Goal: Task Accomplishment & Management: Use online tool/utility

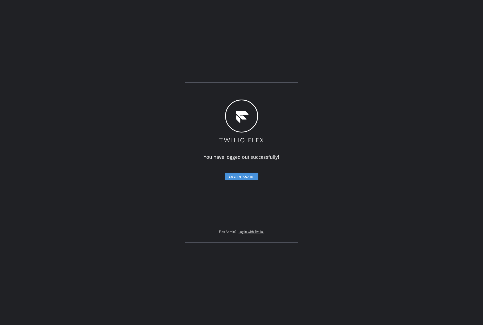
click at [244, 176] on span "Log in again" at bounding box center [241, 177] width 25 height 4
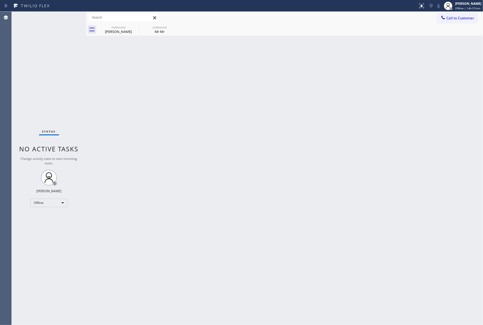
click at [421, 88] on div "Back to Dashboard Change Sender ID Customers Technicians Select a contact Outbo…" at bounding box center [284, 168] width 397 height 313
drag, startPoint x: 465, startPoint y: 7, endPoint x: 460, endPoint y: 26, distance: 19.8
click at [465, 8] on span "Offline | 14h 57min" at bounding box center [467, 8] width 25 height 4
click at [458, 32] on button "Unavailable" at bounding box center [456, 35] width 53 height 7
click at [321, 124] on div "Back to Dashboard Change Sender ID Customers Technicians Select a contact Outbo…" at bounding box center [284, 168] width 397 height 313
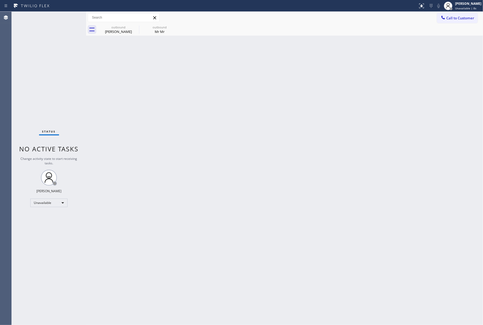
click at [27, 42] on div "Status No active tasks Change activity state to start receiving tasks. [PERSON_…" at bounding box center [49, 168] width 74 height 313
drag, startPoint x: 464, startPoint y: 24, endPoint x: 397, endPoint y: 27, distance: 67.0
click at [464, 24] on div "outbound Howard Cris outbound Mr Mr" at bounding box center [290, 30] width 385 height 12
drag, startPoint x: 464, startPoint y: 16, endPoint x: 380, endPoint y: 32, distance: 85.2
click at [464, 16] on span "Call to Customer" at bounding box center [460, 18] width 28 height 5
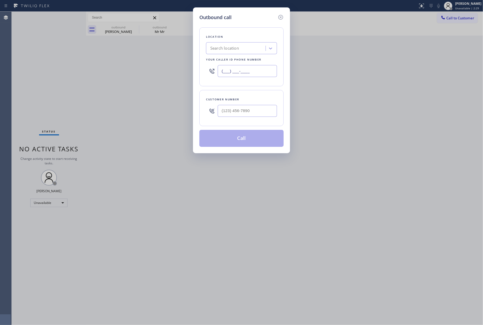
drag, startPoint x: 244, startPoint y: 71, endPoint x: 202, endPoint y: 67, distance: 41.9
click at [202, 67] on div "Location Search location Your caller id phone number (___) ___-____" at bounding box center [241, 56] width 84 height 59
paste input "786) 574-3401"
type input "(786) 574-3401"
click at [235, 112] on input "(___) ___-____" at bounding box center [247, 111] width 59 height 12
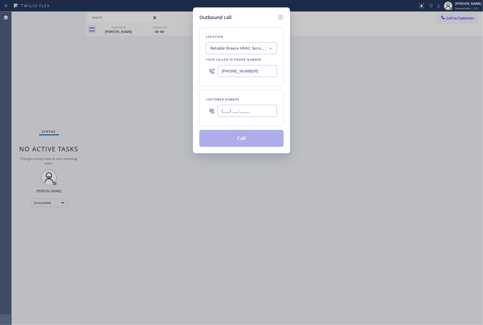
paste input "786) 299-2612"
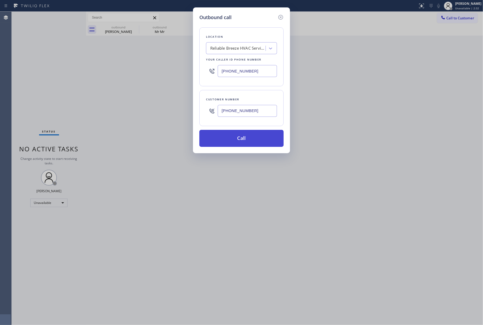
type input "(786) 299-2612"
click at [247, 145] on button "Call" at bounding box center [241, 138] width 84 height 17
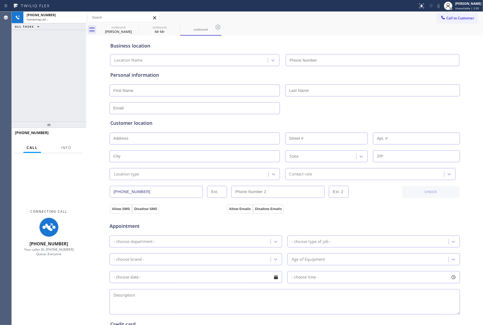
type input "(786) 574-3401"
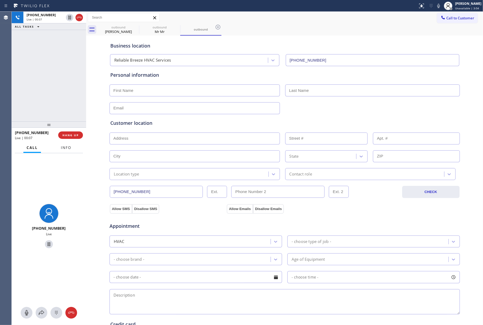
drag, startPoint x: 66, startPoint y: 144, endPoint x: 67, endPoint y: 135, distance: 8.5
click at [66, 144] on button "Info" at bounding box center [66, 148] width 17 height 10
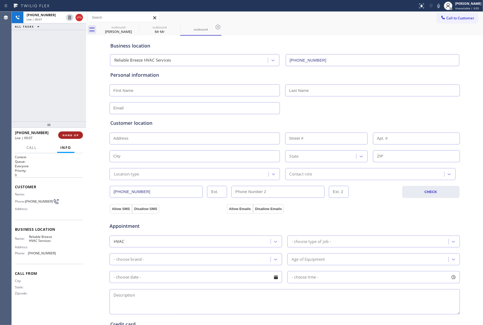
click at [67, 135] on span "HANG UP" at bounding box center [70, 135] width 16 height 4
click at [75, 136] on span "HANG UP" at bounding box center [70, 135] width 16 height 4
click at [51, 80] on div "ALL TASKS ALL TASKS ACTIVE TASKS TASKS IN WRAP UP +17862992612 Wrap up | 00:00" at bounding box center [49, 67] width 74 height 110
drag, startPoint x: 51, startPoint y: 80, endPoint x: 96, endPoint y: 95, distance: 47.3
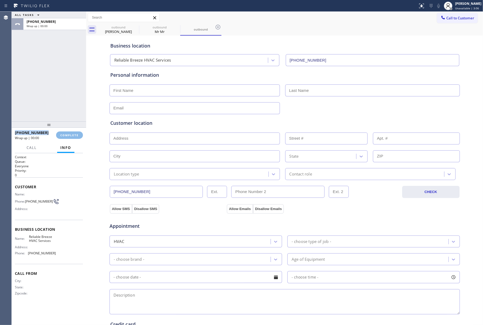
click at [51, 80] on div "ALL TASKS ALL TASKS ACTIVE TASKS TASKS IN WRAP UP +17862992612 Wrap up | 00:00" at bounding box center [49, 67] width 74 height 110
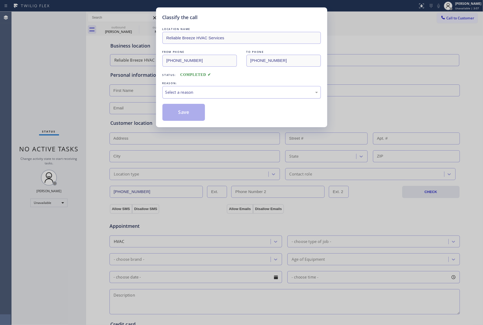
drag, startPoint x: 202, startPoint y: 94, endPoint x: 201, endPoint y: 97, distance: 3.5
click at [202, 94] on div "Select a reason" at bounding box center [241, 92] width 152 height 6
drag, startPoint x: 180, startPoint y: 109, endPoint x: 265, endPoint y: 8, distance: 131.7
click at [181, 108] on button "Save" at bounding box center [183, 112] width 43 height 17
type input "[PHONE_NUMBER]"
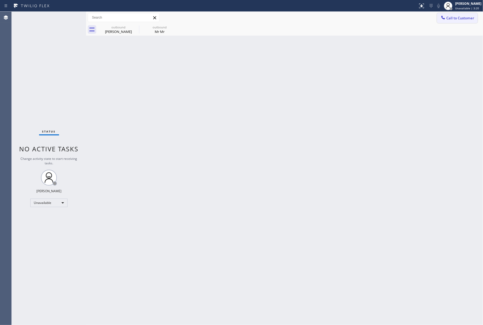
click at [466, 21] on button "Call to Customer" at bounding box center [457, 18] width 41 height 10
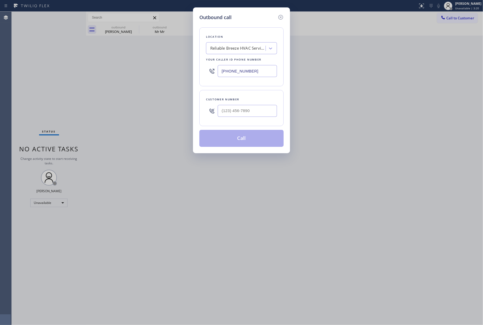
drag, startPoint x: 260, startPoint y: 69, endPoint x: 193, endPoint y: 63, distance: 67.3
click at [193, 63] on div "Outbound call Location Reliable Breeze HVAC Services Your caller id phone numbe…" at bounding box center [241, 80] width 97 height 146
paste input "855) 666-9755"
type input "(855) 666-9755"
click at [249, 112] on input "(___) ___-____" at bounding box center [247, 111] width 59 height 12
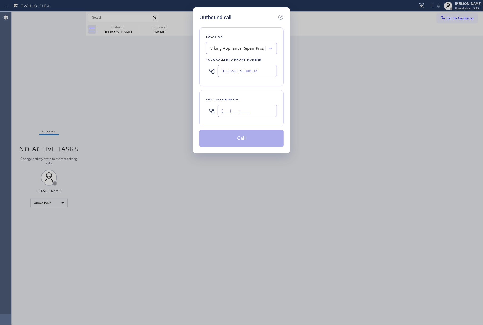
paste input "647) 225-9268"
type input "(647) 225-9268"
click at [246, 91] on div "Customer number (647) 225-9268" at bounding box center [241, 108] width 84 height 36
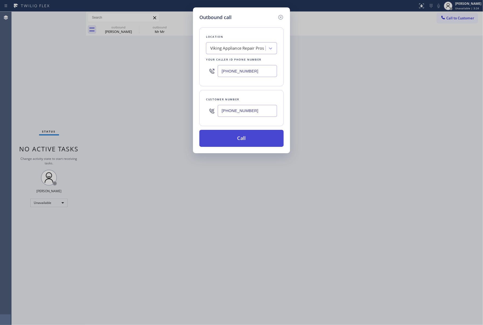
click at [245, 134] on button "Call" at bounding box center [241, 138] width 84 height 17
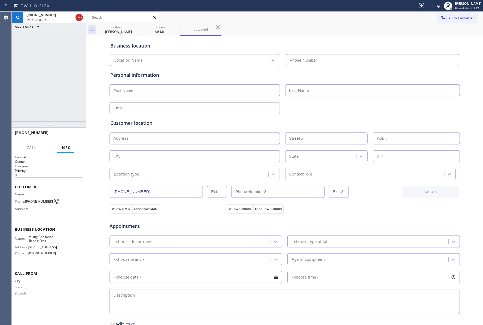
type input "(855) 666-9755"
click at [33, 236] on span "Viking Appliance Repair Pros" at bounding box center [42, 239] width 27 height 8
copy span "Viking Appliance Repair Pros"
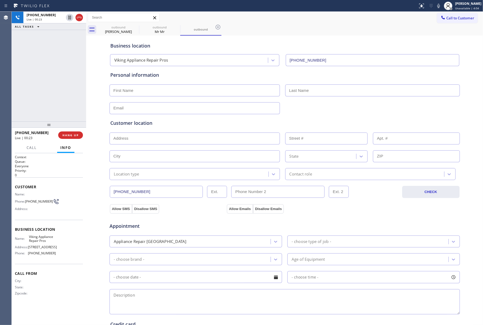
drag, startPoint x: 71, startPoint y: 78, endPoint x: 82, endPoint y: 88, distance: 15.0
click at [71, 78] on div "+16472259268 Live | 00:23 ALL TASKS ALL TASKS ACTIVE TASKS TASKS IN WRAP UP" at bounding box center [49, 67] width 74 height 110
click at [72, 95] on div "+16472259268 Live | 00:23 ALL TASKS ALL TASKS ACTIVE TASKS TASKS IN WRAP UP" at bounding box center [49, 67] width 74 height 110
click at [72, 95] on div "+16472259268 Live | 00:24 ALL TASKS ALL TASKS ACTIVE TASKS TASKS IN WRAP UP" at bounding box center [49, 67] width 74 height 110
click at [75, 136] on span "HANG UP" at bounding box center [70, 135] width 16 height 4
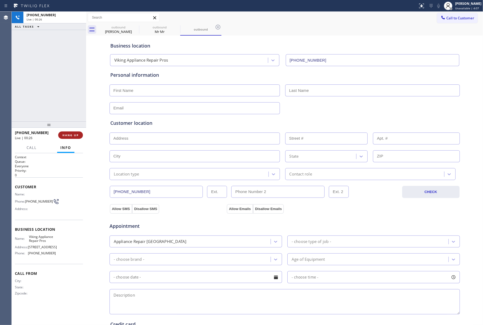
drag, startPoint x: 75, startPoint y: 112, endPoint x: 74, endPoint y: 135, distance: 23.1
click at [75, 116] on div "+16472259268 Live | 00:26 ALL TASKS ALL TASKS ACTIVE TASKS TASKS IN WRAP UP" at bounding box center [49, 67] width 74 height 110
click at [74, 135] on span "HANG UP" at bounding box center [70, 135] width 16 height 4
click at [64, 107] on div "ALL TASKS ALL TASKS ACTIVE TASKS TASKS IN WRAP UP +16472259268 Wrap up | 00:00" at bounding box center [49, 67] width 74 height 110
click at [64, 107] on div "ALL TASKS ALL TASKS ACTIVE TASKS TASKS IN WRAP UP +16472259268 Wrap up | 00:01" at bounding box center [49, 67] width 74 height 110
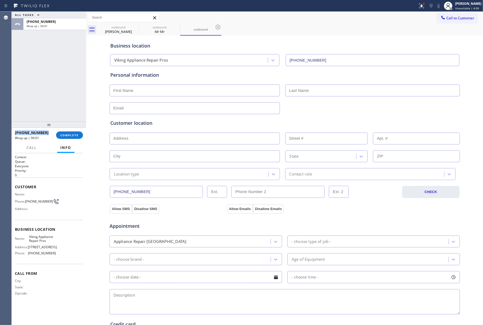
click at [64, 107] on div "ALL TASKS ALL TASKS ACTIVE TASKS TASKS IN WRAP UP +16472259268 Wrap up | 00:01" at bounding box center [49, 67] width 74 height 110
click at [71, 135] on span "COMPLETE" at bounding box center [69, 135] width 18 height 4
click at [34, 98] on div "ALL TASKS ALL TASKS ACTIVE TASKS TASKS IN WRAP UP +16472259268 Wrap up | 00:02" at bounding box center [49, 67] width 74 height 110
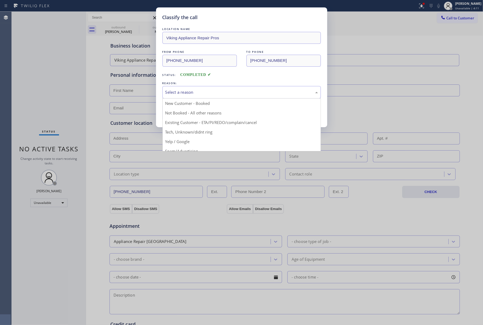
drag, startPoint x: 183, startPoint y: 93, endPoint x: 177, endPoint y: 113, distance: 21.4
click at [183, 95] on div "Select a reason" at bounding box center [241, 92] width 152 height 6
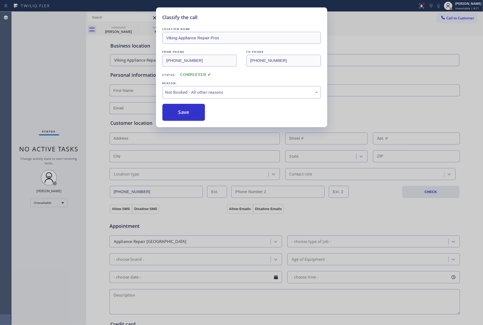
click at [176, 113] on button "Save" at bounding box center [183, 112] width 43 height 17
type input "[PHONE_NUMBER]"
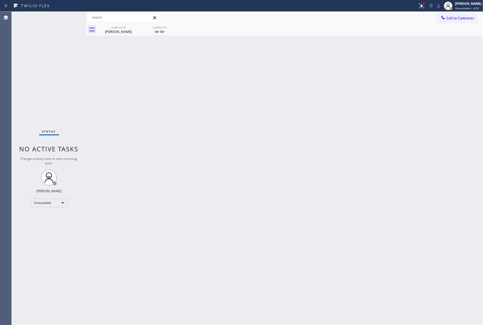
drag, startPoint x: 30, startPoint y: 61, endPoint x: 39, endPoint y: 55, distance: 11.1
click at [30, 61] on div "Status No active tasks Change activity state to start receiving tasks. [PERSON_…" at bounding box center [49, 168] width 74 height 313
click at [283, 166] on div "Back to Dashboard Change Sender ID Customers Technicians Select a contact Outbo…" at bounding box center [284, 168] width 397 height 313
drag, startPoint x: 47, startPoint y: 64, endPoint x: 313, endPoint y: 25, distance: 269.0
click at [48, 64] on div "Status No active tasks Change activity state to start receiving tasks. [PERSON_…" at bounding box center [49, 168] width 74 height 313
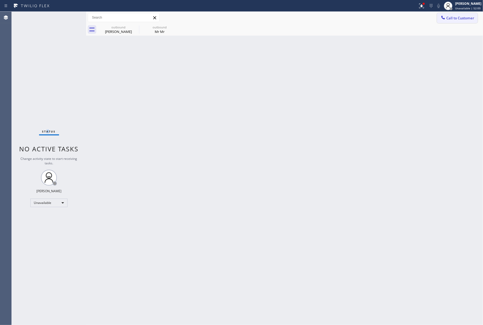
click at [447, 13] on button "Call to Customer" at bounding box center [457, 18] width 41 height 10
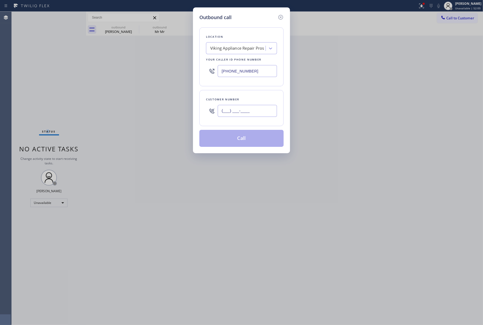
click at [262, 109] on input "(___) ___-____" at bounding box center [247, 111] width 59 height 12
paste input "915) 308-1515"
type input "[PHONE_NUMBER]"
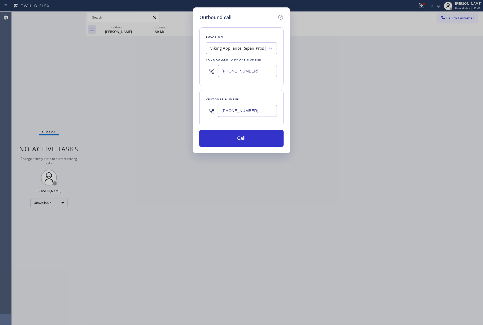
click at [14, 70] on div "Outbound call Location Viking Appliance Repair Pros Your caller id phone number…" at bounding box center [241, 162] width 483 height 325
click at [224, 50] on div "Viking Appliance Repair Pros" at bounding box center [237, 48] width 54 height 6
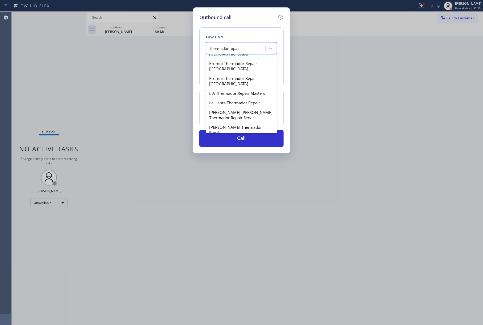
scroll to position [531, 0]
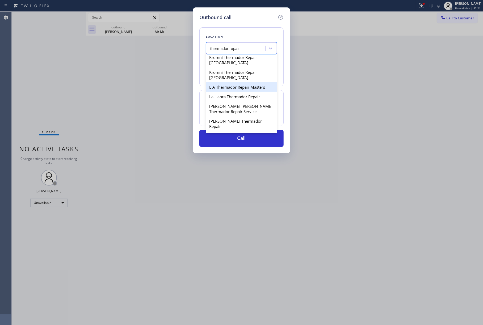
click at [229, 50] on input "thermador repair" at bounding box center [225, 48] width 30 height 5
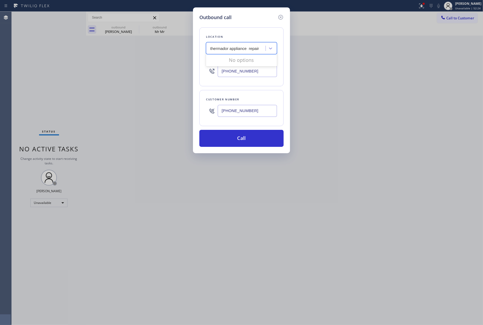
type input "thermador appliance repair"
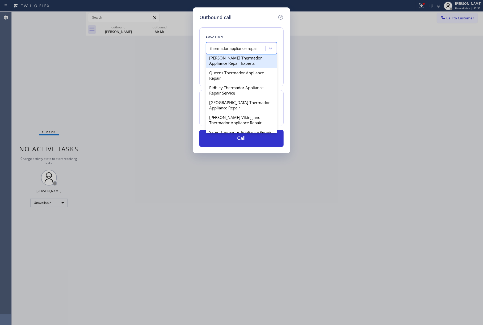
scroll to position [389, 0]
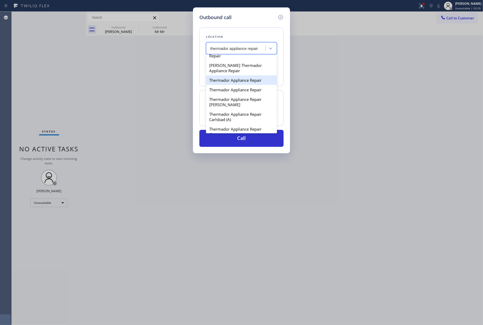
click at [252, 85] on div "Thermador Appliance Repair" at bounding box center [241, 80] width 71 height 10
type input "[PHONE_NUMBER]"
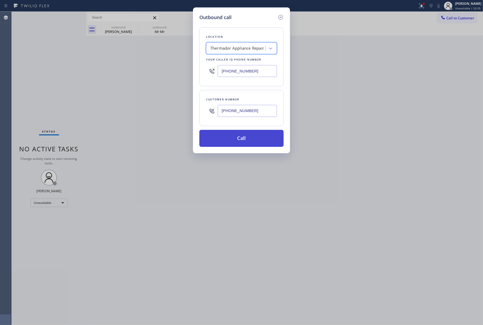
click at [256, 135] on button "Call" at bounding box center [241, 138] width 84 height 17
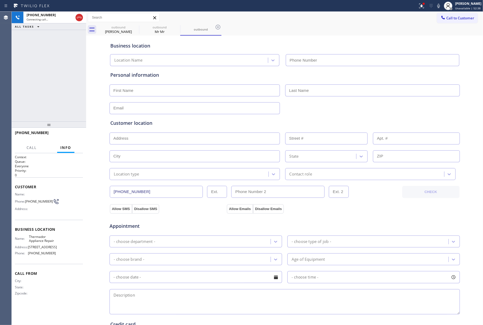
type input "[PHONE_NUMBER]"
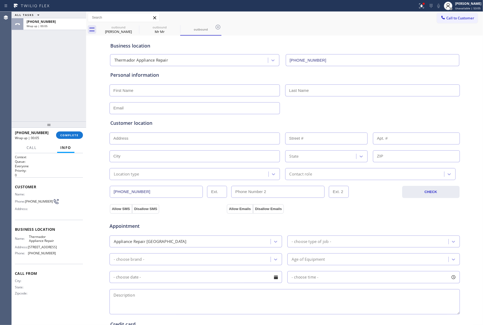
drag, startPoint x: 24, startPoint y: 79, endPoint x: 53, endPoint y: 115, distance: 46.1
click at [24, 79] on div "ALL TASKS ALL TASKS ACTIVE TASKS TASKS IN WRAP UP +19153081515 Wrap up | 00:05" at bounding box center [49, 67] width 74 height 110
click at [66, 133] on button "COMPLETE" at bounding box center [69, 134] width 27 height 7
click at [64, 93] on div "ALL TASKS ALL TASKS ACTIVE TASKS TASKS IN WRAP UP +19153081515 Wrap up | 00:06" at bounding box center [49, 67] width 74 height 110
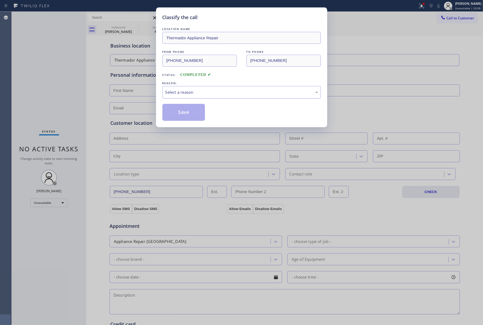
click at [200, 88] on div "Select a reason" at bounding box center [241, 92] width 158 height 12
click at [180, 108] on button "Save" at bounding box center [183, 112] width 43 height 17
type input "[PHONE_NUMBER]"
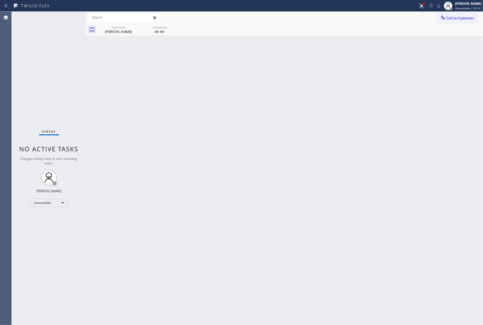
drag, startPoint x: 49, startPoint y: 63, endPoint x: 224, endPoint y: 38, distance: 176.9
click at [49, 63] on div "Status No active tasks Change activity state to start receiving tasks. [PERSON_…" at bounding box center [49, 168] width 74 height 313
click at [457, 18] on span "Call to Customer" at bounding box center [460, 18] width 28 height 5
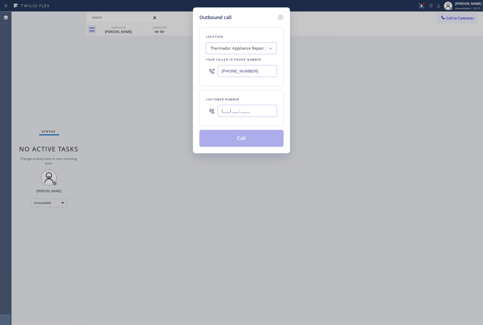
click at [235, 109] on input "(___) ___-____" at bounding box center [247, 111] width 59 height 12
paste input "818) 730-6491"
type input "[PHONE_NUMBER]"
click at [238, 50] on div "Thermador Appliance Repair" at bounding box center [237, 48] width 54 height 6
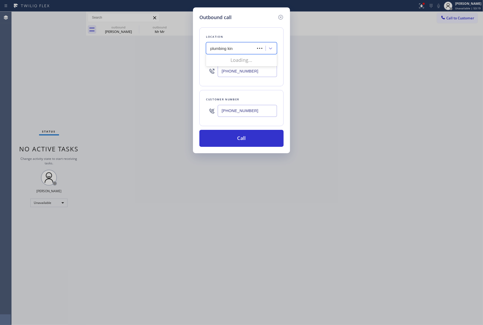
type input "plumbing king"
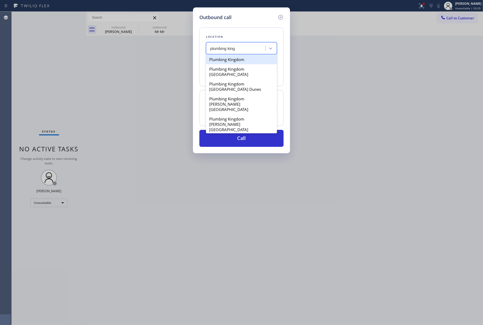
click at [248, 60] on div "Plumbing Kingdom" at bounding box center [241, 60] width 71 height 10
type input "[PHONE_NUMBER]"
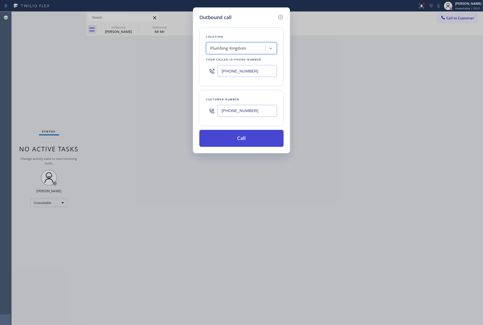
click at [248, 142] on button "Call" at bounding box center [241, 138] width 84 height 17
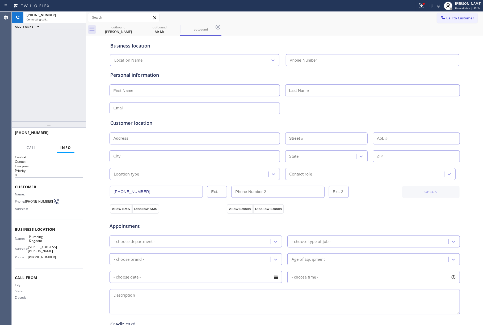
type input "[PHONE_NUMBER]"
click at [25, 79] on div "+18187306491 Live | 00:02 ALL TASKS ALL TASKS ACTIVE TASKS TASKS IN WRAP UP" at bounding box center [49, 67] width 74 height 110
click at [41, 76] on div "+18187306491 Live | 00:15 ALL TASKS ALL TASKS ACTIVE TASKS TASKS IN WRAP UP" at bounding box center [49, 67] width 74 height 110
click at [35, 85] on div "+18187306491 Live | 00:31 ALL TASKS ALL TASKS ACTIVE TASKS TASKS IN WRAP UP" at bounding box center [49, 67] width 74 height 110
drag, startPoint x: 36, startPoint y: 86, endPoint x: 58, endPoint y: 92, distance: 23.4
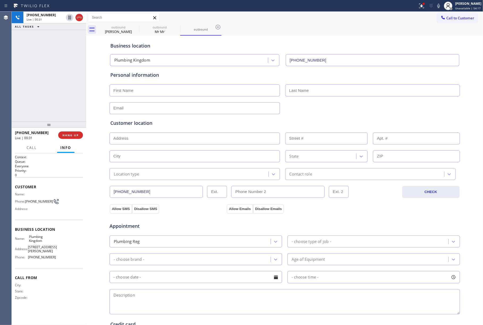
click at [37, 86] on div "+18187306491 Live | 00:31 ALL TASKS ALL TASKS ACTIVE TASKS TASKS IN WRAP UP" at bounding box center [49, 67] width 74 height 110
click at [58, 92] on div "+18187306491 Live | 00:31 ALL TASKS ALL TASKS ACTIVE TASKS TASKS IN WRAP UP" at bounding box center [49, 67] width 74 height 110
click at [76, 132] on button "HANG UP" at bounding box center [70, 134] width 25 height 7
click at [83, 135] on div "+18187306491 Wrap up | 01:01 COMPLETE" at bounding box center [49, 135] width 74 height 15
click at [70, 134] on span "COMPLETE" at bounding box center [69, 135] width 18 height 4
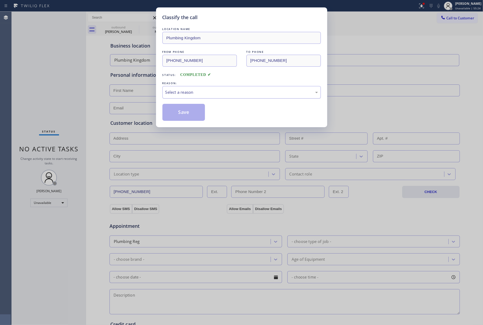
click at [191, 92] on div "Select a reason" at bounding box center [241, 92] width 152 height 6
click at [178, 116] on button "Save" at bounding box center [183, 112] width 43 height 17
type input "[PHONE_NUMBER]"
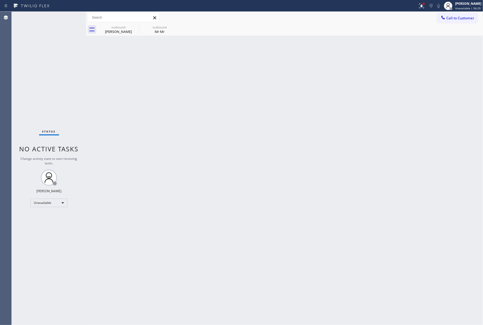
drag, startPoint x: 31, startPoint y: 80, endPoint x: 38, endPoint y: 73, distance: 10.3
click at [31, 80] on div "Status No active tasks Change activity state to start receiving tasks. [PERSON_…" at bounding box center [49, 168] width 74 height 313
click at [460, 13] on button "Call to Customer" at bounding box center [457, 18] width 41 height 10
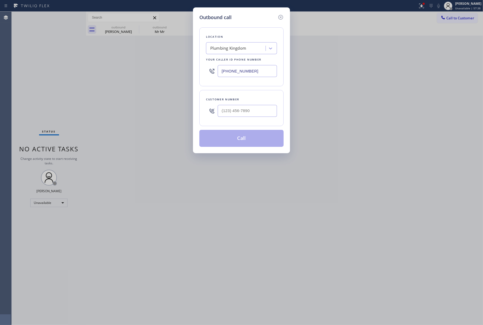
click at [218, 102] on div "Customer number" at bounding box center [241, 100] width 71 height 6
click at [220, 104] on div at bounding box center [247, 110] width 59 height 17
click at [222, 108] on input "(___) ___-____" at bounding box center [247, 111] width 59 height 12
paste input "366) 644-1297"
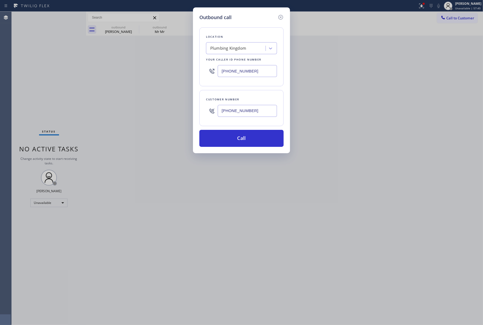
type input "[PHONE_NUMBER]"
drag, startPoint x: 53, startPoint y: 90, endPoint x: 374, endPoint y: 27, distance: 327.0
click at [53, 89] on div "Outbound call Location Plumbing Kingdom Your caller id phone number (844) 901-1…" at bounding box center [241, 162] width 483 height 325
click at [232, 50] on div "Plumbing Kingdom" at bounding box center [228, 48] width 36 height 6
type input "el segundo plumbing"
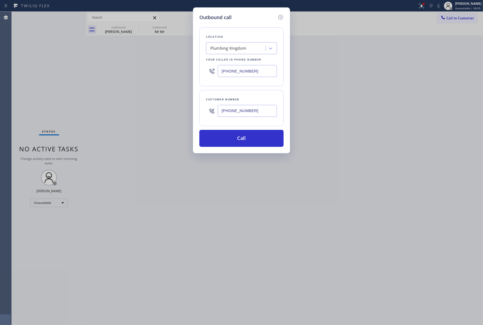
click at [32, 105] on div "Outbound call Location Plumbing Kingdom Your caller id phone number (844) 901-1…" at bounding box center [241, 162] width 483 height 325
click at [257, 48] on div "Plumbing Kingdom" at bounding box center [236, 48] width 58 height 9
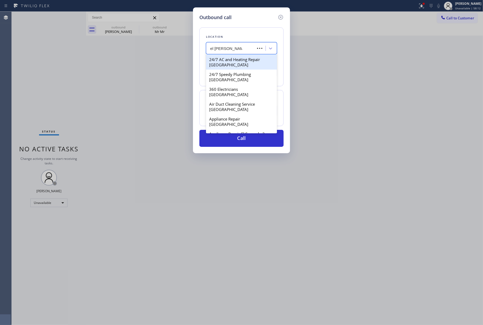
type input "el segundo plumber"
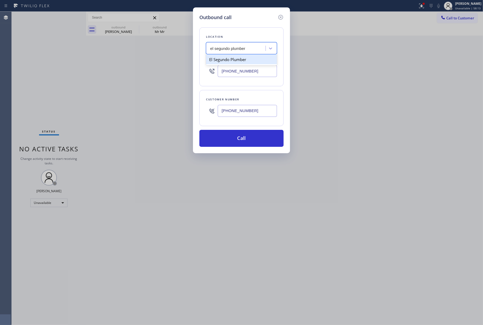
click at [251, 58] on div "El Segundo Plumber" at bounding box center [241, 60] width 71 height 10
type input "[PHONE_NUMBER]"
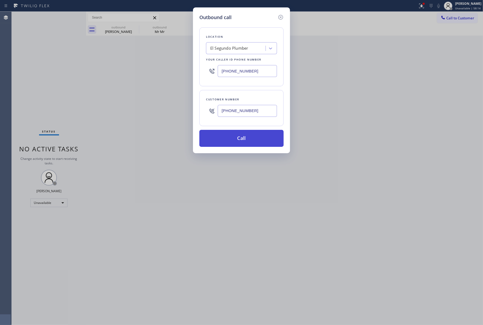
click at [259, 142] on button "Call" at bounding box center [241, 138] width 84 height 17
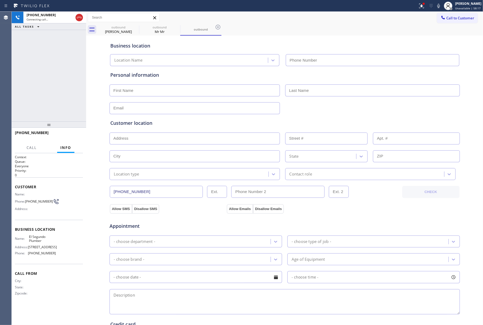
type input "[PHONE_NUMBER]"
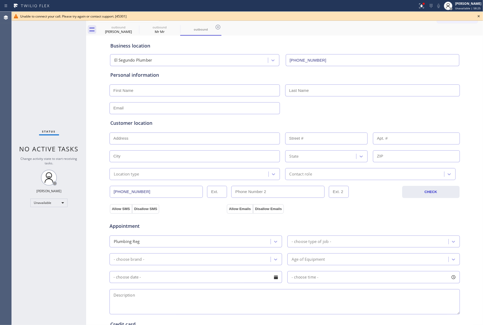
click at [18, 89] on div "Status No active tasks Change activity state to start receiving tasks. [PERSON_…" at bounding box center [49, 168] width 74 height 313
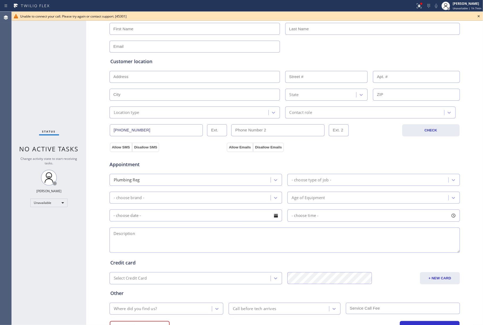
scroll to position [88, 0]
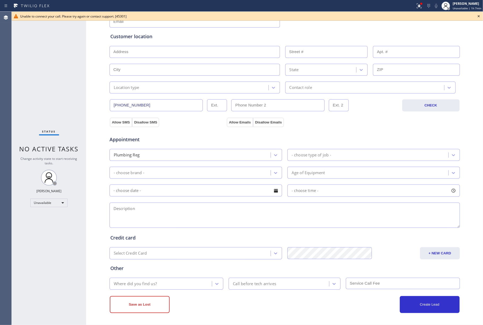
click at [479, 14] on icon at bounding box center [478, 16] width 6 height 6
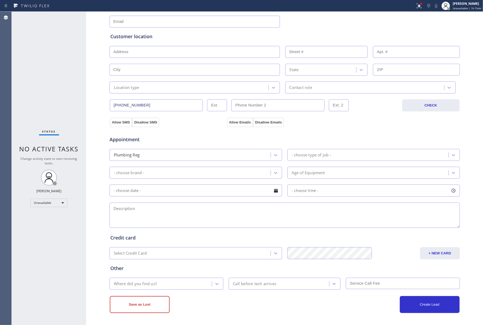
click at [22, 78] on div "Status No active tasks Change activity state to start receiving tasks. [PERSON_…" at bounding box center [49, 168] width 74 height 313
click at [45, 71] on div "Status No active tasks Change activity state to start receiving tasks. [PERSON_…" at bounding box center [49, 168] width 74 height 313
click at [23, 61] on div "Status No active tasks Change activity state to start receiving tasks. [PERSON_…" at bounding box center [49, 168] width 74 height 313
click at [25, 93] on div "Status No active tasks Change activity state to start receiving tasks. [PERSON_…" at bounding box center [49, 168] width 74 height 313
drag, startPoint x: 44, startPoint y: 77, endPoint x: 238, endPoint y: 91, distance: 194.7
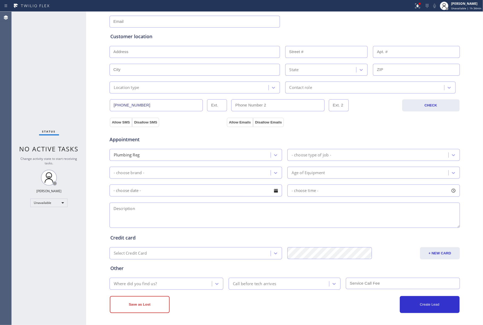
click at [44, 77] on div "Status No active tasks Change activity state to start receiving tasks. [PERSON_…" at bounding box center [49, 168] width 74 height 313
drag, startPoint x: 27, startPoint y: 53, endPoint x: 54, endPoint y: 2, distance: 57.8
click at [27, 53] on div "Status No active tasks Change activity state to start receiving tasks. [PERSON_…" at bounding box center [49, 168] width 74 height 313
click at [45, 64] on div "Status No active tasks Change activity state to start receiving tasks. [PERSON_…" at bounding box center [49, 168] width 74 height 313
click at [22, 75] on div "Status No active tasks Change activity state to start receiving tasks. [PERSON_…" at bounding box center [49, 168] width 74 height 313
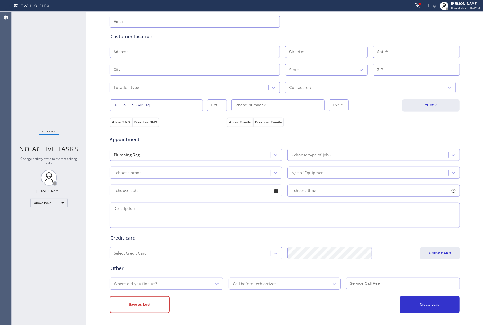
click at [47, 102] on div "Status No active tasks Change activity state to start receiving tasks. [PERSON_…" at bounding box center [49, 168] width 74 height 313
click at [47, 64] on div "Status No active tasks Change activity state to start receiving tasks. [PERSON_…" at bounding box center [49, 168] width 74 height 313
click at [33, 82] on div "Status No active tasks Change activity state to start receiving tasks. [PERSON_…" at bounding box center [49, 168] width 74 height 313
click at [28, 58] on div "Status No active tasks Change activity state to start receiving tasks. [PERSON_…" at bounding box center [49, 168] width 74 height 313
click at [46, 95] on div "Status No active tasks Change activity state to start receiving tasks. [PERSON_…" at bounding box center [49, 168] width 74 height 313
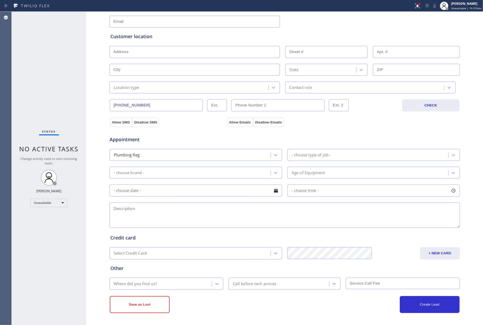
click at [30, 82] on div "Status No active tasks Change activity state to start receiving tasks. [PERSON_…" at bounding box center [49, 168] width 74 height 313
drag, startPoint x: 41, startPoint y: 80, endPoint x: 126, endPoint y: 13, distance: 107.7
click at [41, 80] on div "Status No active tasks Change activity state to start receiving tasks. [PERSON_…" at bounding box center [49, 168] width 74 height 313
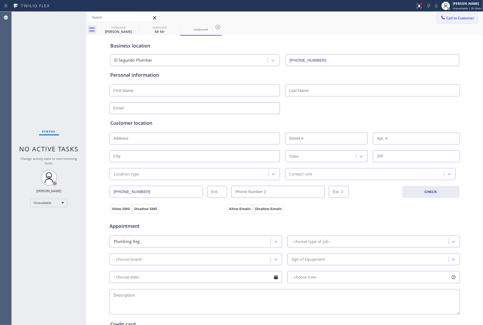
drag, startPoint x: 453, startPoint y: 21, endPoint x: 399, endPoint y: 36, distance: 55.8
click at [453, 21] on button "Call to Customer" at bounding box center [457, 18] width 41 height 10
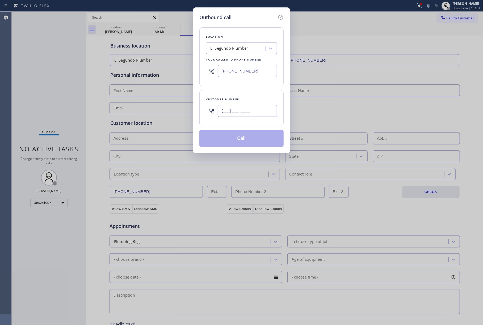
click at [250, 109] on input "(___) ___-____" at bounding box center [247, 111] width 59 height 12
paste input "366) 644-1297"
type input "[PHONE_NUMBER]"
click at [265, 90] on div "Location El Segundo Plumber Your caller id phone number (310) 853-6861 Customer…" at bounding box center [241, 84] width 84 height 126
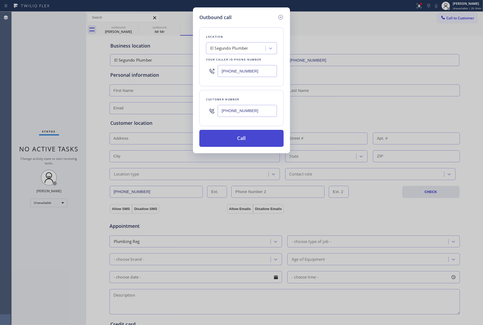
click at [248, 138] on button "Call" at bounding box center [241, 138] width 84 height 17
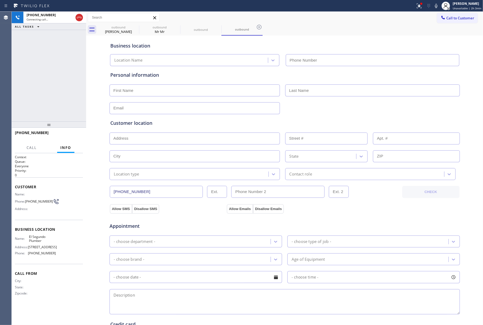
click at [32, 82] on div "+13666441297 Connecting call… ALL TASKS ALL TASKS ACTIVE TASKS TASKS IN WRAP UP" at bounding box center [49, 67] width 74 height 110
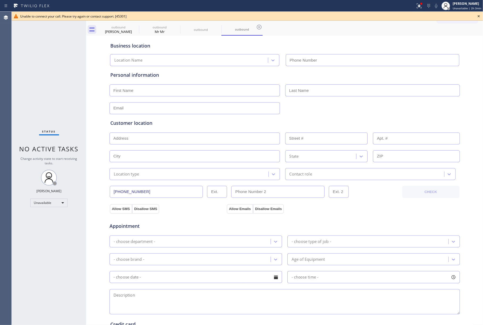
type input "[PHONE_NUMBER]"
click at [54, 52] on div "Status No active tasks Change activity state to start receiving tasks. [PERSON_…" at bounding box center [49, 168] width 74 height 313
drag, startPoint x: 480, startPoint y: 15, endPoint x: 455, endPoint y: 19, distance: 25.2
click at [479, 15] on icon at bounding box center [478, 16] width 6 height 6
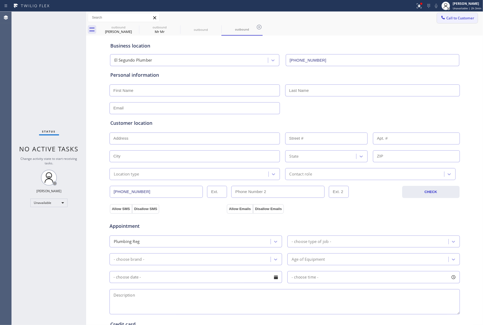
click at [455, 19] on span "Call to Customer" at bounding box center [460, 18] width 28 height 5
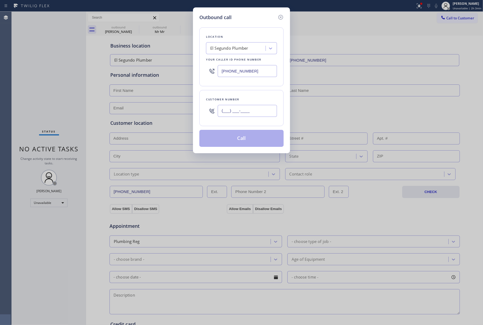
drag, startPoint x: 234, startPoint y: 110, endPoint x: 273, endPoint y: 288, distance: 182.6
click at [234, 111] on input "(___) ___-____" at bounding box center [247, 111] width 59 height 12
paste input "909) 456-9899"
type input "[PHONE_NUMBER]"
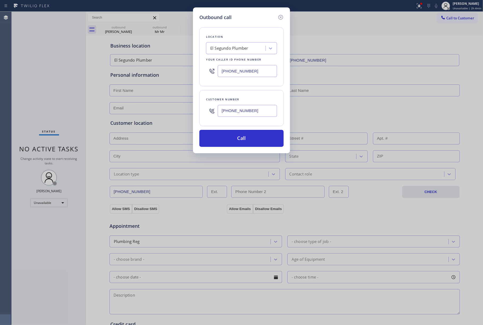
drag, startPoint x: 41, startPoint y: 73, endPoint x: 45, endPoint y: 73, distance: 3.3
click at [41, 73] on div "Outbound call Location El Segundo Plumber Your caller id phone number (310) 853…" at bounding box center [241, 162] width 483 height 325
click at [240, 50] on div "El Segundo Plumber" at bounding box center [229, 48] width 38 height 6
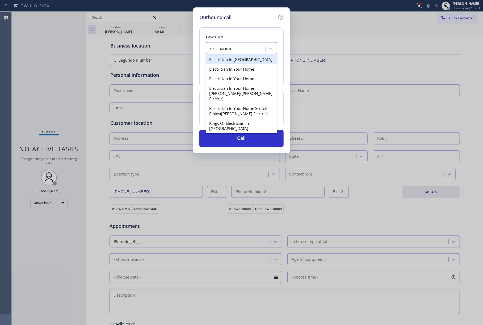
type input "electrician in"
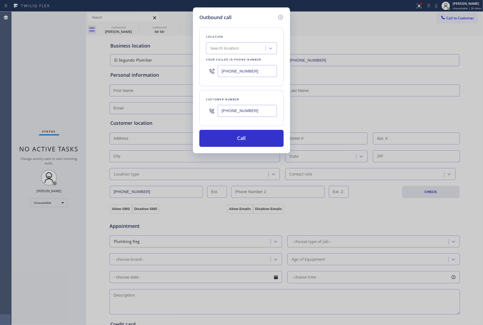
drag, startPoint x: 31, startPoint y: 80, endPoint x: 42, endPoint y: 75, distance: 12.0
click at [31, 80] on div "Outbound call Location Search location Your caller id phone number (310) 853-68…" at bounding box center [241, 162] width 483 height 325
click at [241, 48] on div "Search location" at bounding box center [236, 48] width 58 height 9
type input "electrician tree in"
click at [257, 58] on div "Electrician Tree In Diamond Bar" at bounding box center [241, 60] width 71 height 10
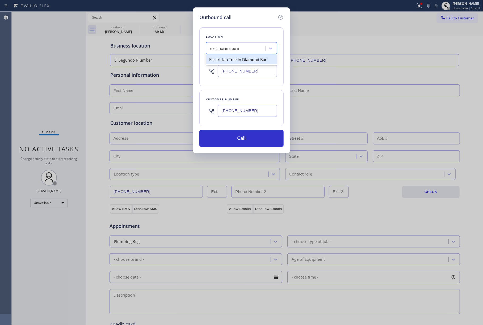
type input "(909) 546-4983"
click at [251, 137] on button "Call" at bounding box center [241, 138] width 84 height 17
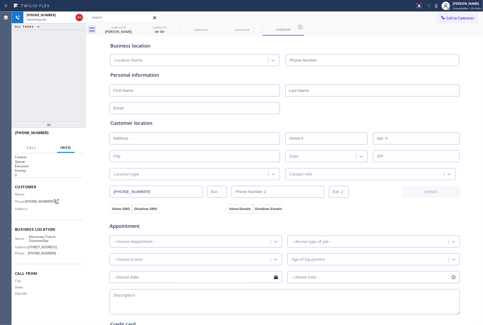
type input "(909) 546-4983"
click at [456, 7] on span "Unavailable | 2h 4min" at bounding box center [466, 8] width 29 height 4
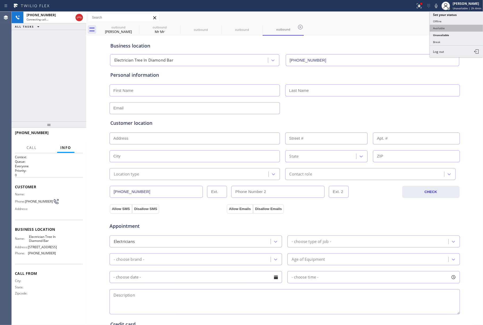
click at [451, 27] on button "Available" at bounding box center [456, 28] width 53 height 7
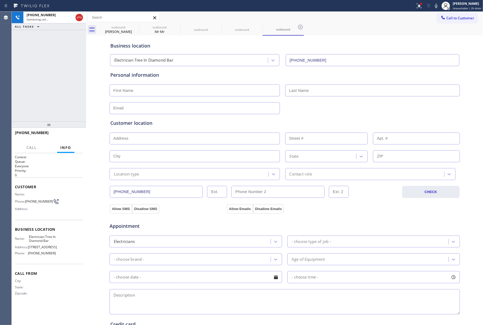
click at [402, 32] on div "outbound Howard Cris outbound Mr Mr outbound outbound outbound" at bounding box center [290, 30] width 385 height 12
click at [16, 85] on div "+19094569899 Connecting call… ALL TASKS ALL TASKS ACTIVE TASKS TASKS IN WRAP UP" at bounding box center [49, 67] width 74 height 110
click at [356, 218] on div "Appointment" at bounding box center [284, 223] width 351 height 14
click at [79, 136] on button "HANG UP" at bounding box center [70, 134] width 25 height 7
drag, startPoint x: 71, startPoint y: 101, endPoint x: 72, endPoint y: 120, distance: 18.3
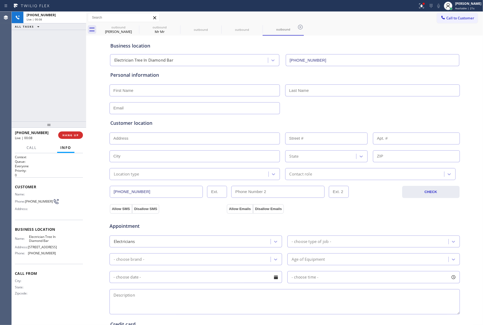
click at [71, 101] on div "+19094569899 Live | 00:08 ALL TASKS ALL TASKS ACTIVE TASKS TASKS IN WRAP UP" at bounding box center [49, 67] width 74 height 110
click at [75, 133] on button "HANG UP" at bounding box center [70, 134] width 25 height 7
click at [64, 81] on div "ALL TASKS ALL TASKS ACTIVE TASKS TASKS IN WRAP UP +19094569899 Wrap up | 00:00" at bounding box center [49, 67] width 74 height 110
click at [64, 81] on div "ALL TASKS ALL TASKS ACTIVE TASKS TASKS IN WRAP UP [PHONE_NUMBER] Wrap up | 00:01" at bounding box center [49, 67] width 74 height 110
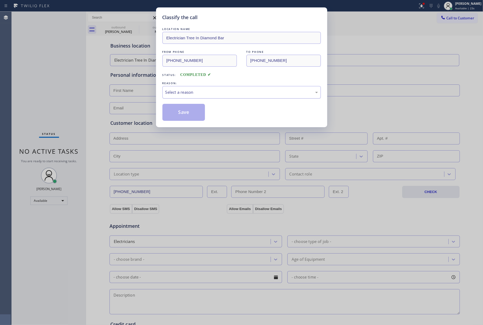
click at [188, 91] on div "Select a reason" at bounding box center [241, 92] width 152 height 6
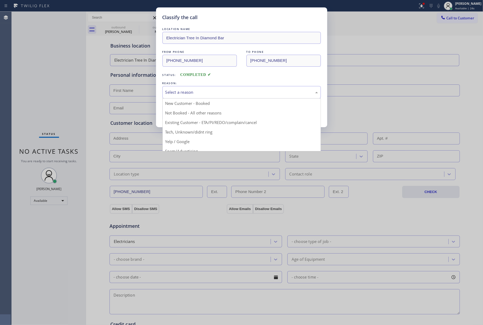
drag, startPoint x: 186, startPoint y: 122, endPoint x: 186, endPoint y: 119, distance: 2.9
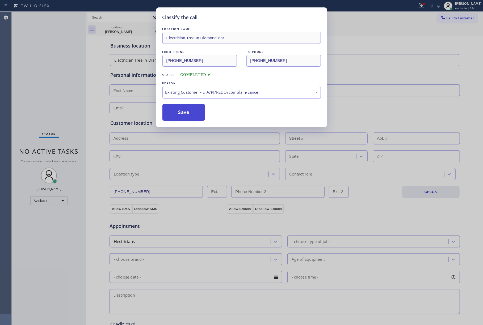
click at [186, 118] on button "Save" at bounding box center [183, 112] width 43 height 17
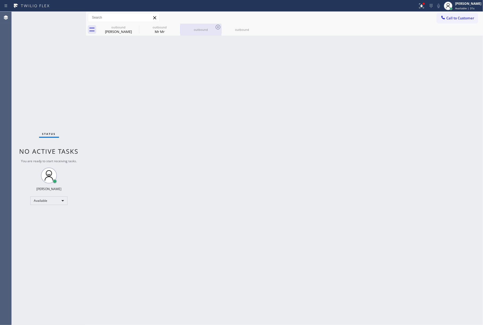
drag, startPoint x: 22, startPoint y: 69, endPoint x: 205, endPoint y: 30, distance: 186.8
click at [23, 69] on div "Status No active tasks You are ready to start receiving tasks. [PERSON_NAME]" at bounding box center [49, 168] width 74 height 313
click at [460, 19] on span "Call to Customer" at bounding box center [460, 18] width 28 height 5
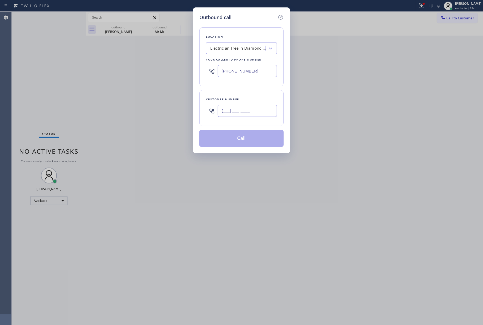
click at [251, 107] on input "(___) ___-____" at bounding box center [247, 111] width 59 height 12
paste input "818) 730-6491"
type input "[PHONE_NUMBER]"
click at [248, 51] on div "Electrician Tree In Diamond Bar" at bounding box center [238, 48] width 56 height 6
type input "plumbing king"
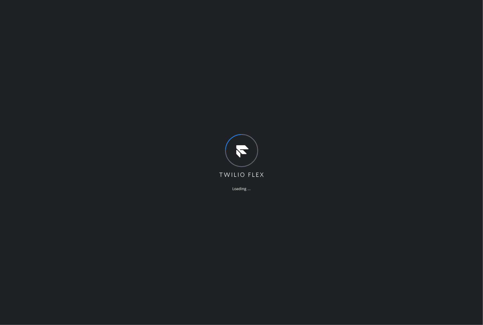
click at [5, 112] on div "Loading ..." at bounding box center [241, 162] width 483 height 325
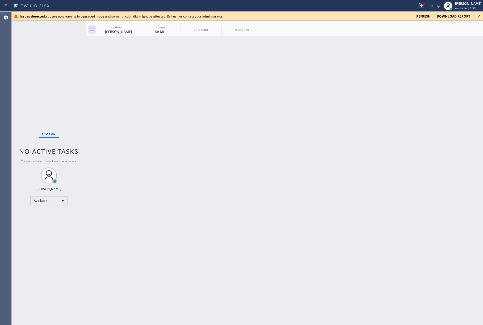
click at [479, 17] on icon at bounding box center [478, 16] width 6 height 6
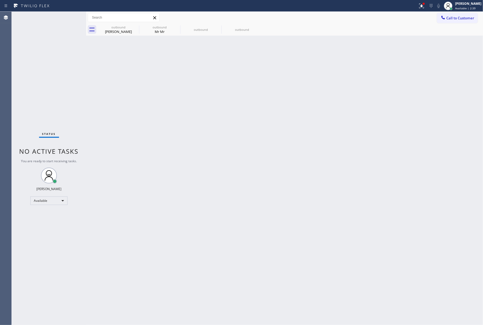
drag, startPoint x: 49, startPoint y: 71, endPoint x: 93, endPoint y: 49, distance: 49.2
click at [49, 71] on div "Status No active tasks You are ready to start receiving tasks. [PERSON_NAME]" at bounding box center [49, 168] width 74 height 313
click at [456, 16] on span "Call to Customer" at bounding box center [460, 18] width 28 height 5
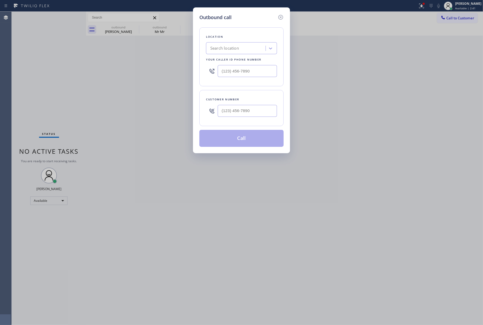
click at [254, 104] on div at bounding box center [247, 110] width 59 height 17
click at [251, 112] on input "(___) ___-____" at bounding box center [247, 111] width 59 height 12
paste input "818) 730-6491"
type input "[PHONE_NUMBER]"
click at [246, 48] on div "Search location" at bounding box center [236, 48] width 58 height 9
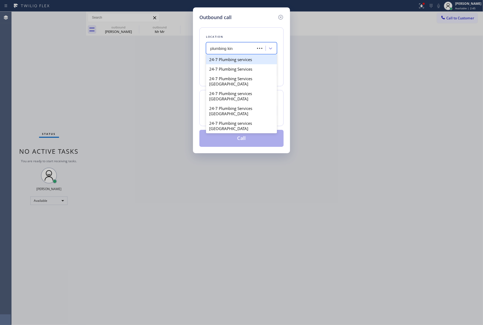
type input "plumbing king"
click at [249, 62] on div "Plumbing Kingdom" at bounding box center [241, 60] width 71 height 10
type input "[PHONE_NUMBER]"
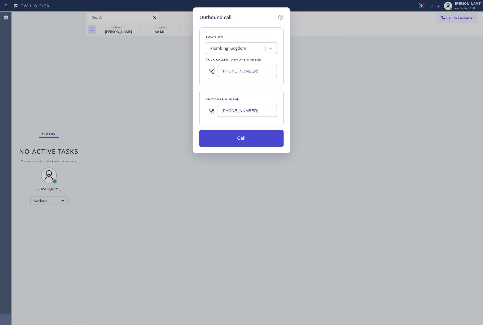
click at [242, 146] on button "Call" at bounding box center [241, 138] width 84 height 17
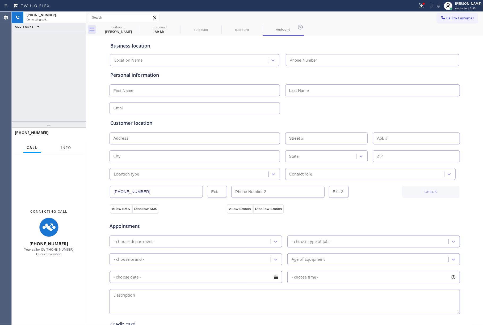
type input "[PHONE_NUMBER]"
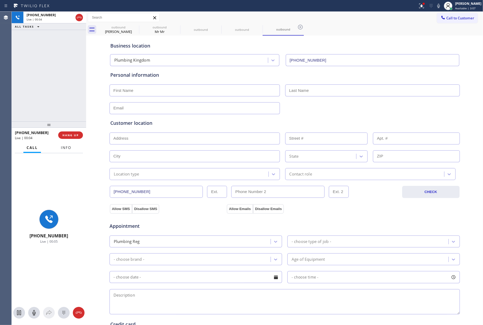
drag, startPoint x: 65, startPoint y: 150, endPoint x: 66, endPoint y: 143, distance: 7.3
click at [65, 149] on span "Info" at bounding box center [66, 147] width 10 height 5
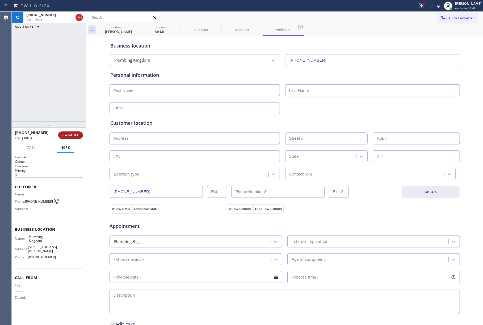
click at [67, 133] on span "HANG UP" at bounding box center [70, 135] width 16 height 4
click at [73, 134] on span "HANG UP" at bounding box center [70, 135] width 16 height 4
drag, startPoint x: 58, startPoint y: 92, endPoint x: 73, endPoint y: 89, distance: 15.1
click at [58, 92] on div "ALL TASKS ALL TASKS ACTIVE TASKS TASKS IN WRAP UP [PHONE_NUMBER] Wrap up | 00:00" at bounding box center [49, 67] width 74 height 110
click at [28, 71] on div "ALL TASKS ALL TASKS ACTIVE TASKS TASKS IN WRAP UP +18187306491" at bounding box center [49, 67] width 74 height 110
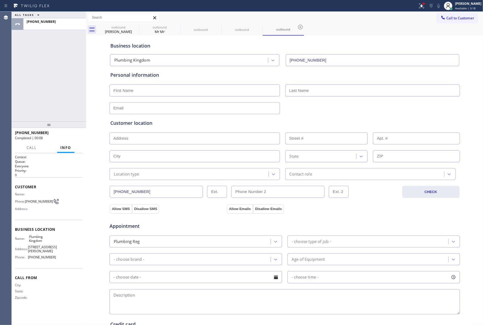
click at [53, 72] on div "ALL TASKS ALL TASKS ACTIVE TASKS TASKS IN WRAP UP +18187306491" at bounding box center [49, 67] width 74 height 110
click at [56, 24] on div at bounding box center [55, 26] width 56 height 4
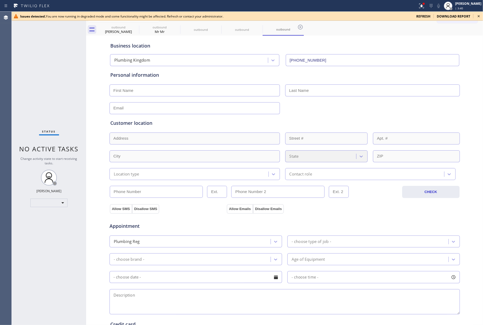
type input "(844) 901-1753"
click at [480, 15] on icon at bounding box center [478, 16] width 6 height 6
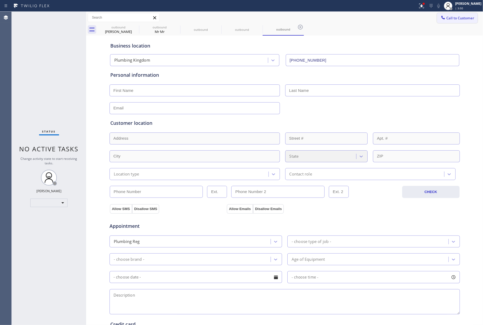
click at [453, 20] on span "Call to Customer" at bounding box center [460, 18] width 28 height 5
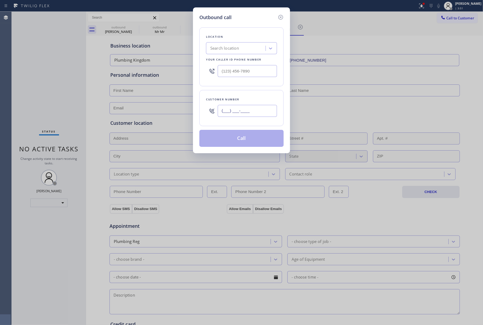
click at [263, 112] on input "(___) ___-____" at bounding box center [247, 111] width 59 height 12
paste input "915) 308-1515"
type input "[PHONE_NUMBER]"
drag, startPoint x: 44, startPoint y: 79, endPoint x: 125, endPoint y: 27, distance: 96.7
click at [44, 79] on div "Outbound call Location Search location Your caller id phone number Customer num…" at bounding box center [241, 162] width 483 height 325
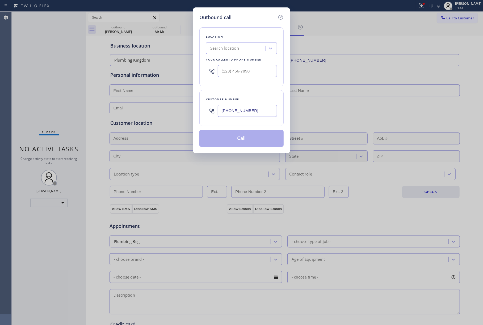
click at [233, 47] on div "Search location" at bounding box center [224, 48] width 29 height 6
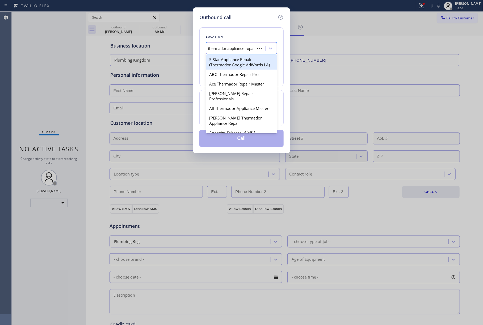
type input "thermador appliance repair"
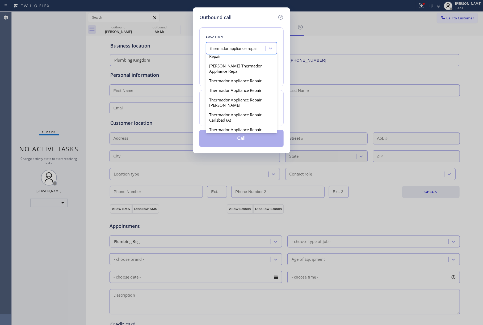
scroll to position [389, 0]
click at [254, 85] on div "Thermador Appliance Repair" at bounding box center [241, 80] width 71 height 10
type input "[PHONE_NUMBER]"
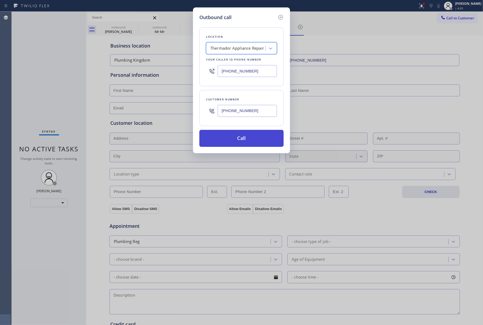
click at [261, 142] on button "Call" at bounding box center [241, 138] width 84 height 17
click at [249, 134] on button "Call" at bounding box center [241, 138] width 84 height 17
click at [253, 143] on button "Call" at bounding box center [241, 138] width 84 height 17
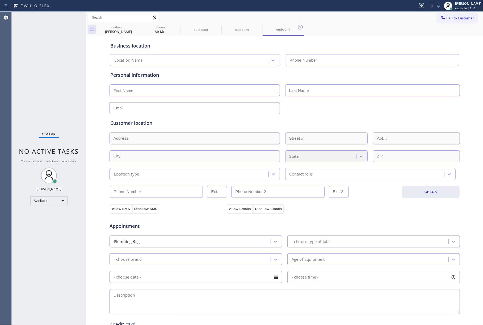
type input "[PHONE_NUMBER]"
drag, startPoint x: 28, startPoint y: 69, endPoint x: 392, endPoint y: 1, distance: 370.7
click at [30, 65] on div "Status No active tasks You are ready to start receiving tasks. [PERSON_NAME]" at bounding box center [49, 168] width 74 height 313
click at [456, 19] on span "Call to Customer" at bounding box center [460, 18] width 28 height 5
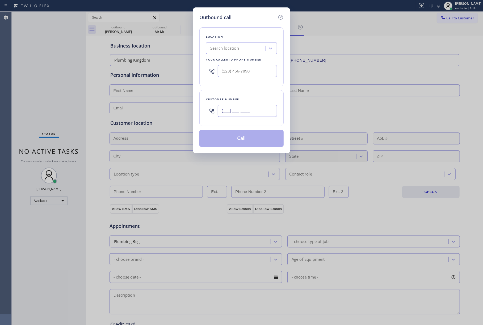
drag, startPoint x: 240, startPoint y: 113, endPoint x: 241, endPoint y: 103, distance: 9.6
click at [240, 111] on input "(___) ___-____" at bounding box center [247, 111] width 59 height 12
paste input "915) 308-1515"
type input "[PHONE_NUMBER]"
click at [232, 48] on div "Search location" at bounding box center [224, 48] width 29 height 6
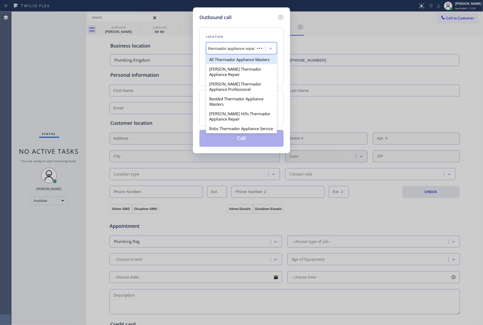
type input "thermador appliance repair"
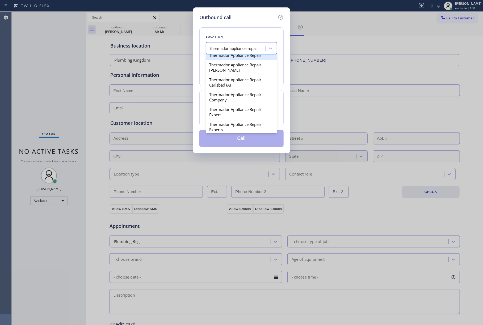
scroll to position [389, 0]
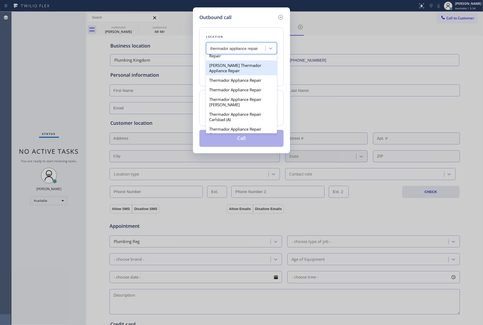
click at [240, 75] on div "[PERSON_NAME] Thermador Appliance Repair" at bounding box center [241, 68] width 71 height 15
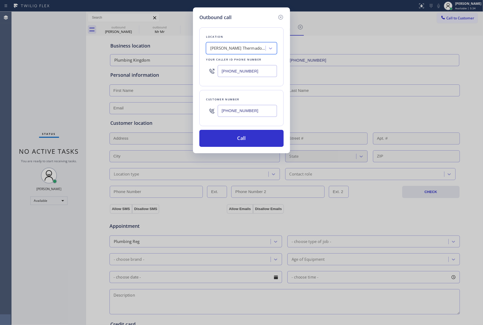
click at [245, 49] on div "[PERSON_NAME] Thermador Appliance Repair" at bounding box center [238, 48] width 56 height 6
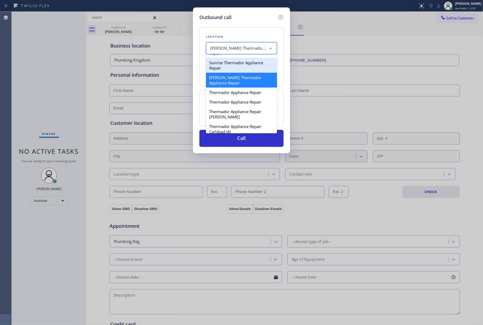
scroll to position [388, 0]
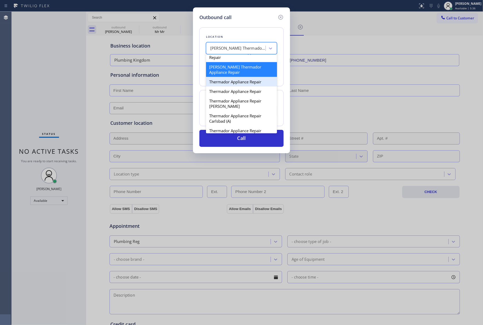
click at [250, 87] on div "Thermador Appliance Repair" at bounding box center [241, 82] width 71 height 10
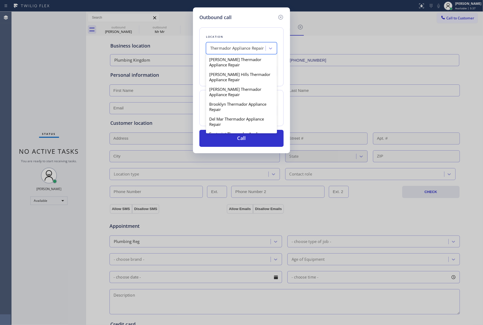
click at [237, 47] on div "Thermador Appliance Repair" at bounding box center [236, 48] width 53 height 6
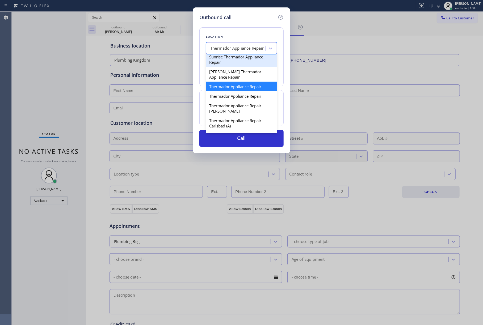
scroll to position [396, 0]
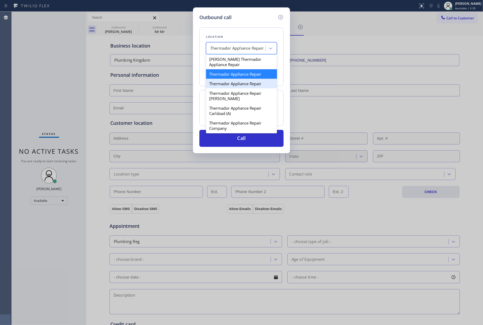
click at [238, 88] on div "Thermador Appliance Repair" at bounding box center [241, 84] width 71 height 10
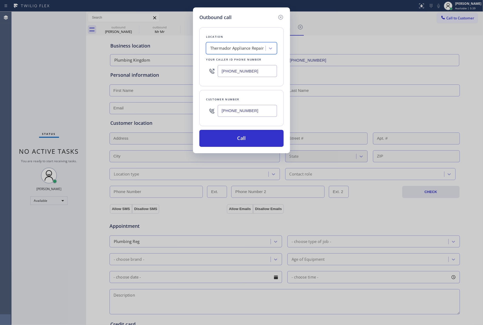
click at [245, 48] on div "Thermador Appliance Repair" at bounding box center [236, 48] width 53 height 6
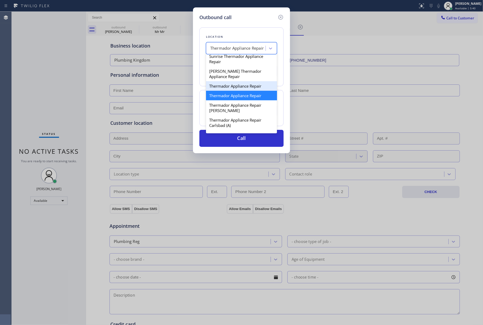
scroll to position [405, 0]
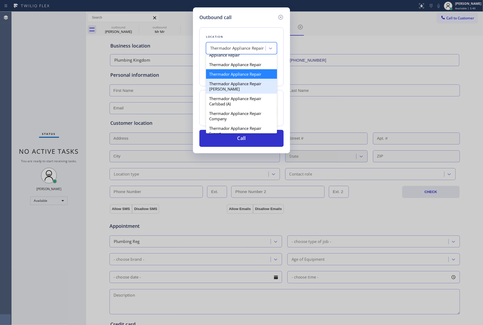
click at [249, 94] on div "Thermador Appliance Repair [PERSON_NAME]" at bounding box center [241, 86] width 71 height 15
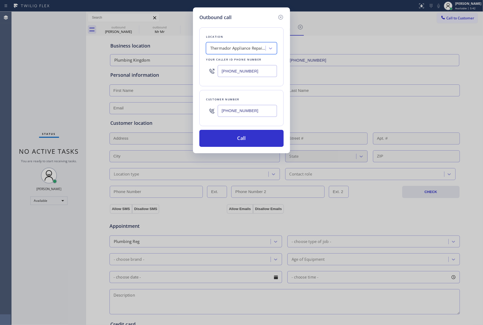
click at [242, 43] on div "Thermador Appliance Repair [PERSON_NAME]" at bounding box center [241, 48] width 71 height 12
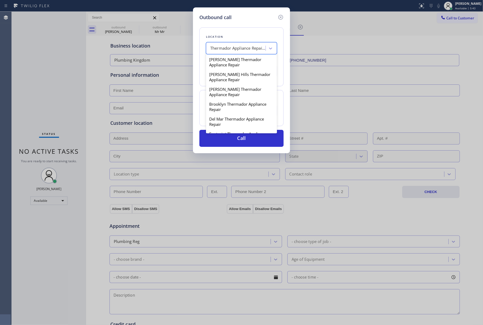
scroll to position [386, 0]
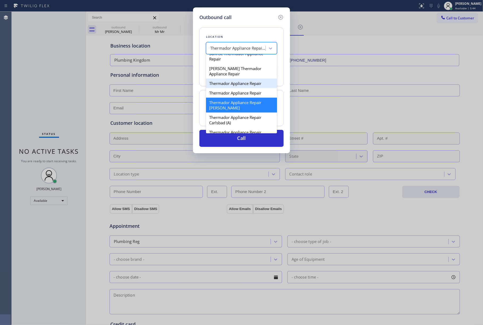
click at [243, 88] on div "Thermador Appliance Repair" at bounding box center [241, 84] width 71 height 10
type input "[PHONE_NUMBER]"
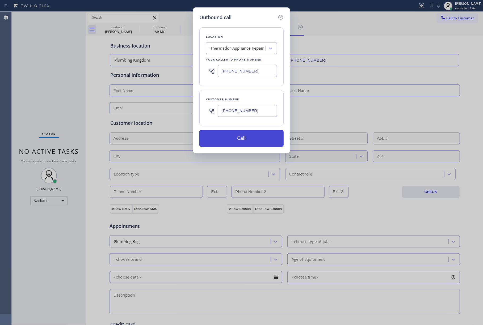
click at [245, 136] on button "Call" at bounding box center [241, 138] width 84 height 17
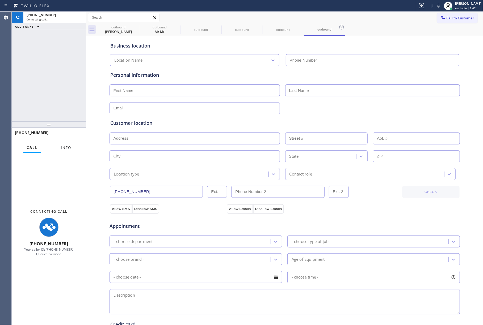
type input "[PHONE_NUMBER]"
click at [69, 144] on button "Info" at bounding box center [66, 148] width 17 height 10
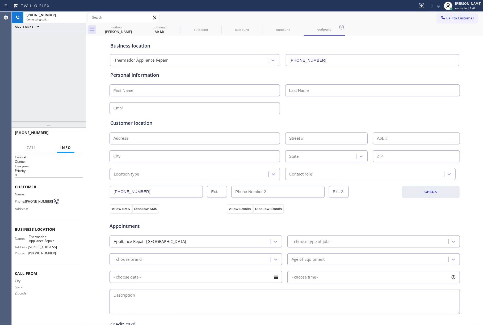
click at [60, 104] on div "[PHONE_NUMBER] Connecting call… ALL TASKS ALL TASKS ACTIVE TASKS TASKS IN WRAP …" at bounding box center [49, 67] width 74 height 110
drag, startPoint x: 64, startPoint y: 93, endPoint x: 62, endPoint y: 132, distance: 39.1
click at [64, 94] on div "ALL TASKS ALL TASKS ACTIVE TASKS TASKS IN WRAP UP [PHONE_NUMBER] Wrap up | 00:01" at bounding box center [49, 67] width 74 height 110
drag, startPoint x: 67, startPoint y: 135, endPoint x: 70, endPoint y: 107, distance: 28.3
click at [67, 135] on span "COMPLETE" at bounding box center [69, 135] width 18 height 4
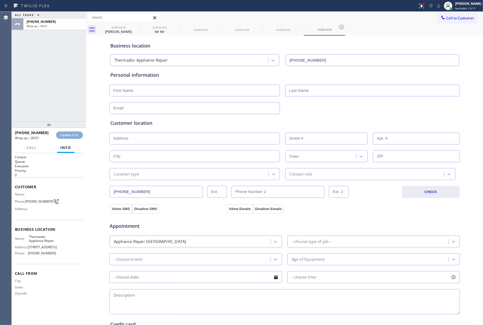
drag, startPoint x: 70, startPoint y: 107, endPoint x: 66, endPoint y: 131, distance: 24.2
click at [70, 110] on div "ALL TASKS ALL TASKS ACTIVE TASKS TASKS IN WRAP UP [PHONE_NUMBER] Wrap up | 00:01" at bounding box center [49, 67] width 74 height 110
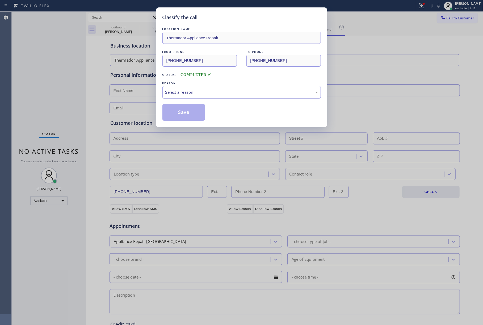
drag, startPoint x: 208, startPoint y: 94, endPoint x: 206, endPoint y: 98, distance: 3.9
click at [208, 95] on div "Select a reason" at bounding box center [241, 92] width 152 height 6
click at [193, 92] on div "#3 Not Booked - All other reasons" at bounding box center [241, 92] width 152 height 6
click at [184, 119] on button "Save" at bounding box center [183, 112] width 43 height 17
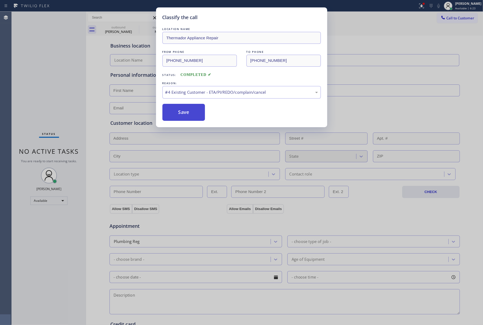
click at [189, 113] on button "Save" at bounding box center [183, 112] width 43 height 17
click at [181, 112] on button "Save" at bounding box center [183, 112] width 43 height 17
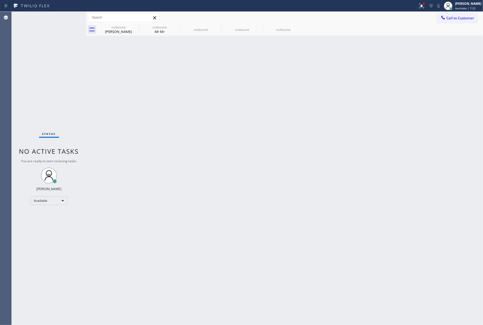
drag, startPoint x: 33, startPoint y: 39, endPoint x: 260, endPoint y: 14, distance: 227.7
click at [33, 39] on div "Status No active tasks You are ready to start receiving tasks. [PERSON_NAME]" at bounding box center [49, 168] width 74 height 313
click at [446, 19] on span "Call to Customer" at bounding box center [460, 18] width 28 height 5
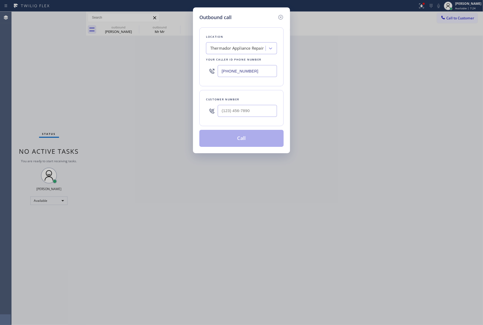
drag, startPoint x: 261, startPoint y: 78, endPoint x: 268, endPoint y: 180, distance: 102.0
click at [184, 74] on div "Outbound call Location Thermador Appliance Repair Your caller id phone number […" at bounding box center [241, 162] width 483 height 325
type input "[PHONE_NUMBER]"
drag, startPoint x: 44, startPoint y: 72, endPoint x: 66, endPoint y: 73, distance: 22.3
click at [44, 72] on div "Outbound call Location Thermador Appliance Repair Your caller id phone number […" at bounding box center [241, 162] width 483 height 325
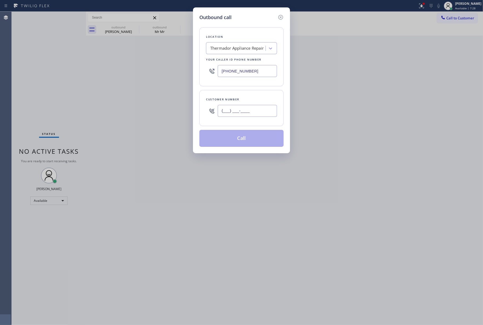
click at [233, 117] on input "(___) ___-____" at bounding box center [247, 111] width 59 height 12
paste input "773) 818-0262"
type input "[PHONE_NUMBER]"
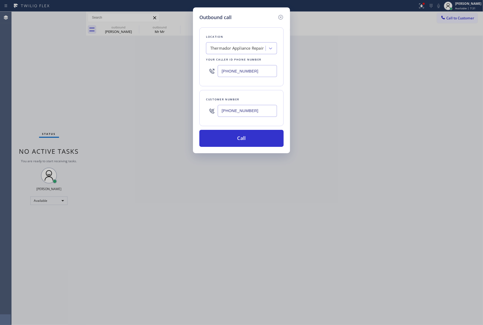
click at [47, 50] on div "Outbound call Location Thermador Appliance Repair Your caller id phone number […" at bounding box center [241, 162] width 483 height 325
drag, startPoint x: 263, startPoint y: 71, endPoint x: 214, endPoint y: 64, distance: 49.4
click at [208, 70] on div "[PHONE_NUMBER]" at bounding box center [241, 70] width 71 height 17
paste input "773) 830-4668"
type input "[PHONE_NUMBER]"
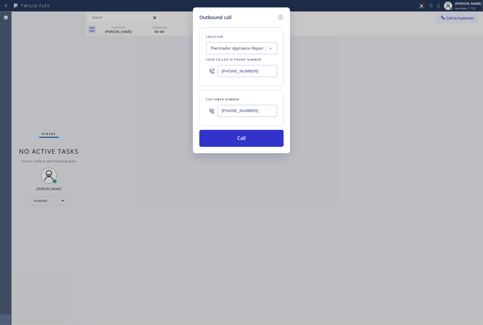
click at [232, 23] on div "Location Thermador Appliance Repair Your caller id phone number [PHONE_NUMBER] …" at bounding box center [241, 84] width 84 height 126
click at [332, 93] on div "Outbound call Location [GEOGRAPHIC_DATA] Appliance Repair Your caller id phone …" at bounding box center [241, 162] width 483 height 325
click at [245, 135] on button "Call" at bounding box center [241, 138] width 84 height 17
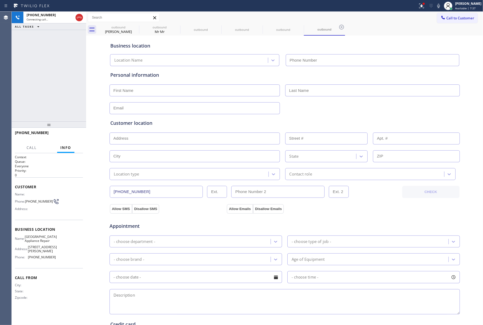
type input "[PHONE_NUMBER]"
click at [24, 82] on div "[PHONE_NUMBER] Live | 00:16 ALL TASKS ALL TASKS ACTIVE TASKS TASKS IN WRAP UP" at bounding box center [49, 67] width 74 height 110
click at [33, 75] on div "[PHONE_NUMBER] Live | 00:16 ALL TASKS ALL TASKS ACTIVE TASKS TASKS IN WRAP UP" at bounding box center [49, 67] width 74 height 110
click at [52, 86] on div "[PHONE_NUMBER] Live | 00:18 ALL TASKS ALL TASKS ACTIVE TASKS TASKS IN WRAP UP" at bounding box center [49, 67] width 74 height 110
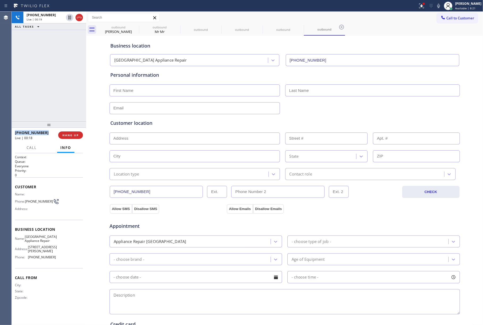
click at [52, 86] on div "[PHONE_NUMBER] Live | 00:19 ALL TASKS ALL TASKS ACTIVE TASKS TASKS IN WRAP UP" at bounding box center [49, 67] width 74 height 110
click at [67, 137] on button "HANG UP" at bounding box center [70, 134] width 25 height 7
click at [74, 135] on span "COMPLETE" at bounding box center [69, 135] width 18 height 4
click at [67, 113] on div "ALL TASKS ALL TASKS ACTIVE TASKS TASKS IN WRAP UP [PHONE_NUMBER] Wrap up | 00:05" at bounding box center [49, 67] width 74 height 110
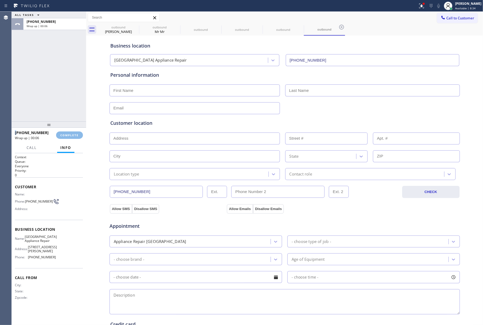
click at [67, 113] on div "ALL TASKS ALL TASKS ACTIVE TASKS TASKS IN WRAP UP [PHONE_NUMBER] Wrap up | 00:06" at bounding box center [49, 67] width 74 height 110
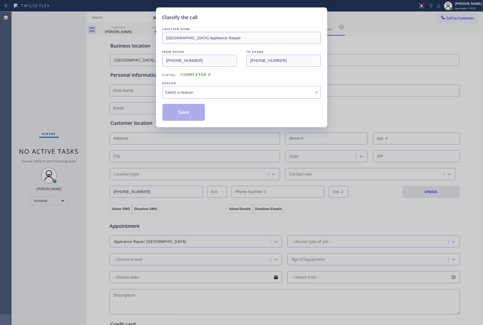
click at [201, 94] on div "Select a reason" at bounding box center [241, 92] width 152 height 6
click at [184, 88] on div "New Customer - Booked" at bounding box center [241, 92] width 158 height 12
click at [184, 112] on button "Save" at bounding box center [183, 112] width 43 height 17
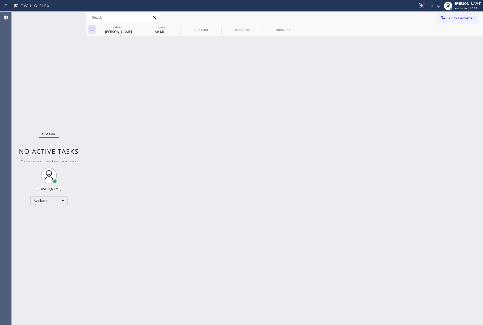
click at [36, 61] on div "Status No active tasks You are ready to start receiving tasks. [PERSON_NAME]" at bounding box center [49, 168] width 74 height 313
click at [340, 101] on div "Back to Dashboard Change Sender ID Customers Technicians Select a contact Outbo…" at bounding box center [284, 168] width 397 height 313
drag, startPoint x: 23, startPoint y: 59, endPoint x: 126, endPoint y: 92, distance: 107.4
click at [23, 59] on div "Status No active tasks You are ready to start receiving tasks. [PERSON_NAME]" at bounding box center [49, 168] width 74 height 313
click at [307, 217] on div "Back to Dashboard Change Sender ID Customers Technicians Select a contact Outbo…" at bounding box center [284, 168] width 397 height 313
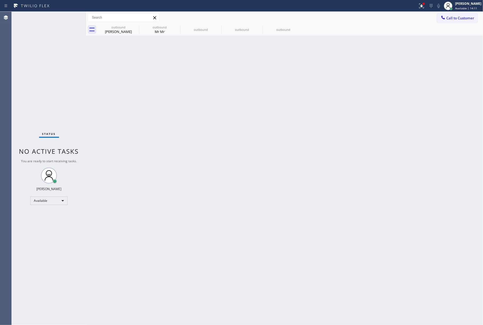
drag, startPoint x: 34, startPoint y: 83, endPoint x: 86, endPoint y: 2, distance: 95.6
click at [35, 82] on div "Status No active tasks You are ready to start receiving tasks. [PERSON_NAME]" at bounding box center [49, 168] width 74 height 313
click at [443, 16] on icon at bounding box center [442, 17] width 5 height 5
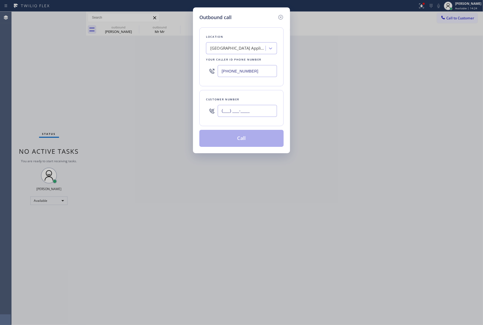
click at [261, 115] on input "(___) ___-____" at bounding box center [247, 111] width 59 height 12
paste input "202) 510-1043"
type input "[PHONE_NUMBER]"
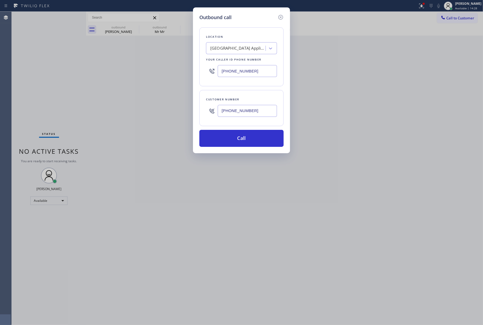
drag, startPoint x: 259, startPoint y: 68, endPoint x: 220, endPoint y: 48, distance: 43.4
click at [205, 69] on div "Location [GEOGRAPHIC_DATA] Appliance Repair Your caller id phone number [PHONE_…" at bounding box center [241, 56] width 84 height 59
paste input "323) 991-919"
type input "[PHONE_NUMBER]"
click at [227, 36] on div "Location" at bounding box center [241, 37] width 71 height 6
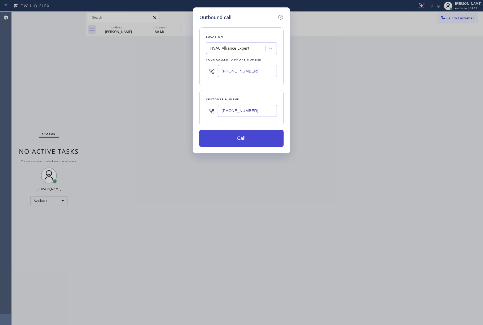
click at [227, 137] on button "Call" at bounding box center [241, 138] width 84 height 17
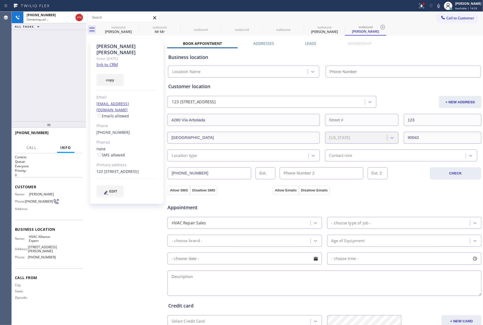
type input "[PHONE_NUMBER]"
click at [26, 73] on div "[PHONE_NUMBER] Connecting call… ALL TASKS ALL TASKS ACTIVE TASKS TASKS IN WRAP …" at bounding box center [49, 67] width 74 height 110
click at [31, 60] on div "[PHONE_NUMBER] Connecting call… ALL TASKS ALL TASKS ACTIVE TASKS TASKS IN WRAP …" at bounding box center [49, 67] width 74 height 110
click at [31, 74] on div "[PHONE_NUMBER] Connecting call… ALL TASKS ALL TASKS ACTIVE TASKS TASKS IN WRAP …" at bounding box center [49, 67] width 74 height 110
click at [29, 75] on div "[PHONE_NUMBER] Connecting call… ALL TASKS ALL TASKS ACTIVE TASKS TASKS IN WRAP …" at bounding box center [49, 67] width 74 height 110
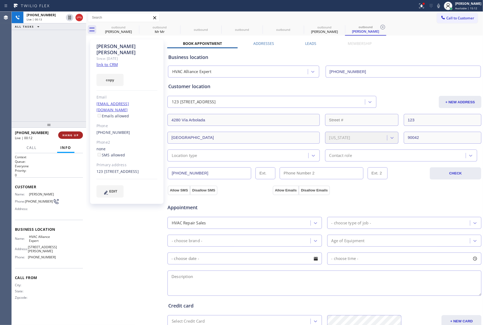
click at [75, 138] on button "HANG UP" at bounding box center [70, 134] width 25 height 7
drag, startPoint x: 71, startPoint y: 111, endPoint x: 72, endPoint y: 138, distance: 27.1
click at [71, 112] on div "[PHONE_NUMBER] Live | 00:13 ALL TASKS ALL TASKS ACTIVE TASKS TASKS IN WRAP UP" at bounding box center [49, 67] width 74 height 110
click at [72, 139] on button "HANG UP" at bounding box center [70, 134] width 25 height 7
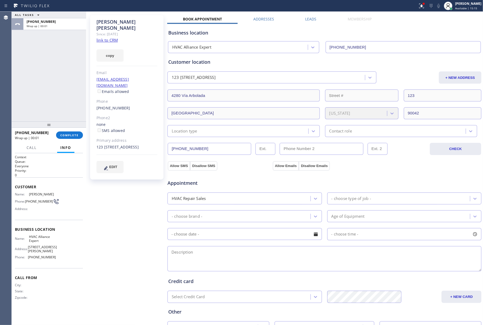
scroll to position [35, 0]
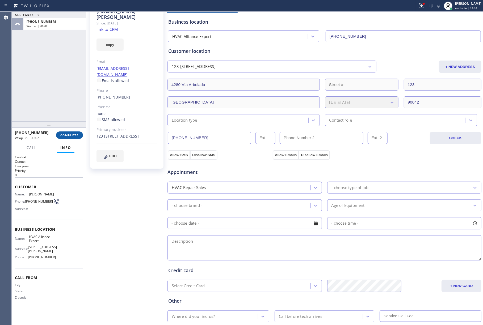
click at [70, 136] on span "COMPLETE" at bounding box center [69, 135] width 18 height 4
click at [67, 116] on div "ALL TASKS ALL TASKS ACTIVE TASKS TASKS IN WRAP UP [PHONE_NUMBER] Wrap up | 00:02" at bounding box center [49, 67] width 74 height 110
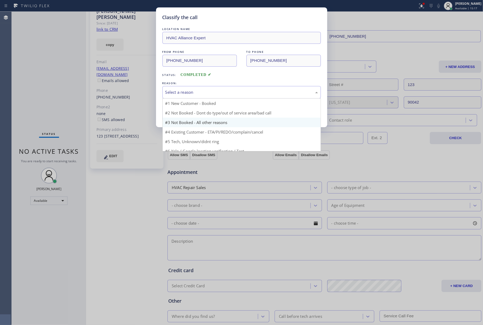
drag, startPoint x: 213, startPoint y: 91, endPoint x: 212, endPoint y: 124, distance: 32.4
click at [213, 99] on div "Select a reason #1 New Customer - Booked #2 Not Booked - Dont do type/out of se…" at bounding box center [241, 92] width 158 height 12
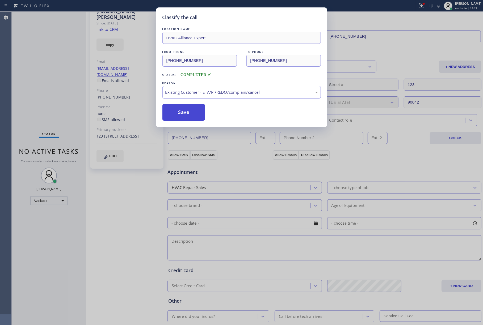
click at [189, 109] on button "Save" at bounding box center [183, 112] width 43 height 17
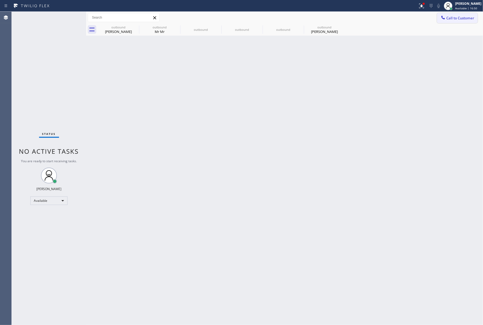
click at [443, 20] on div at bounding box center [443, 18] width 6 height 6
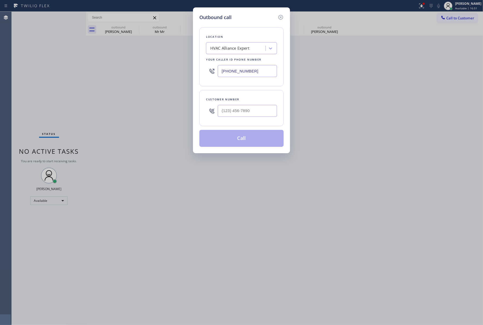
click at [226, 118] on div at bounding box center [247, 110] width 59 height 17
click at [232, 110] on input "(___) ___-____" at bounding box center [247, 111] width 59 height 12
paste input "646) 574-4367"
type input "[PHONE_NUMBER]"
click at [237, 93] on div "Customer number [PHONE_NUMBER]" at bounding box center [241, 108] width 84 height 36
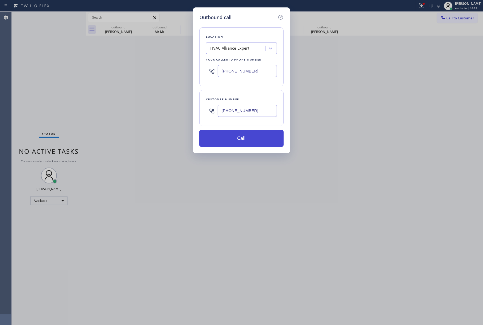
click at [240, 138] on button "Call" at bounding box center [241, 138] width 84 height 17
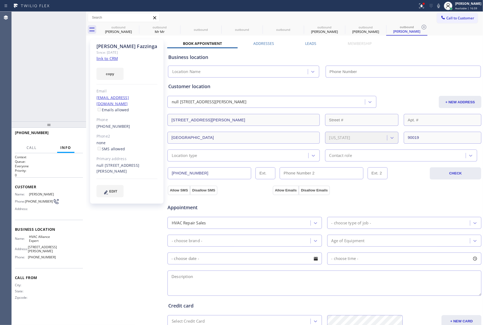
type input "[PHONE_NUMBER]"
click at [57, 70] on div "[PHONE_NUMBER] Live | 01:11 ALL TASKS ALL TASKS ACTIVE TASKS TASKS IN WRAP UP" at bounding box center [49, 67] width 74 height 110
click at [70, 135] on span "HANG UP" at bounding box center [70, 135] width 16 height 4
click at [68, 117] on div "[PHONE_NUMBER] Live | 01:12 ALL TASKS ALL TASKS ACTIVE TASKS TASKS IN WRAP UP" at bounding box center [49, 67] width 74 height 110
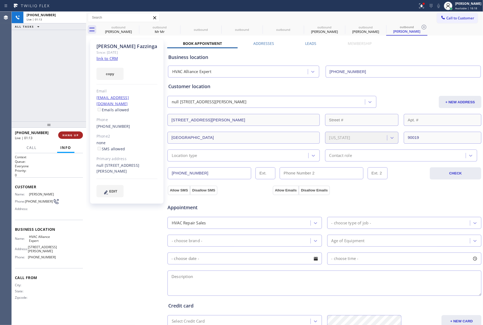
click at [67, 137] on span "HANG UP" at bounding box center [70, 135] width 16 height 4
click at [71, 112] on div "ALL TASKS ALL TASKS ACTIVE TASKS TASKS IN WRAP UP [PHONE_NUMBER] Wrap up | 00:00" at bounding box center [49, 67] width 74 height 110
click at [72, 135] on span "COMPLETE" at bounding box center [69, 135] width 18 height 4
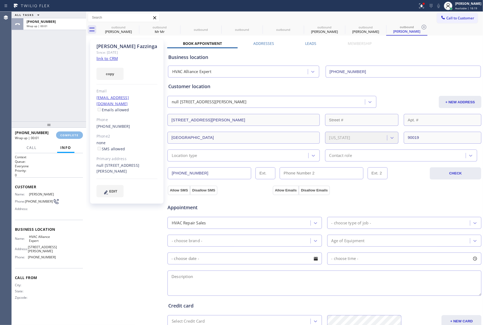
drag, startPoint x: 46, startPoint y: 83, endPoint x: 45, endPoint y: 75, distance: 7.8
click at [46, 82] on div "ALL TASKS ALL TASKS ACTIVE TASKS TASKS IN WRAP UP [PHONE_NUMBER] Wrap up | 00:01" at bounding box center [49, 67] width 74 height 110
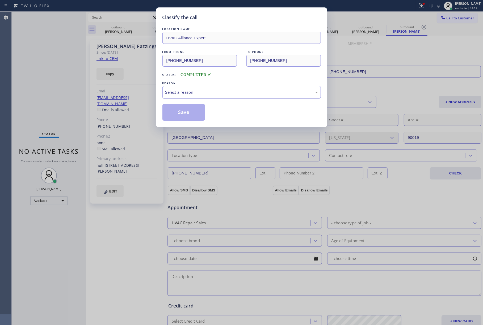
drag, startPoint x: 219, startPoint y: 90, endPoint x: 216, endPoint y: 95, distance: 5.7
click at [217, 94] on div "Select a reason" at bounding box center [241, 92] width 152 height 6
click at [183, 115] on button "Save" at bounding box center [183, 112] width 43 height 17
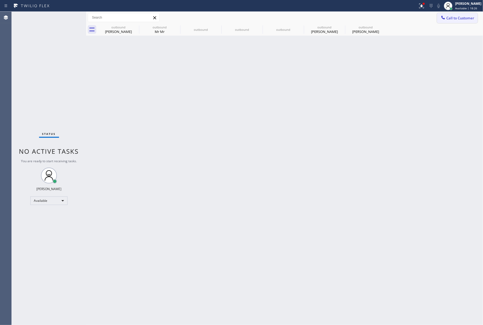
click at [461, 20] on span "Call to Customer" at bounding box center [460, 18] width 28 height 5
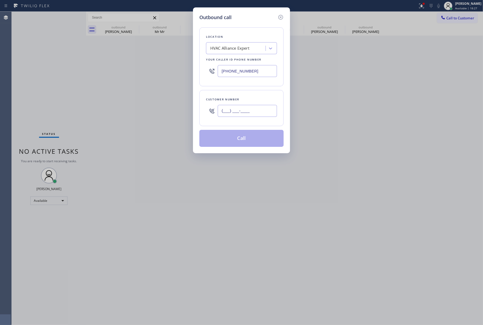
click at [245, 115] on input "(___) ___-____" at bounding box center [247, 111] width 59 height 12
paste input "310) 986-7947"
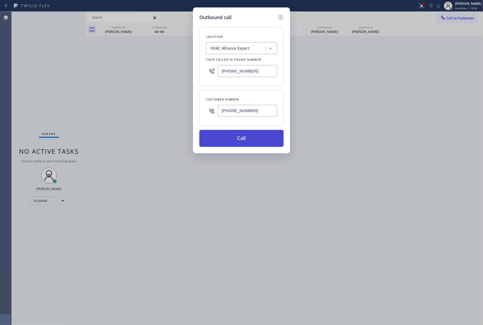
type input "[PHONE_NUMBER]"
click at [237, 139] on button "Call" at bounding box center [241, 138] width 84 height 17
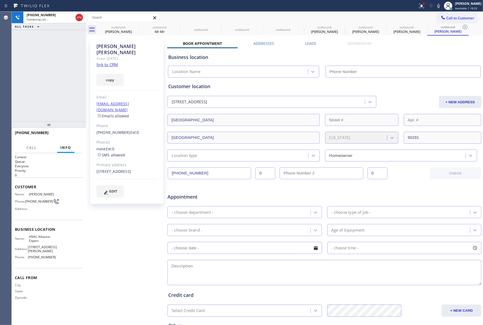
type input "[PHONE_NUMBER]"
click at [27, 84] on div "[PHONE_NUMBER] Live | 00:00 ALL TASKS ALL TASKS ACTIVE TASKS TASKS IN WRAP UP" at bounding box center [49, 67] width 74 height 110
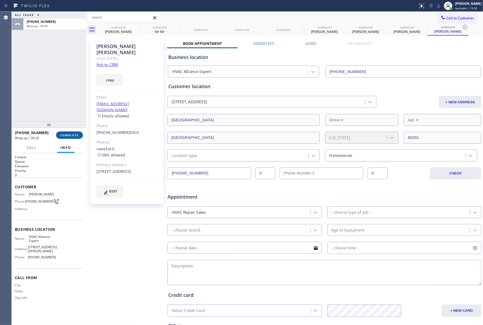
click at [77, 133] on span "COMPLETE" at bounding box center [69, 135] width 18 height 4
drag, startPoint x: 62, startPoint y: 89, endPoint x: 59, endPoint y: 92, distance: 4.3
click at [62, 91] on div "ALL TASKS ALL TASKS ACTIVE TASKS TASKS IN WRAP UP [PHONE_NUMBER] Wrap up | 00:20" at bounding box center [49, 67] width 74 height 110
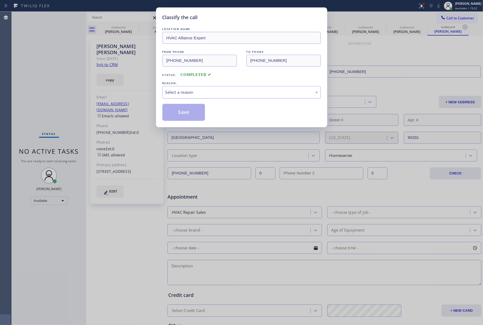
click at [199, 92] on div "Select a reason" at bounding box center [241, 92] width 152 height 6
click at [191, 117] on button "Save" at bounding box center [183, 112] width 43 height 17
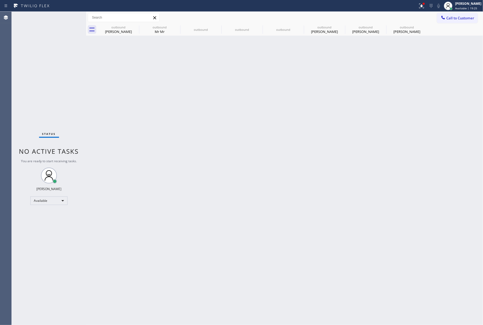
click at [445, 17] on icon at bounding box center [442, 17] width 5 height 5
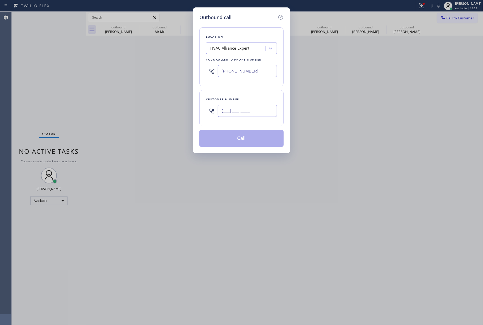
click at [265, 109] on input "(___) ___-____" at bounding box center [247, 111] width 59 height 12
paste input "415) 407-0972"
type input "[PHONE_NUMBER]"
click at [260, 96] on div "Customer number [PHONE_NUMBER]" at bounding box center [241, 108] width 84 height 36
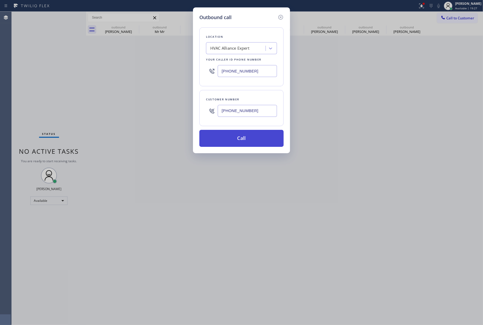
click at [249, 135] on button "Call" at bounding box center [241, 138] width 84 height 17
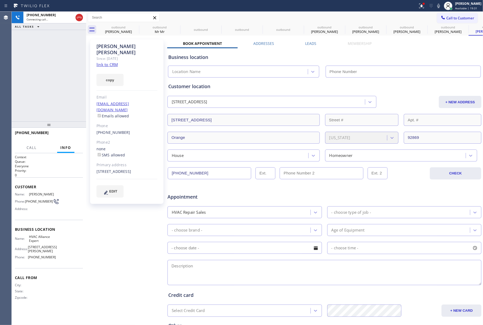
type input "[PHONE_NUMBER]"
drag, startPoint x: 37, startPoint y: 73, endPoint x: 155, endPoint y: 131, distance: 131.3
click at [37, 73] on div "[PHONE_NUMBER] Connecting call… ALL TASKS ALL TASKS ACTIVE TASKS TASKS IN WRAP …" at bounding box center [49, 67] width 74 height 110
click at [32, 64] on div "[PHONE_NUMBER] Connecting call… ALL TASKS ALL TASKS ACTIVE TASKS TASKS IN WRAP …" at bounding box center [49, 67] width 74 height 110
click at [68, 132] on button "HANG UP" at bounding box center [70, 134] width 25 height 7
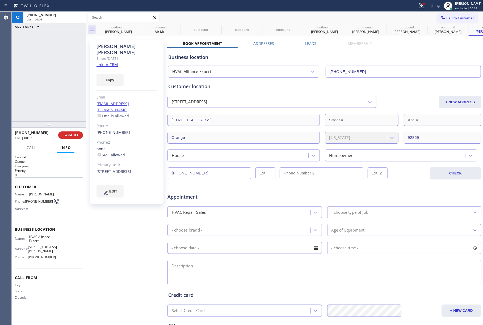
click at [69, 105] on div "[PHONE_NUMBER] Live | 00:06 ALL TASKS ALL TASKS ACTIVE TASKS TASKS IN WRAP UP" at bounding box center [49, 67] width 74 height 110
click at [67, 136] on span "COMPLETE" at bounding box center [69, 135] width 18 height 4
click at [61, 106] on div "ALL TASKS ALL TASKS ACTIVE TASKS TASKS IN WRAP UP [PHONE_NUMBER] Wrap up | 00:01" at bounding box center [49, 67] width 74 height 110
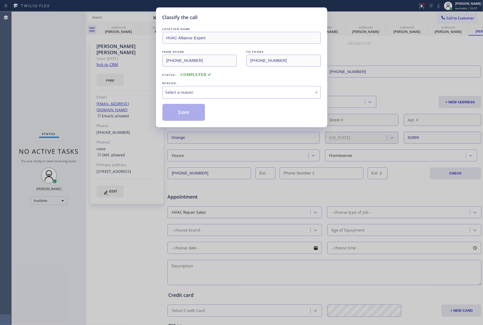
click at [199, 93] on div "Select a reason" at bounding box center [241, 92] width 152 height 6
click at [180, 114] on button "Save" at bounding box center [183, 112] width 43 height 17
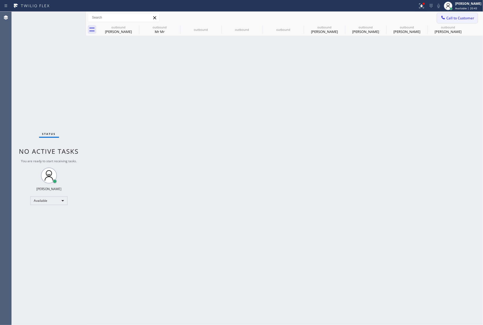
click at [464, 16] on span "Call to Customer" at bounding box center [460, 18] width 28 height 5
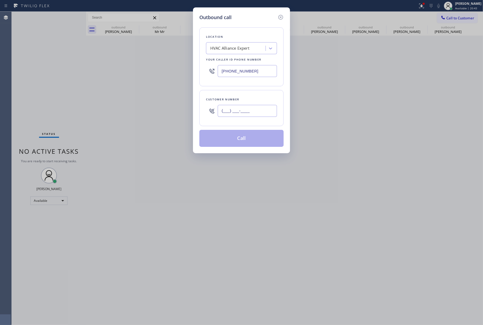
click at [236, 108] on input "(___) ___-____" at bounding box center [247, 111] width 59 height 12
paste input "323) 497-9166"
type input "[PHONE_NUMBER]"
click at [242, 93] on div "Customer number [PHONE_NUMBER]" at bounding box center [241, 108] width 84 height 36
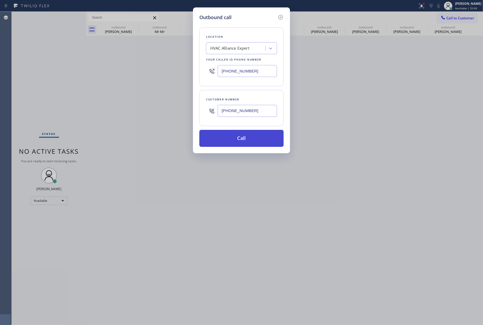
click at [245, 142] on button "Call" at bounding box center [241, 138] width 84 height 17
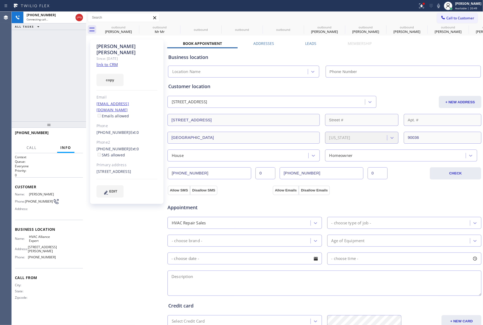
type input "[PHONE_NUMBER]"
drag, startPoint x: 75, startPoint y: 136, endPoint x: 73, endPoint y: 117, distance: 19.2
click at [75, 136] on span "HANG UP" at bounding box center [70, 135] width 16 height 4
drag, startPoint x: 73, startPoint y: 117, endPoint x: 82, endPoint y: 141, distance: 25.4
click at [74, 121] on div "[PHONE_NUMBER] Live | 00:04 ALL TASKS ALL TASKS ACTIVE TASKS TASKS IN WRAP UP […" at bounding box center [49, 168] width 74 height 313
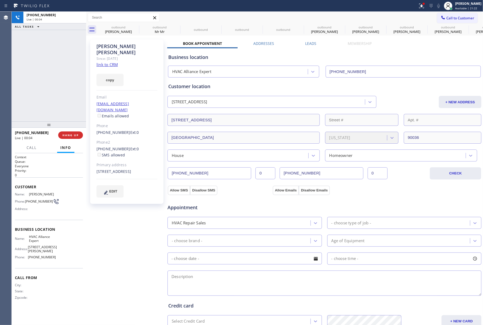
click at [82, 141] on div "[PHONE_NUMBER] Live | 00:04 HANG UP" at bounding box center [49, 135] width 68 height 14
drag, startPoint x: 80, startPoint y: 135, endPoint x: 69, endPoint y: 108, distance: 29.8
click at [80, 135] on button "HANG UP" at bounding box center [70, 134] width 25 height 7
click at [68, 105] on div "ALL TASKS ALL TASKS ACTIVE TASKS TASKS IN WRAP UP [PHONE_NUMBER] Wrap up | 00:00" at bounding box center [49, 67] width 74 height 110
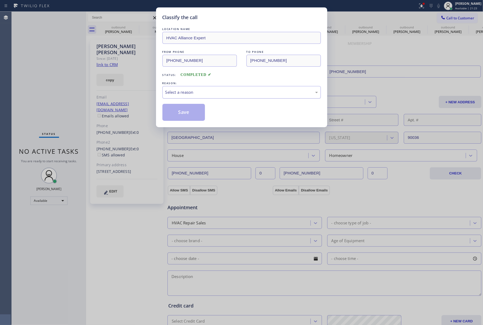
click at [202, 91] on div "Select a reason" at bounding box center [241, 92] width 152 height 6
click at [182, 111] on button "Save" at bounding box center [183, 112] width 43 height 17
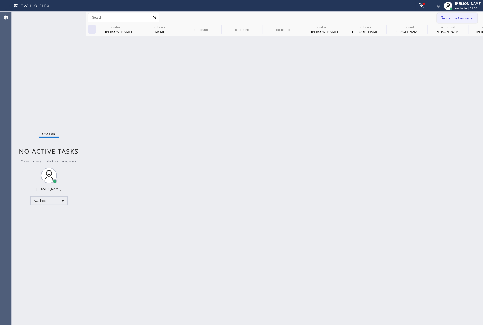
click at [459, 18] on span "Call to Customer" at bounding box center [460, 18] width 28 height 5
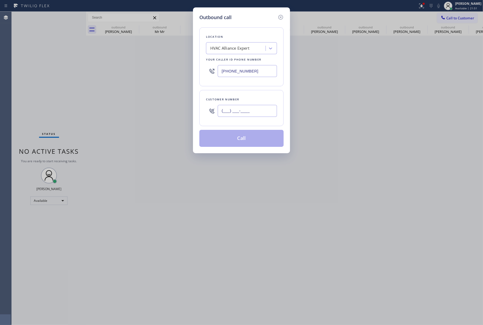
click at [220, 109] on input "(___) ___-____" at bounding box center [247, 111] width 59 height 12
paste input "310) 694-6383"
type input "[PHONE_NUMBER]"
click at [236, 105] on div "[PHONE_NUMBER]" at bounding box center [247, 110] width 59 height 17
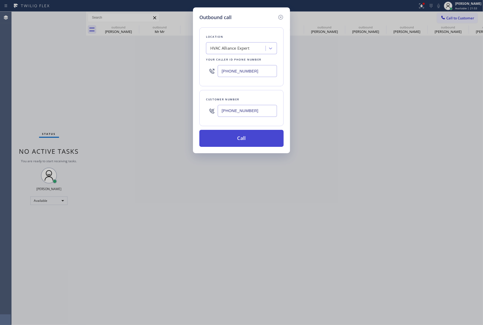
click at [238, 138] on button "Call" at bounding box center [241, 138] width 84 height 17
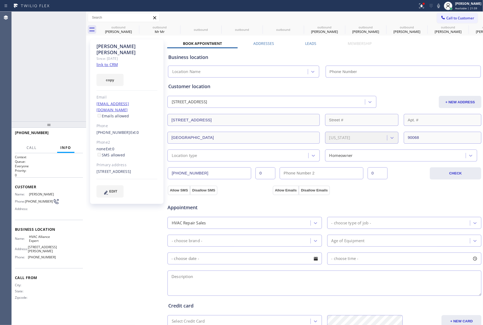
type input "[PHONE_NUMBER]"
click at [73, 133] on span "HANG UP" at bounding box center [70, 135] width 16 height 4
click at [69, 135] on span "HANG UP" at bounding box center [70, 135] width 16 height 4
click at [61, 83] on div "ALL TASKS ALL TASKS ACTIVE TASKS TASKS IN WRAP UP [PHONE_NUMBER] Wrap up | 00:00" at bounding box center [49, 67] width 74 height 110
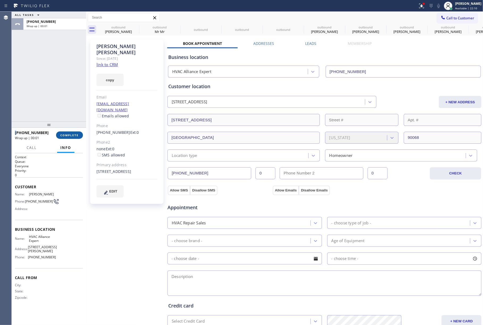
click at [73, 134] on span "COMPLETE" at bounding box center [69, 135] width 18 height 4
click at [56, 92] on div "ALL TASKS ALL TASKS ACTIVE TASKS TASKS IN WRAP UP [PHONE_NUMBER] Wrap up | 00:01" at bounding box center [49, 67] width 74 height 110
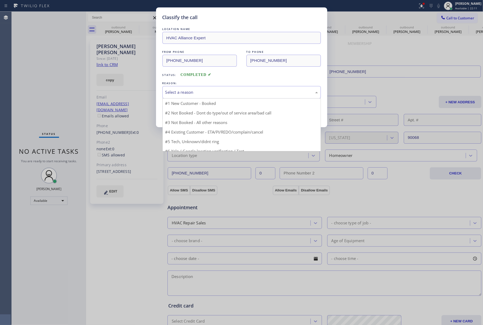
click at [209, 95] on div "Select a reason" at bounding box center [241, 92] width 152 height 6
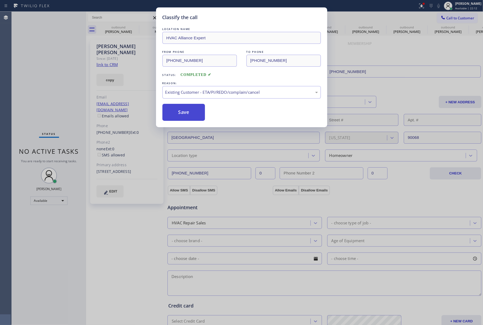
click at [185, 114] on button "Save" at bounding box center [183, 112] width 43 height 17
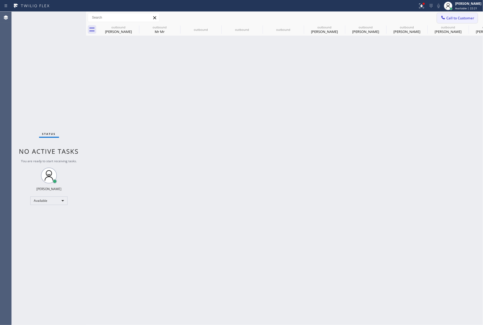
click at [471, 20] on button "Call to Customer" at bounding box center [457, 18] width 41 height 10
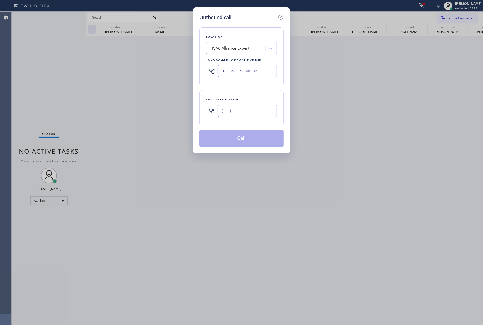
click at [251, 117] on input "(___) ___-____" at bounding box center [247, 111] width 59 height 12
paste input "858) 518-1238"
type input "[PHONE_NUMBER]"
click at [258, 90] on div "Location HVAC Alliance Expert Your caller id phone number [PHONE_NUMBER] Custom…" at bounding box center [241, 84] width 84 height 126
click at [254, 135] on button "Call" at bounding box center [241, 138] width 84 height 17
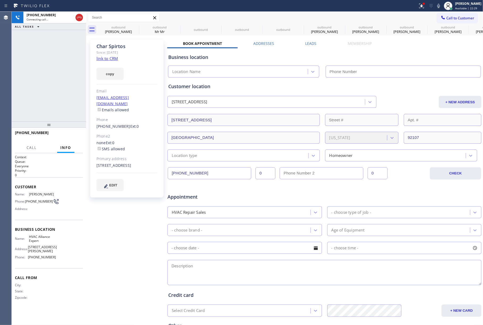
type input "[PHONE_NUMBER]"
click at [65, 134] on span "HANG UP" at bounding box center [70, 135] width 16 height 4
drag, startPoint x: 66, startPoint y: 114, endPoint x: 71, endPoint y: 134, distance: 20.9
click at [67, 118] on div "[PHONE_NUMBER] Live | 00:13 ALL TASKS ALL TASKS ACTIVE TASKS TASKS IN WRAP UP" at bounding box center [49, 67] width 74 height 110
click at [72, 134] on span "HANG UP" at bounding box center [70, 135] width 16 height 4
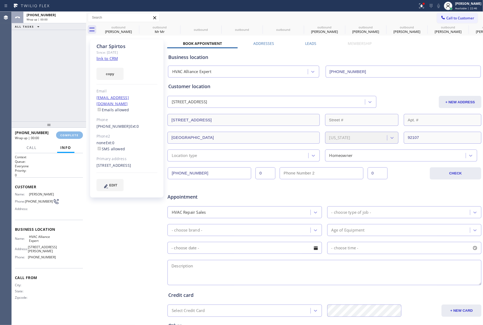
click at [59, 98] on div "ALL TASKS ALL TASKS ACTIVE TASKS TASKS IN WRAP UP [PHONE_NUMBER] Wrap up | 00:00" at bounding box center [49, 67] width 74 height 110
drag, startPoint x: 59, startPoint y: 98, endPoint x: 73, endPoint y: 112, distance: 19.2
click at [59, 98] on div "ALL TASKS ALL TASKS ACTIVE TASKS TASKS IN WRAP UP [PHONE_NUMBER] Wrap up | 00:00" at bounding box center [49, 67] width 74 height 110
click at [73, 133] on span "COMPLETE" at bounding box center [69, 135] width 18 height 4
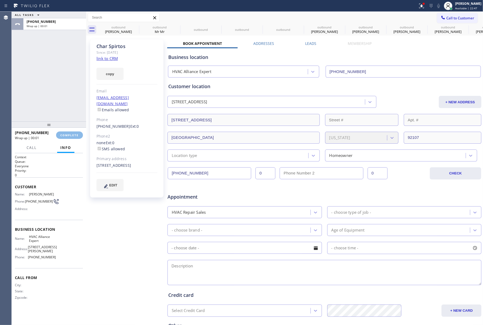
click at [46, 98] on div "ALL TASKS ALL TASKS ACTIVE TASKS TASKS IN WRAP UP [PHONE_NUMBER] Wrap up | 00:01" at bounding box center [49, 67] width 74 height 110
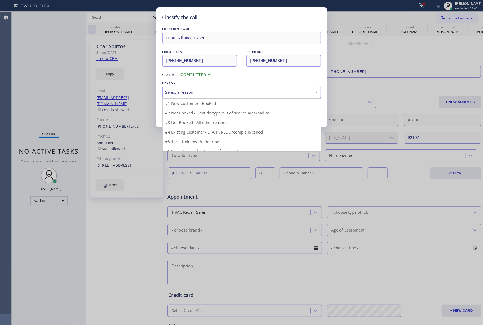
click at [225, 94] on div "Select a reason" at bounding box center [241, 92] width 152 height 6
drag, startPoint x: 183, startPoint y: 95, endPoint x: 178, endPoint y: 124, distance: 29.6
click at [183, 96] on div "#3 Not Booked - All other reasons" at bounding box center [241, 92] width 158 height 12
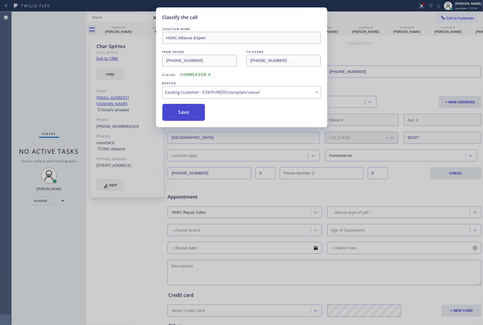
click at [177, 110] on button "Save" at bounding box center [183, 112] width 43 height 17
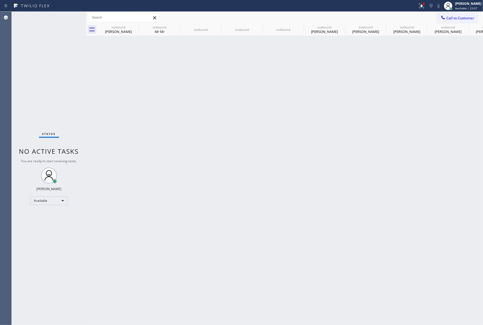
click at [460, 16] on span "Call to Customer" at bounding box center [460, 18] width 28 height 5
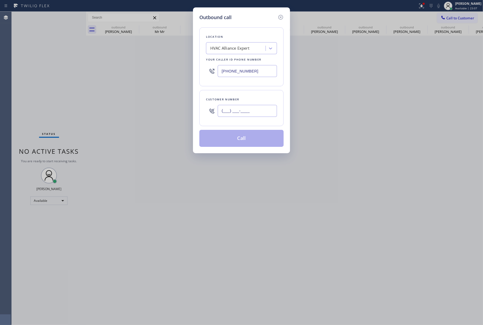
click at [244, 106] on input "(___) ___-____" at bounding box center [247, 111] width 59 height 12
paste input "310) 906-6675"
type input "[PHONE_NUMBER]"
click at [247, 95] on div "Customer number [PHONE_NUMBER]" at bounding box center [241, 108] width 84 height 36
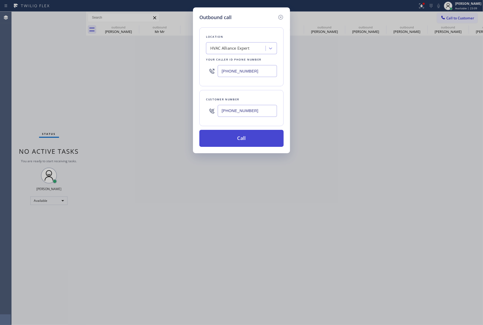
click at [247, 137] on button "Call" at bounding box center [241, 138] width 84 height 17
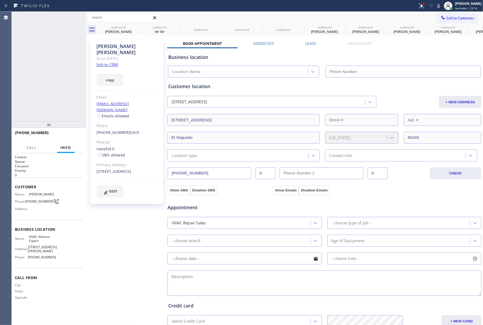
type input "[PHONE_NUMBER]"
click at [69, 134] on span "COMPLETE" at bounding box center [69, 135] width 18 height 4
click at [70, 111] on div "ALL TASKS ALL TASKS ACTIVE TASKS TASKS IN WRAP UP [PHONE_NUMBER] Wrap up | 00:01" at bounding box center [49, 67] width 74 height 110
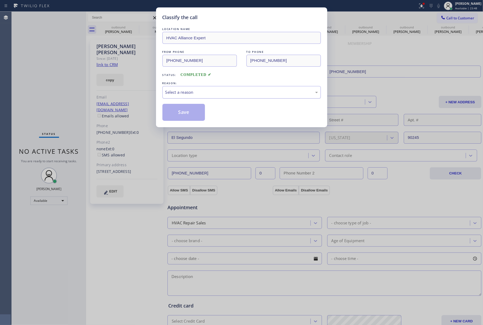
click at [193, 94] on div "Select a reason" at bounding box center [241, 92] width 152 height 6
click at [185, 110] on button "Save" at bounding box center [183, 112] width 43 height 17
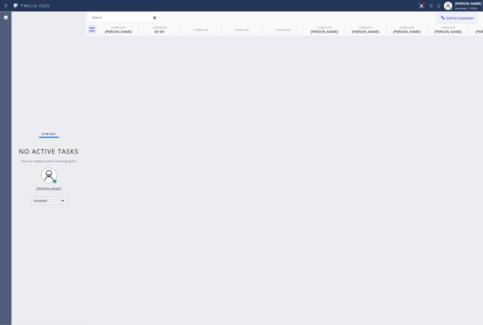
click at [453, 18] on span "Call to Customer" at bounding box center [460, 18] width 28 height 5
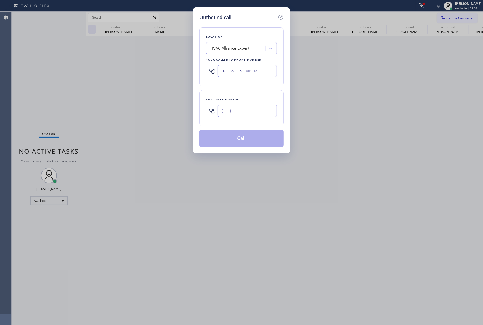
click at [255, 110] on input "(___) ___-____" at bounding box center [247, 111] width 59 height 12
paste input "562) 242-4990"
type input "[PHONE_NUMBER]"
click at [251, 99] on div "Customer number" at bounding box center [241, 100] width 71 height 6
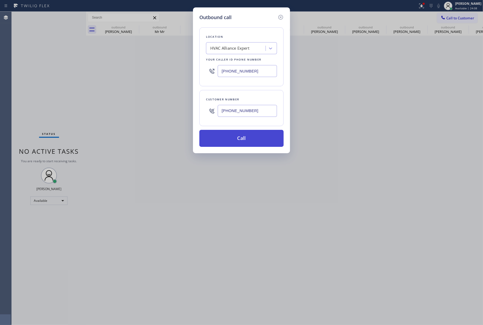
click at [246, 137] on button "Call" at bounding box center [241, 138] width 84 height 17
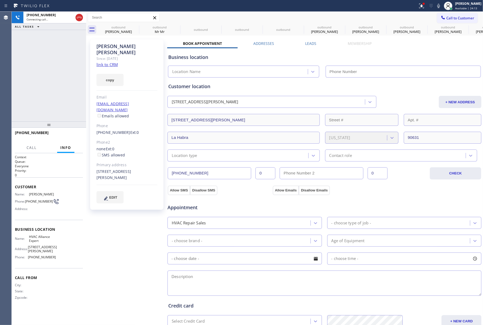
type input "[PHONE_NUMBER]"
click at [73, 133] on span "HANG UP" at bounding box center [70, 135] width 16 height 4
click at [75, 135] on span "COMPLETE" at bounding box center [69, 135] width 18 height 4
click at [69, 100] on div "ALL TASKS ALL TASKS ACTIVE TASKS TASKS IN WRAP UP [PHONE_NUMBER] Wrap up | 00:00" at bounding box center [49, 67] width 74 height 110
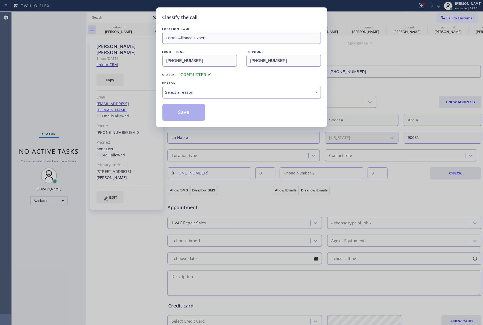
click at [73, 137] on div "Classify the call LOCATION NAME HVAC Alliance Expert FROM PHONE [PHONE_NUMBER] …" at bounding box center [241, 162] width 483 height 325
drag, startPoint x: 212, startPoint y: 94, endPoint x: 211, endPoint y: 98, distance: 4.3
click at [212, 96] on div "Select a reason" at bounding box center [241, 92] width 158 height 12
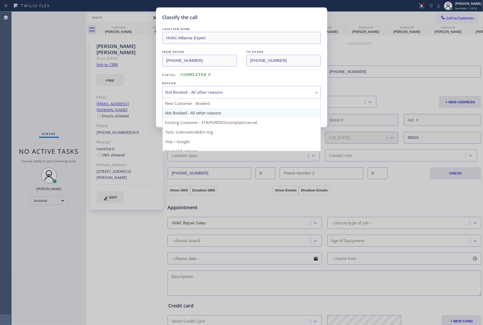
click at [188, 93] on div "Not Booked - All other reasons" at bounding box center [241, 92] width 152 height 6
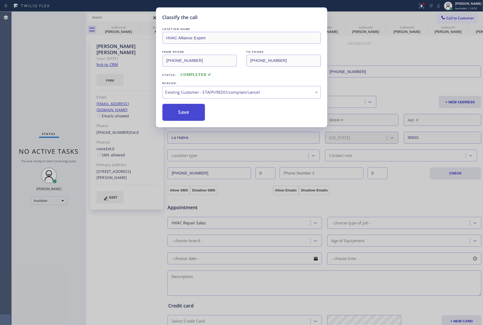
click at [181, 115] on button "Save" at bounding box center [183, 112] width 43 height 17
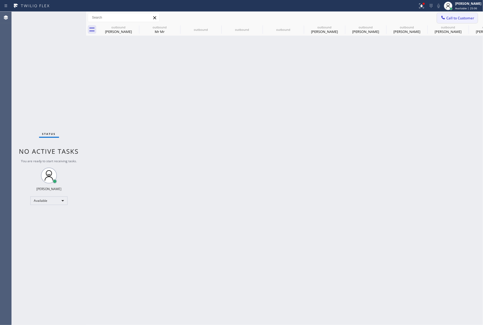
click at [460, 14] on button "Call to Customer" at bounding box center [457, 18] width 41 height 10
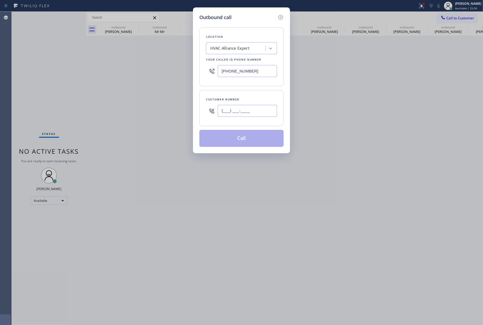
click at [242, 115] on input "(___) ___-____" at bounding box center [247, 111] width 59 height 12
paste input "323) 793-2632"
type input "[PHONE_NUMBER]"
click at [247, 98] on div "Customer number" at bounding box center [241, 100] width 71 height 6
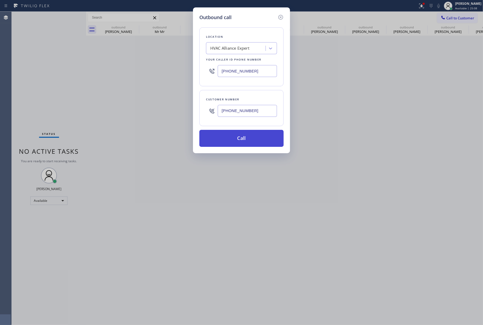
drag, startPoint x: 236, startPoint y: 143, endPoint x: 234, endPoint y: 138, distance: 5.2
click at [236, 143] on button "Call" at bounding box center [241, 138] width 84 height 17
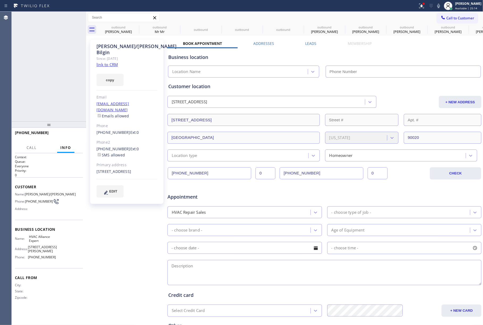
type input "[PHONE_NUMBER]"
click at [72, 137] on span "HANG UP" at bounding box center [70, 135] width 16 height 4
drag, startPoint x: 69, startPoint y: 105, endPoint x: 70, endPoint y: 134, distance: 29.2
click at [69, 108] on div "[PHONE_NUMBER] Live | 00:03 ALL TASKS ALL TASKS ACTIVE TASKS TASKS IN WRAP UP" at bounding box center [49, 67] width 74 height 110
click at [70, 135] on span "HANG UP" at bounding box center [70, 135] width 16 height 4
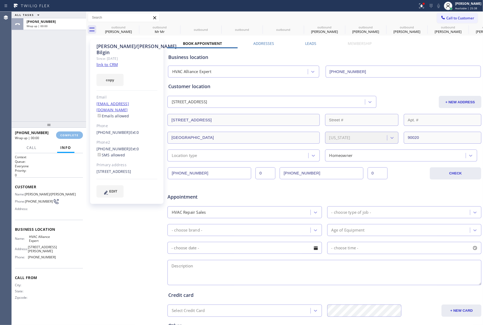
click at [65, 87] on div "ALL TASKS ALL TASKS ACTIVE TASKS TASKS IN WRAP UP [PHONE_NUMBER] Wrap up | 00:00" at bounding box center [49, 67] width 74 height 110
click at [66, 134] on span "COMPLETE" at bounding box center [69, 135] width 18 height 4
click at [62, 98] on div "ALL TASKS ALL TASKS ACTIVE TASKS TASKS IN WRAP UP [PHONE_NUMBER] Wrap up | 00:01" at bounding box center [49, 67] width 74 height 110
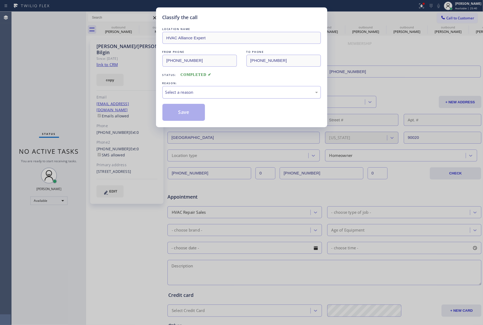
click at [213, 90] on div "Select a reason" at bounding box center [241, 92] width 152 height 6
click at [186, 116] on button "Save" at bounding box center [183, 112] width 43 height 17
click at [197, 115] on button "Save" at bounding box center [183, 112] width 43 height 17
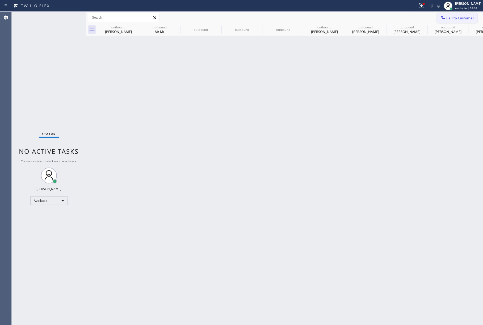
click at [451, 22] on button "Call to Customer" at bounding box center [457, 18] width 41 height 10
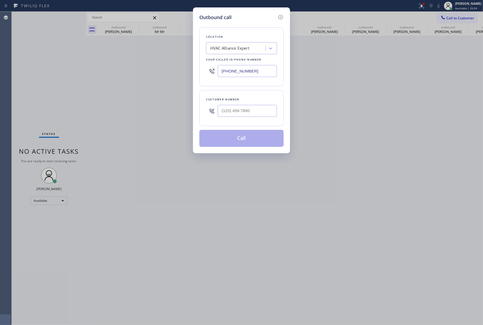
click at [237, 102] on div "Customer number" at bounding box center [241, 100] width 71 height 6
click at [240, 111] on input "(___) ___-____" at bounding box center [247, 111] width 59 height 12
paste input "858) 518-1238"
type input "[PHONE_NUMBER]"
click at [255, 85] on div "Location HVAC Alliance Expert Your caller id phone number [PHONE_NUMBER]" at bounding box center [241, 56] width 84 height 59
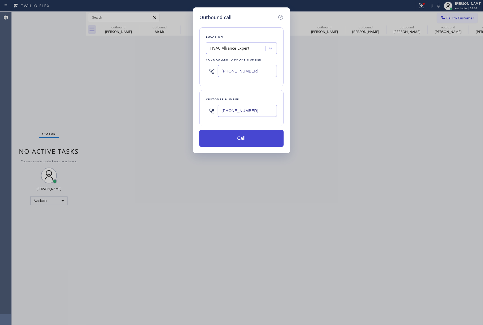
click at [249, 135] on button "Call" at bounding box center [241, 138] width 84 height 17
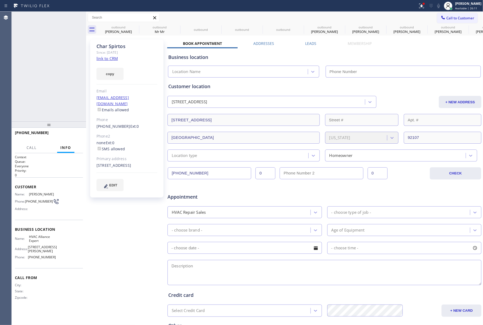
type input "[PHONE_NUMBER]"
click at [78, 17] on icon at bounding box center [79, 17] width 6 height 6
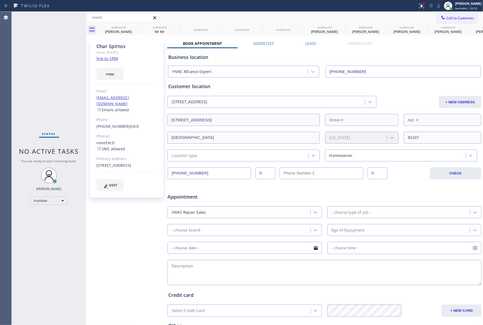
click at [447, 13] on button "Call to Customer" at bounding box center [457, 18] width 41 height 10
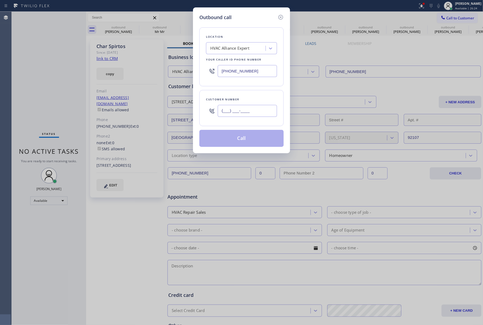
click at [236, 109] on input "(___) ___-____" at bounding box center [247, 111] width 59 height 12
paste input "865) 276-8436"
type input "[PHONE_NUMBER]"
click at [233, 92] on div "Customer number [PHONE_NUMBER]" at bounding box center [241, 108] width 84 height 36
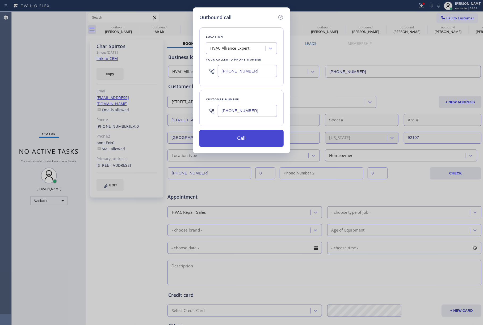
click at [220, 138] on button "Call" at bounding box center [241, 138] width 84 height 17
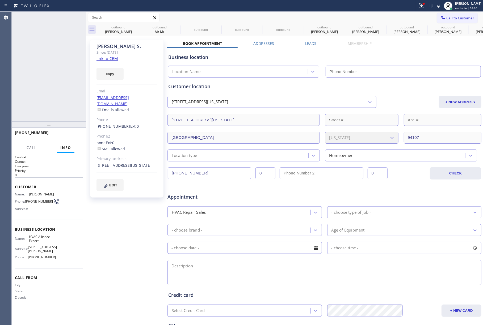
type input "[PHONE_NUMBER]"
click at [33, 60] on div "[PHONE_NUMBER] Live | 00:34 ALL TASKS ALL TASKS ACTIVE TASKS TASKS IN WRAP UP" at bounding box center [49, 67] width 74 height 110
click at [20, 59] on div "[PHONE_NUMBER] Live | 00:38 ALL TASKS ALL TASKS ACTIVE TASKS TASKS IN WRAP UP" at bounding box center [49, 67] width 74 height 110
click at [67, 131] on div "[PHONE_NUMBER] Live | 02:12 HANG UP" at bounding box center [49, 135] width 68 height 14
click at [69, 129] on div "[PHONE_NUMBER] Live | 02:12 HANG UP" at bounding box center [49, 135] width 68 height 14
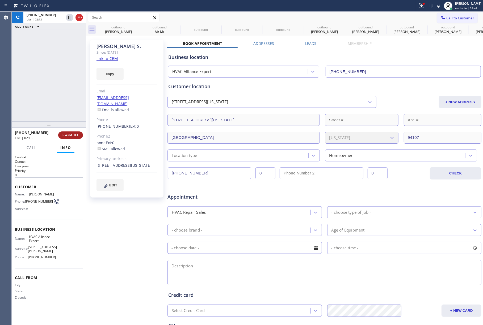
click at [79, 137] on button "HANG UP" at bounding box center [70, 134] width 25 height 7
click at [66, 101] on div "[PHONE_NUMBER] Live | 02:13 ALL TASKS ALL TASKS ACTIVE TASKS TASKS IN WRAP UP" at bounding box center [49, 67] width 74 height 110
click at [66, 131] on div "[PHONE_NUMBER] Wrap up | 00:00 COMPLETE" at bounding box center [49, 135] width 68 height 14
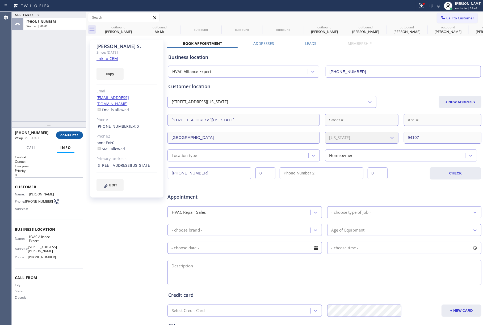
click at [71, 133] on button "COMPLETE" at bounding box center [69, 134] width 27 height 7
click at [61, 105] on div "ALL TASKS ALL TASKS ACTIVE TASKS TASKS IN WRAP UP [PHONE_NUMBER] Wrap up | 00:01" at bounding box center [49, 67] width 74 height 110
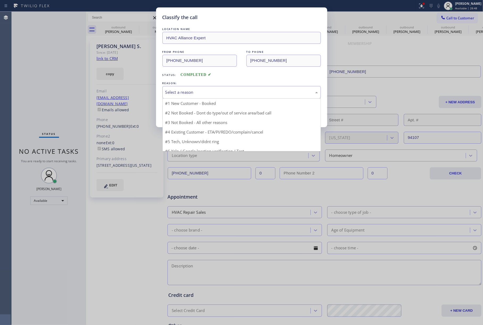
click at [200, 95] on div "Select a reason" at bounding box center [241, 92] width 152 height 6
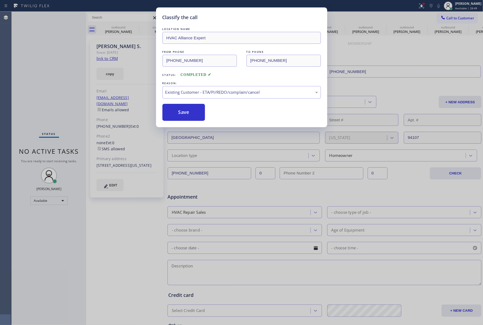
drag, startPoint x: 180, startPoint y: 117, endPoint x: 178, endPoint y: 84, distance: 33.0
click at [180, 115] on button "Save" at bounding box center [183, 112] width 43 height 17
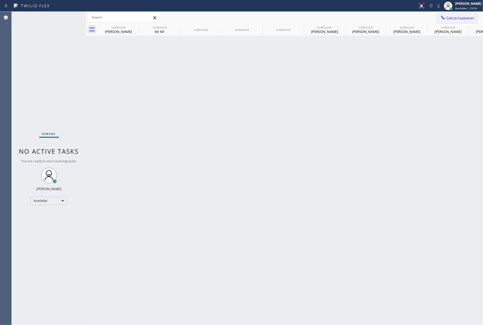
click at [464, 17] on span "Call to Customer" at bounding box center [460, 18] width 28 height 5
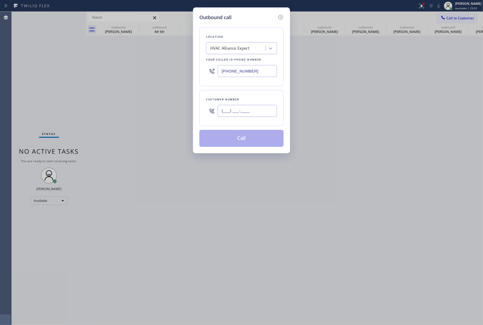
click at [233, 116] on input "(___) ___-____" at bounding box center [247, 111] width 59 height 12
paste input "818) 423-6505"
type input "[PHONE_NUMBER]"
click at [239, 103] on div "[PHONE_NUMBER]" at bounding box center [247, 110] width 59 height 17
click at [239, 141] on button "Call" at bounding box center [241, 138] width 84 height 17
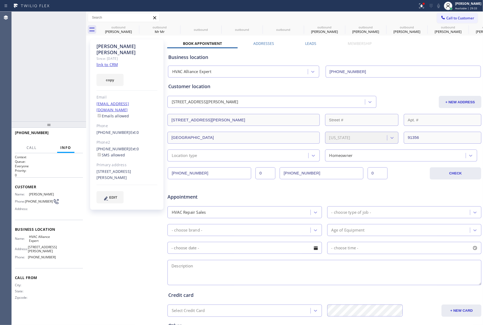
type input "[PHONE_NUMBER]"
click at [76, 16] on icon at bounding box center [79, 17] width 6 height 6
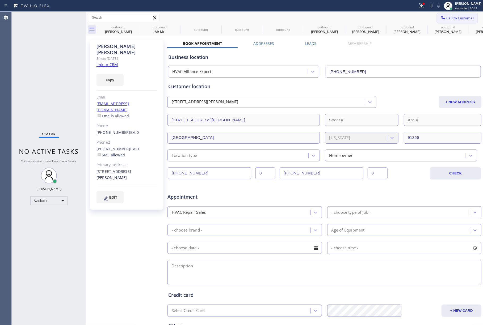
click at [466, 18] on span "Call to Customer" at bounding box center [460, 18] width 28 height 5
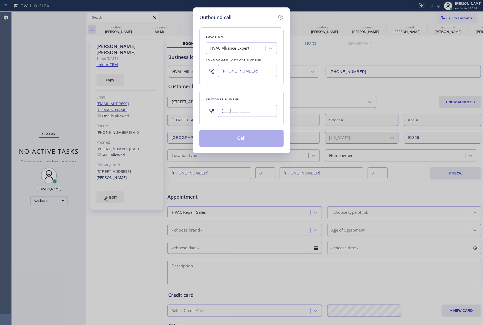
click at [262, 108] on input "(___) ___-____" at bounding box center [247, 111] width 59 height 12
paste input "949) 632-1511"
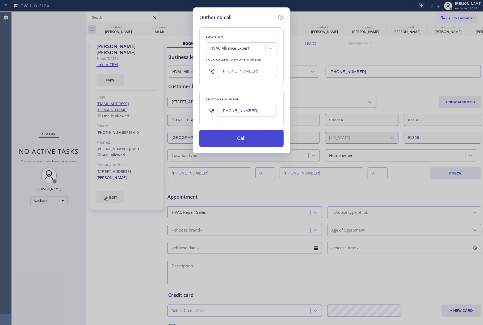
type input "[PHONE_NUMBER]"
click at [241, 138] on button "Call" at bounding box center [241, 138] width 84 height 17
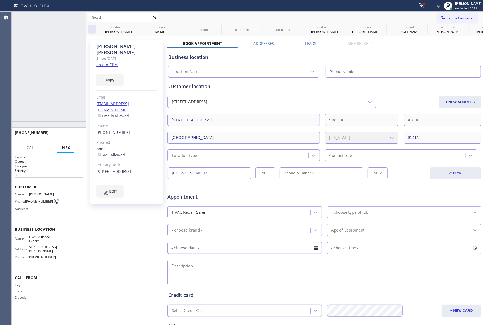
type input "[PHONE_NUMBER]"
click at [80, 132] on button "HANG UP" at bounding box center [70, 134] width 25 height 7
click at [76, 135] on span "HANG UP" at bounding box center [70, 135] width 16 height 4
click at [68, 102] on div "ALL TASKS ALL TASKS ACTIVE TASKS TASKS IN WRAP UP [PHONE_NUMBER] Wrap up | 00:00" at bounding box center [49, 67] width 74 height 110
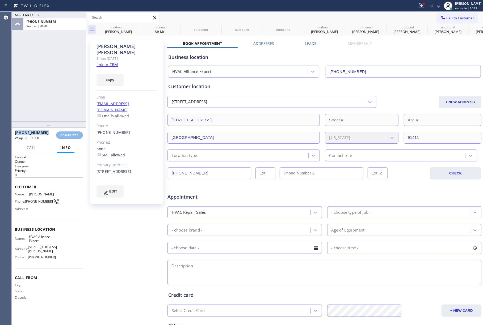
click at [68, 102] on div "ALL TASKS ALL TASKS ACTIVE TASKS TASKS IN WRAP UP [PHONE_NUMBER] Wrap up | 00:00" at bounding box center [49, 67] width 74 height 110
click at [76, 134] on span "COMPLETE" at bounding box center [69, 135] width 18 height 4
click at [35, 80] on div "ALL TASKS ALL TASKS ACTIVE TASKS TASKS IN WRAP UP [PHONE_NUMBER] Wrap up | 00:01" at bounding box center [49, 67] width 74 height 110
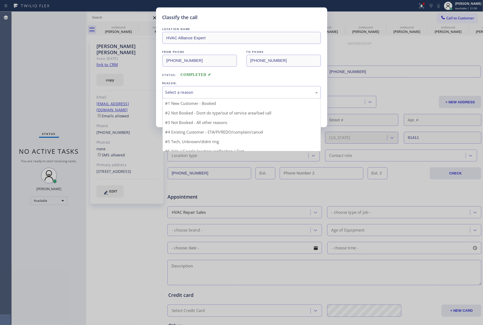
click at [193, 89] on div "Select a reason" at bounding box center [241, 92] width 158 height 12
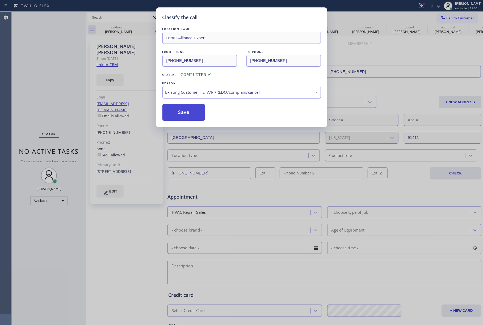
click at [183, 114] on button "Save" at bounding box center [183, 112] width 43 height 17
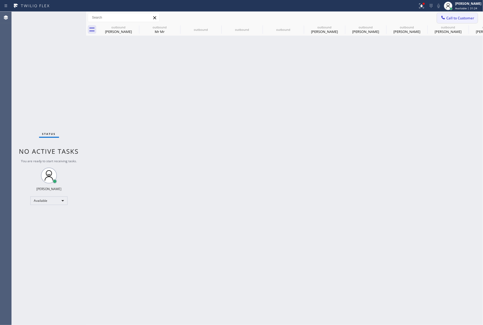
drag, startPoint x: 446, startPoint y: 16, endPoint x: 243, endPoint y: 51, distance: 206.5
click at [446, 16] on button "Call to Customer" at bounding box center [457, 18] width 41 height 10
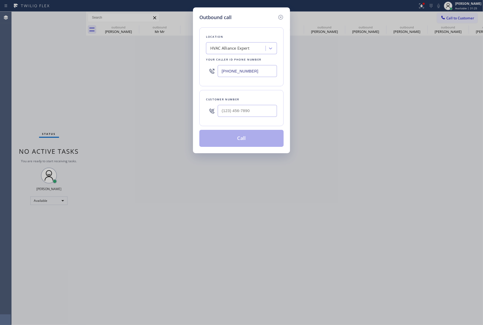
click at [252, 99] on div "Customer number" at bounding box center [241, 100] width 71 height 6
click at [256, 114] on input "(___) ___-____" at bounding box center [247, 111] width 59 height 12
paste input "626) 533-3674"
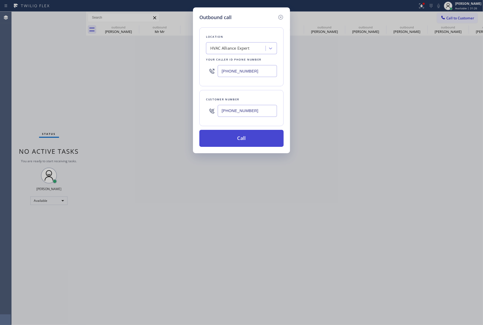
type input "[PHONE_NUMBER]"
click at [248, 139] on button "Call" at bounding box center [241, 138] width 84 height 17
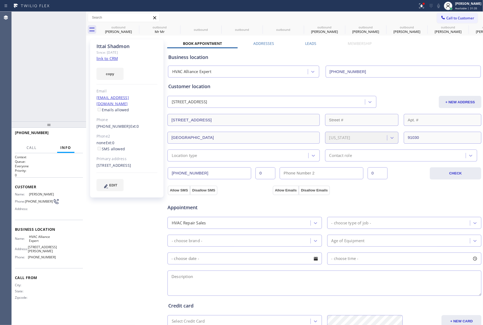
type input "[PHONE_NUMBER]"
click at [61, 133] on span "COMPLETE" at bounding box center [69, 135] width 18 height 4
click at [57, 111] on div "ALL TASKS ALL TASKS ACTIVE TASKS TASKS IN WRAP UP [PHONE_NUMBER] Wrap up | 00:41" at bounding box center [49, 67] width 74 height 110
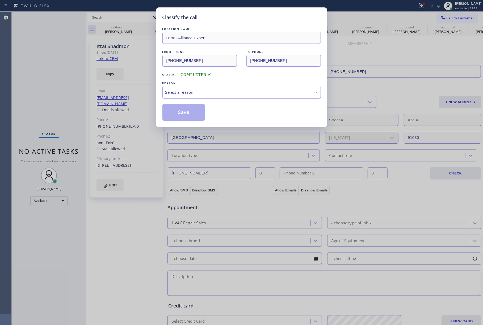
click at [188, 99] on div "Select a reason" at bounding box center [241, 92] width 158 height 12
click at [184, 112] on button "Save" at bounding box center [183, 112] width 43 height 17
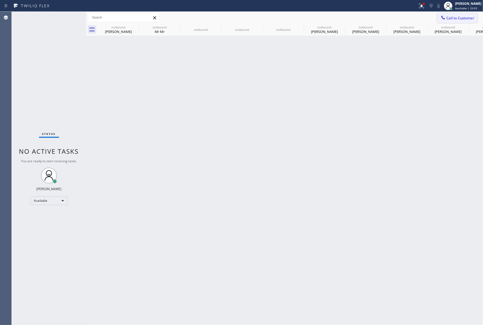
click at [451, 18] on span "Call to Customer" at bounding box center [460, 18] width 28 height 5
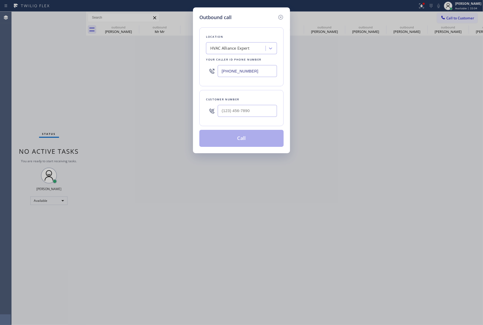
click at [231, 120] on div at bounding box center [247, 110] width 59 height 17
click at [233, 113] on input "(___) ___-____" at bounding box center [247, 111] width 59 height 12
paste input "949) 424-5193"
type input "[PHONE_NUMBER]"
click at [237, 96] on div "Customer number [PHONE_NUMBER]" at bounding box center [241, 108] width 84 height 36
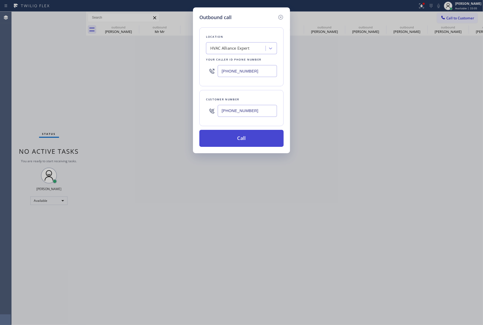
click at [239, 143] on button "Call" at bounding box center [241, 138] width 84 height 17
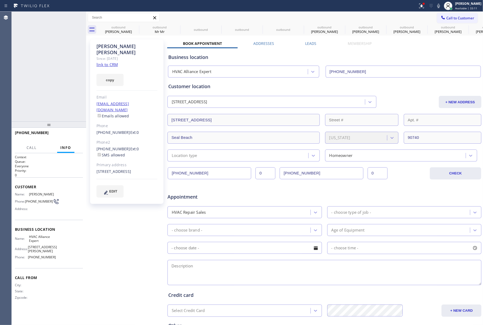
type input "[PHONE_NUMBER]"
click at [49, 93] on div "[PHONE_NUMBER] Live | 00:44 ALL TASKS ALL TASKS ACTIVE TASKS TASKS IN WRAP UP" at bounding box center [49, 67] width 74 height 110
click at [69, 134] on span "HANG UP" at bounding box center [70, 135] width 16 height 4
click at [62, 88] on div "[PHONE_NUMBER] Live | 00:46 ALL TASKS ALL TASKS ACTIVE TASKS TASKS IN WRAP UP" at bounding box center [49, 67] width 74 height 110
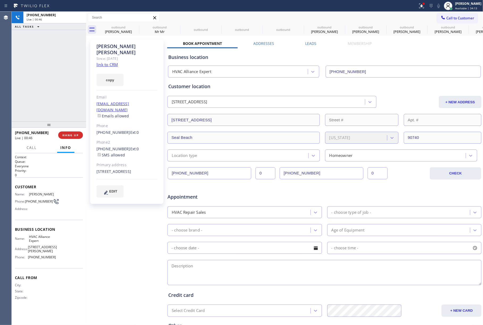
click at [71, 131] on div "[PHONE_NUMBER] Live | 00:46 HANG UP" at bounding box center [49, 135] width 68 height 14
click at [71, 133] on span "COMPLETE" at bounding box center [69, 135] width 18 height 4
click at [61, 105] on div "ALL TASKS ALL TASKS ACTIVE TASKS TASKS IN WRAP UP [PHONE_NUMBER] Wrap up | 00:00" at bounding box center [49, 67] width 74 height 110
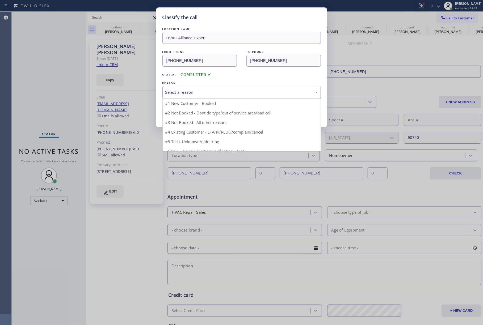
click at [233, 91] on div "Select a reason" at bounding box center [241, 92] width 152 height 6
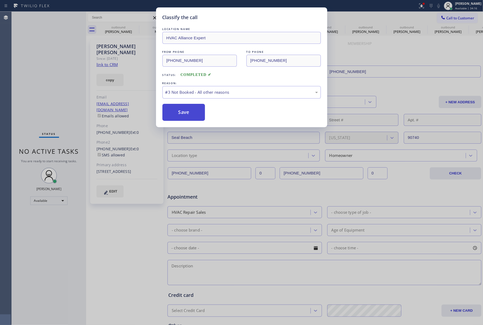
click at [178, 116] on button "Save" at bounding box center [183, 112] width 43 height 17
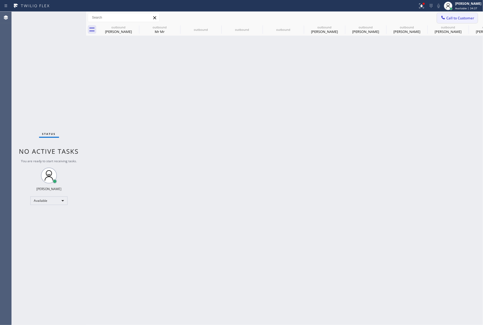
click at [450, 16] on span "Call to Customer" at bounding box center [460, 18] width 28 height 5
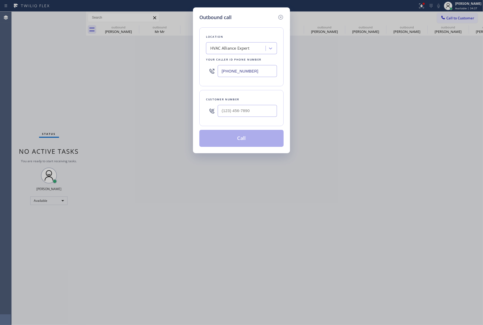
click at [217, 113] on div at bounding box center [212, 110] width 12 height 17
click at [243, 110] on input "(___) ___-____" at bounding box center [247, 111] width 59 height 12
paste input "702) 595-2886"
type input "[PHONE_NUMBER]"
click at [248, 94] on div "Customer number [PHONE_NUMBER]" at bounding box center [241, 108] width 84 height 36
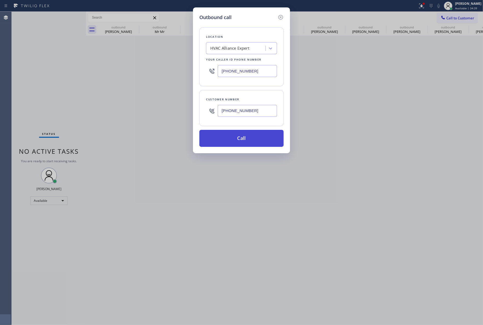
click at [240, 136] on button "Call" at bounding box center [241, 138] width 84 height 17
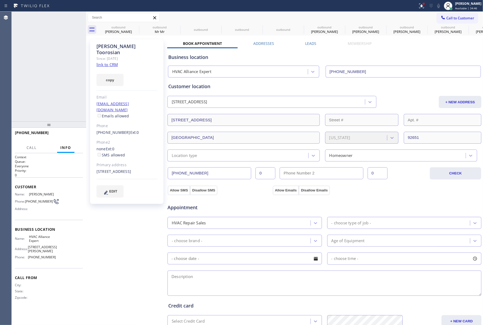
type input "[PHONE_NUMBER]"
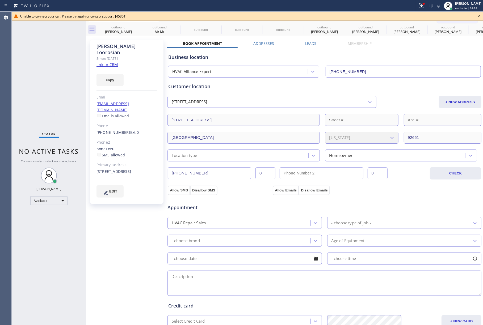
click at [479, 17] on icon at bounding box center [478, 16] width 6 height 6
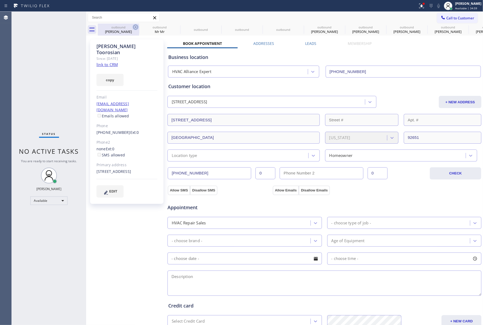
click at [132, 27] on icon at bounding box center [135, 27] width 6 height 6
click at [0, 0] on icon at bounding box center [0, 0] width 0 height 0
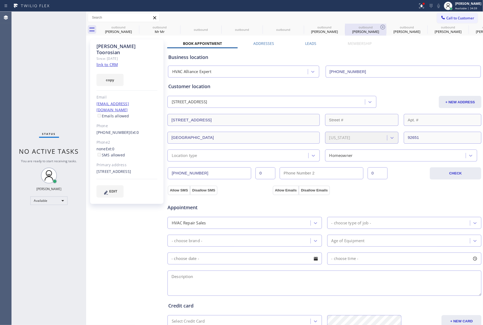
click at [0, 0] on icon at bounding box center [0, 0] width 0 height 0
click at [345, 28] on div "outbound [PERSON_NAME]" at bounding box center [365, 30] width 41 height 12
click at [345, 28] on div "outbound" at bounding box center [365, 27] width 40 height 4
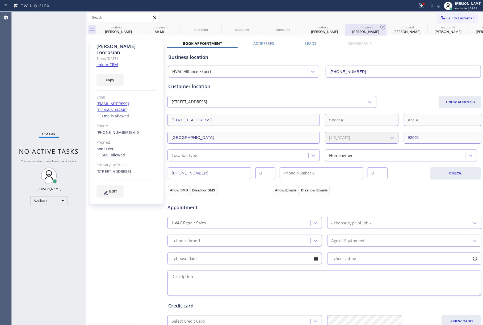
type input "[PHONE_NUMBER]"
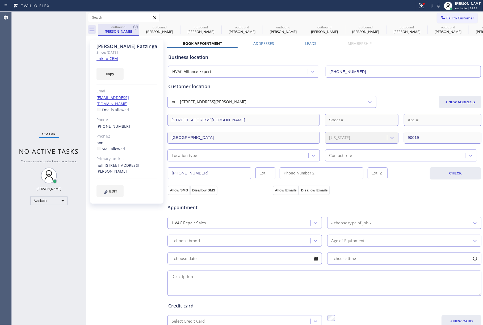
click at [132, 28] on div "outbound" at bounding box center [118, 27] width 40 height 4
click at [131, 30] on div "outbound [PERSON_NAME]" at bounding box center [118, 29] width 40 height 11
click at [134, 27] on icon at bounding box center [135, 27] width 6 height 6
click at [0, 0] on icon at bounding box center [0, 0] width 0 height 0
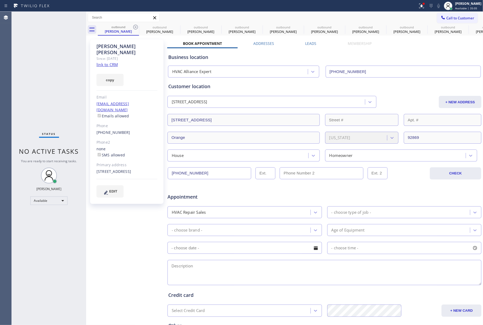
click at [134, 27] on icon at bounding box center [135, 27] width 6 height 6
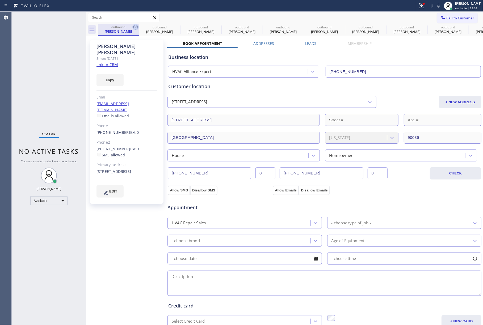
click at [134, 27] on icon at bounding box center [135, 27] width 6 height 6
click at [0, 0] on icon at bounding box center [0, 0] width 0 height 0
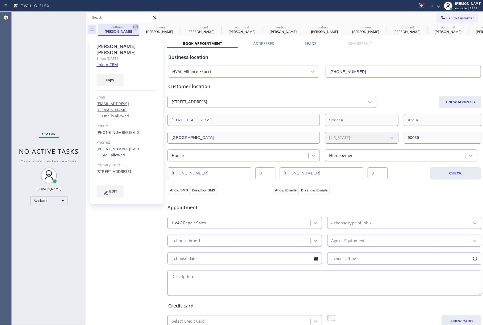
click at [0, 0] on icon at bounding box center [0, 0] width 0 height 0
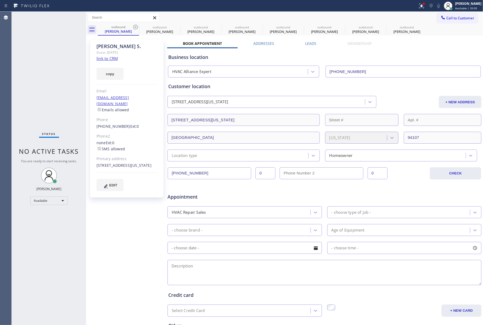
click at [134, 27] on icon at bounding box center [135, 27] width 6 height 6
click at [0, 0] on icon at bounding box center [0, 0] width 0 height 0
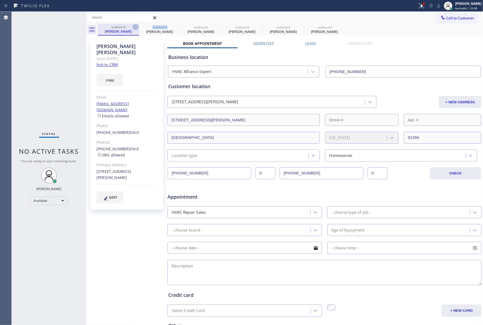
click at [134, 27] on icon at bounding box center [135, 27] width 6 height 6
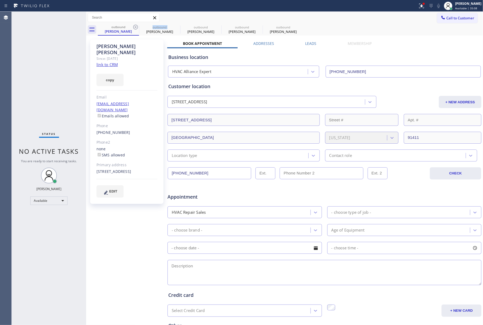
click at [134, 27] on icon at bounding box center [135, 27] width 6 height 6
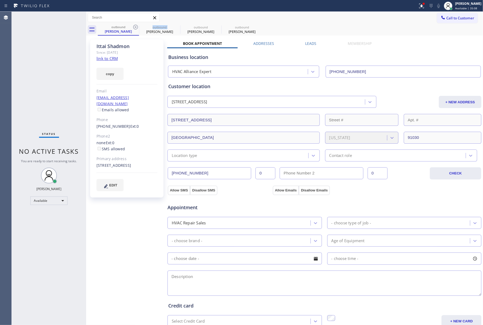
click at [134, 27] on icon at bounding box center [135, 27] width 6 height 6
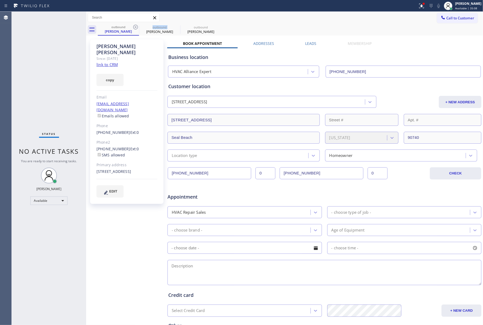
click at [134, 27] on icon at bounding box center [135, 27] width 6 height 6
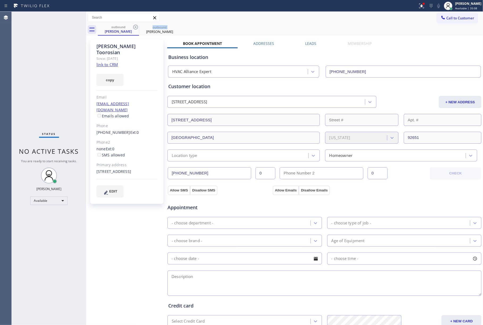
click at [134, 27] on icon at bounding box center [135, 27] width 6 height 6
click at [0, 0] on icon at bounding box center [0, 0] width 0 height 0
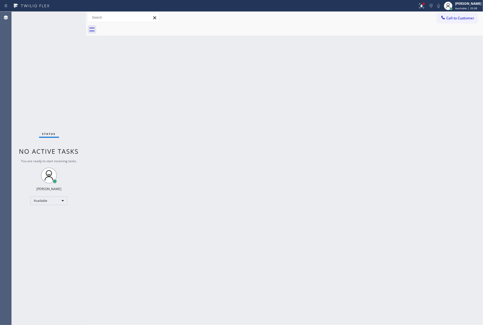
click at [134, 29] on div at bounding box center [290, 30] width 385 height 12
click at [451, 21] on button "Call to Customer" at bounding box center [457, 18] width 41 height 10
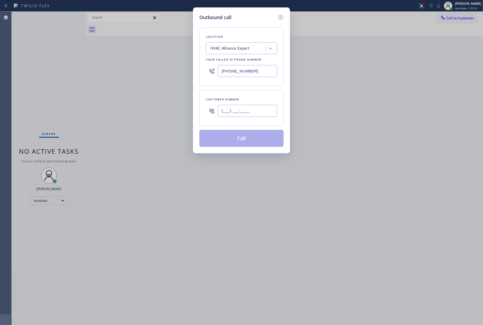
click at [252, 111] on input "(___) ___-____" at bounding box center [247, 111] width 59 height 12
paste input "310) 386-7233"
type input "[PHONE_NUMBER]"
click at [257, 97] on div "Customer number" at bounding box center [241, 100] width 71 height 6
click at [239, 133] on button "Call" at bounding box center [241, 138] width 84 height 17
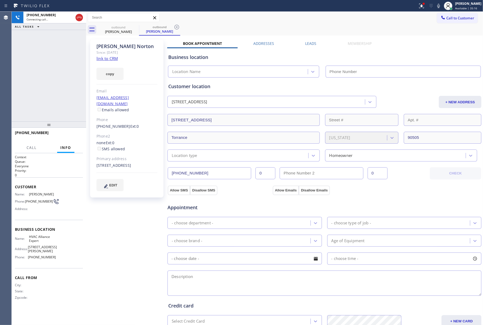
type input "[PHONE_NUMBER]"
click at [14, 72] on div "[PHONE_NUMBER] Connecting call… ALL TASKS ALL TASKS ACTIVE TASKS TASKS IN WRAP …" at bounding box center [49, 67] width 74 height 110
click at [40, 78] on div "[PHONE_NUMBER] Connecting call… ALL TASKS ALL TASKS ACTIVE TASKS TASKS IN WRAP …" at bounding box center [49, 67] width 74 height 110
drag, startPoint x: 42, startPoint y: 72, endPoint x: 50, endPoint y: 68, distance: 9.0
click at [42, 72] on div "[PHONE_NUMBER] Live | 01:01 ALL TASKS ALL TASKS ACTIVE TASKS TASKS IN WRAP UP" at bounding box center [49, 67] width 74 height 110
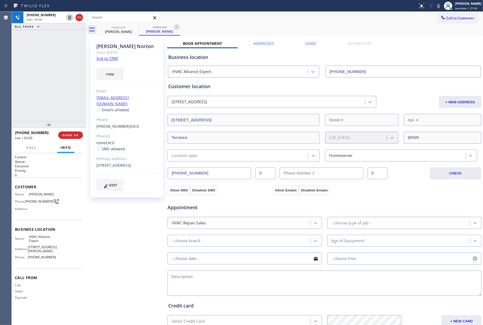
drag, startPoint x: 31, startPoint y: 78, endPoint x: 229, endPoint y: 20, distance: 205.6
click at [31, 78] on div "[PHONE_NUMBER] Live | 02:00 ALL TASKS ALL TASKS ACTIVE TASKS TASKS IN WRAP UP" at bounding box center [49, 67] width 74 height 110
drag, startPoint x: 44, startPoint y: 77, endPoint x: 78, endPoint y: 119, distance: 54.4
click at [46, 77] on div "[PHONE_NUMBER] Live | 09:16 ALL TASKS ALL TASKS ACTIVE TASKS TASKS IN WRAP UP" at bounding box center [49, 67] width 74 height 110
click at [74, 134] on span "HANG UP" at bounding box center [70, 135] width 16 height 4
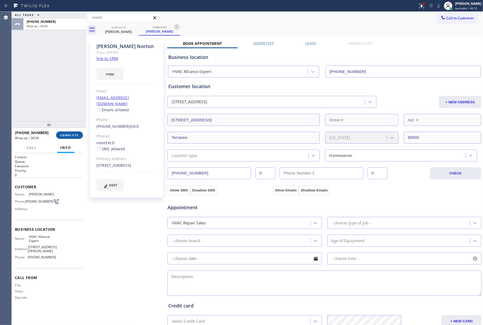
click at [70, 135] on span "COMPLETE" at bounding box center [69, 135] width 18 height 4
click at [62, 103] on div "ALL TASKS ALL TASKS ACTIVE TASKS TASKS IN WRAP UP [PHONE_NUMBER] Wrap up | 00:06" at bounding box center [49, 67] width 74 height 110
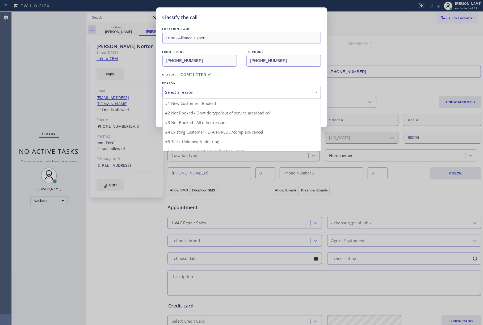
click at [194, 92] on div "Select a reason" at bounding box center [241, 92] width 152 height 6
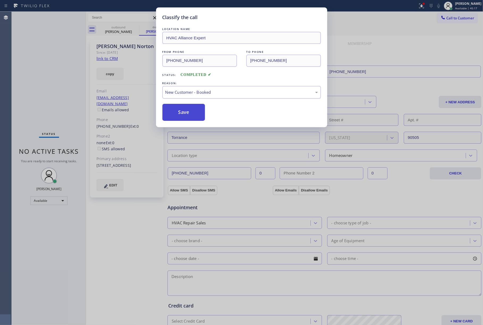
drag, startPoint x: 179, startPoint y: 113, endPoint x: 187, endPoint y: 108, distance: 9.5
click at [182, 111] on button "Save" at bounding box center [183, 112] width 43 height 17
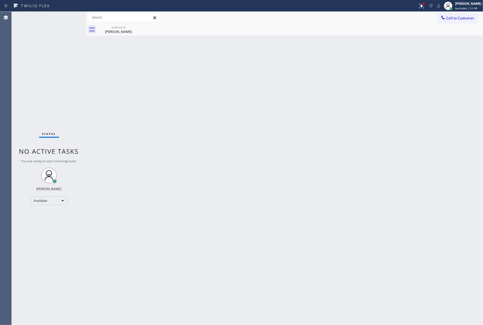
click at [354, 101] on div "Back to Dashboard Change Sender ID Customers Technicians Select a contact Outbo…" at bounding box center [284, 168] width 397 height 313
drag, startPoint x: 187, startPoint y: 80, endPoint x: 174, endPoint y: 6, distance: 74.9
click at [187, 79] on div "Back to Dashboard Change Sender ID Customers Technicians Select a contact Outbo…" at bounding box center [284, 168] width 397 height 313
click at [464, 21] on button "Call to Customer" at bounding box center [457, 18] width 41 height 10
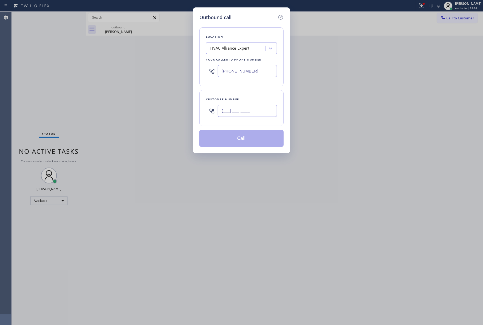
click at [251, 114] on input "(___) ___-____" at bounding box center [247, 111] width 59 height 12
paste input "702) 595-2886"
type input "[PHONE_NUMBER]"
click at [249, 95] on div "Customer number [PHONE_NUMBER]" at bounding box center [241, 108] width 84 height 36
drag, startPoint x: 334, startPoint y: 116, endPoint x: 329, endPoint y: 117, distance: 4.6
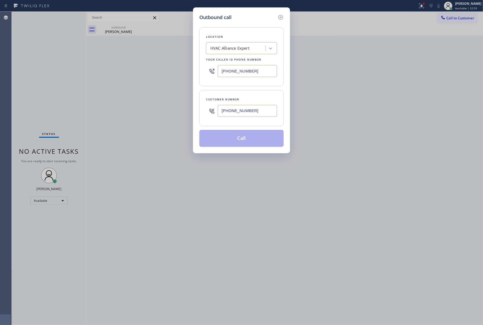
click at [334, 116] on div "Outbound call Location HVAC Alliance Expert Your caller id phone number [PHONE_…" at bounding box center [241, 162] width 483 height 325
click at [257, 140] on button "Call" at bounding box center [241, 138] width 84 height 17
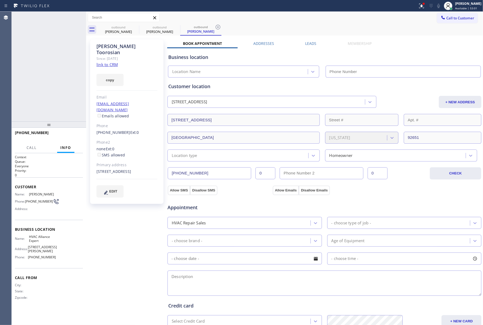
type input "[PHONE_NUMBER]"
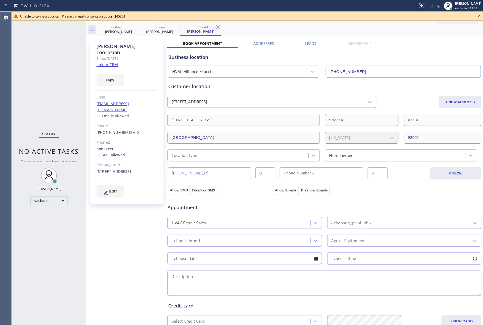
drag, startPoint x: 480, startPoint y: 17, endPoint x: 460, endPoint y: 18, distance: 19.4
click at [479, 17] on icon at bounding box center [478, 16] width 6 height 6
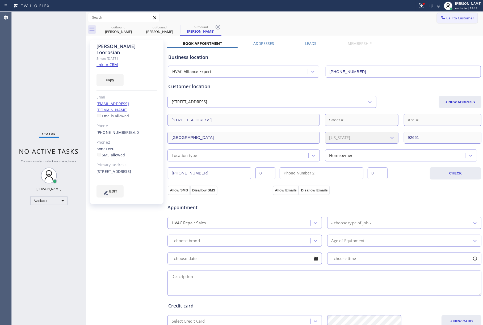
click at [460, 18] on span "Call to Customer" at bounding box center [460, 18] width 28 height 5
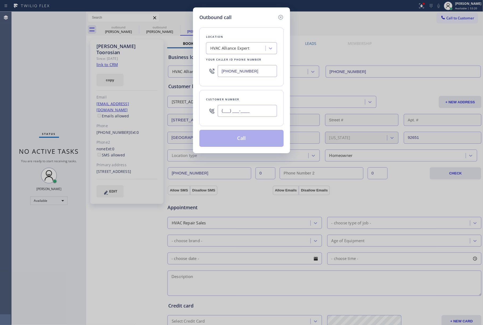
click at [249, 110] on input "(___) ___-____" at bounding box center [247, 111] width 59 height 12
paste input "720) 284-2997"
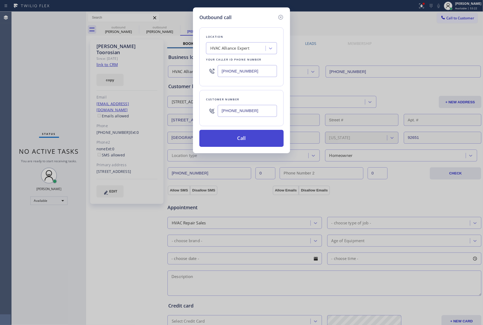
type input "[PHONE_NUMBER]"
click at [241, 141] on button "Call" at bounding box center [241, 138] width 84 height 17
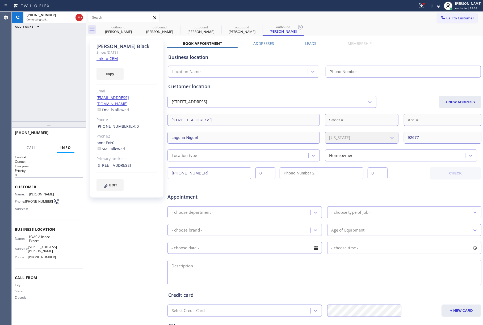
type input "[PHONE_NUMBER]"
drag, startPoint x: 65, startPoint y: 134, endPoint x: 58, endPoint y: 108, distance: 26.8
click at [66, 133] on span "HANG UP" at bounding box center [70, 135] width 16 height 4
drag, startPoint x: 58, startPoint y: 108, endPoint x: 59, endPoint y: 126, distance: 18.1
click at [58, 109] on div "[PHONE_NUMBER] Live | 00:04 ALL TASKS ALL TASKS ACTIVE TASKS TASKS IN WRAP UP" at bounding box center [49, 67] width 74 height 110
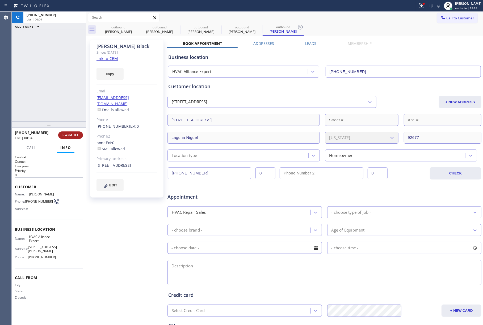
drag, startPoint x: 61, startPoint y: 131, endPoint x: 62, endPoint y: 134, distance: 3.6
click at [61, 131] on div "[PHONE_NUMBER] Live | 00:04 HANG UP" at bounding box center [49, 135] width 68 height 14
click at [62, 134] on span "COMPLETE" at bounding box center [69, 135] width 18 height 4
click at [58, 103] on div "ALL TASKS ALL TASKS ACTIVE TASKS TASKS IN WRAP UP [PHONE_NUMBER] Wrap up | 00:00" at bounding box center [49, 67] width 74 height 110
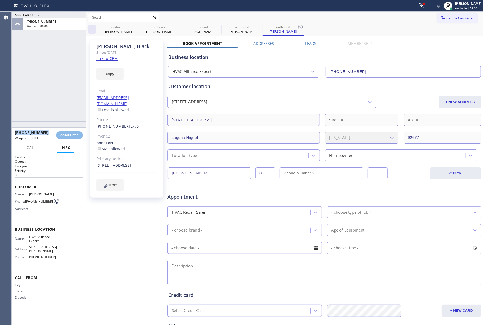
click at [58, 103] on div "ALL TASKS ALL TASKS ACTIVE TASKS TASKS IN WRAP UP [PHONE_NUMBER] Wrap up | 00:00" at bounding box center [49, 67] width 74 height 110
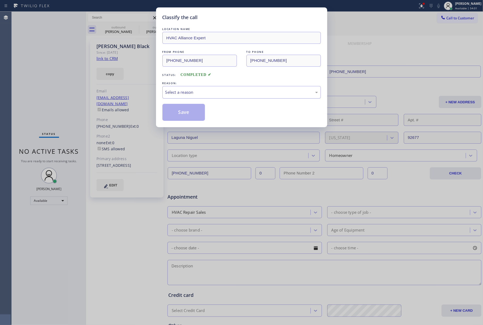
click at [212, 98] on div "Select a reason" at bounding box center [241, 92] width 158 height 12
click at [190, 112] on button "Save" at bounding box center [183, 112] width 43 height 17
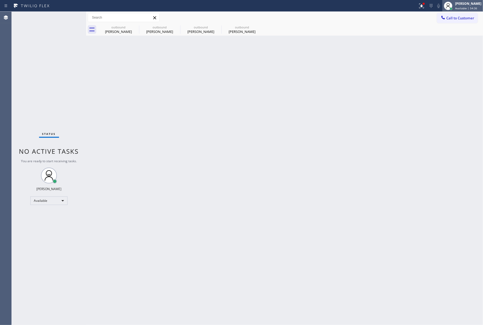
click at [463, 10] on span "Available | 54:36" at bounding box center [466, 8] width 22 height 4
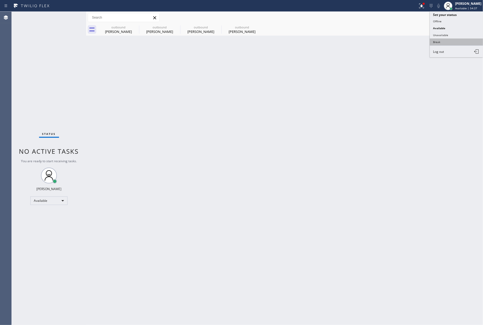
click at [450, 39] on button "Break" at bounding box center [456, 42] width 53 height 7
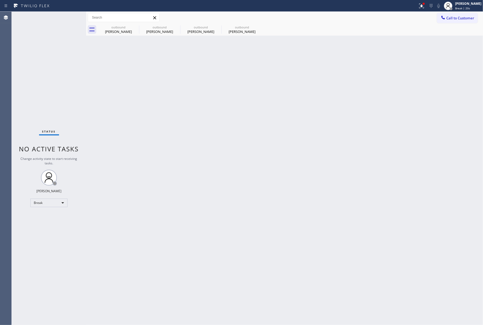
drag, startPoint x: 36, startPoint y: 64, endPoint x: 65, endPoint y: 52, distance: 31.2
click at [39, 64] on div "Status No active tasks Change activity state to start receiving tasks. [PERSON_…" at bounding box center [49, 168] width 74 height 313
click at [33, 57] on div "Status No active tasks Change activity state to start receiving tasks. [PERSON_…" at bounding box center [49, 168] width 74 height 313
click at [328, 140] on div "Back to Dashboard Change Sender ID Customers Technicians Select a contact Outbo…" at bounding box center [284, 168] width 397 height 313
drag, startPoint x: 338, startPoint y: 122, endPoint x: 346, endPoint y: 119, distance: 8.3
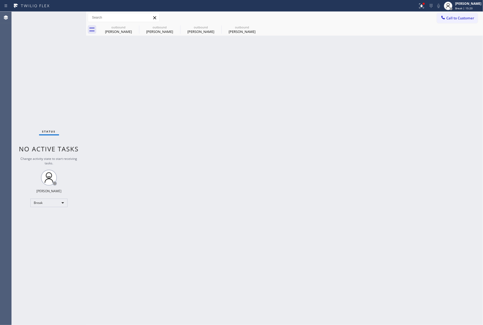
click at [338, 122] on div "Back to Dashboard Change Sender ID Customers Technicians Select a contact Outbo…" at bounding box center [284, 168] width 397 height 313
click at [481, 4] on div "[PERSON_NAME]" at bounding box center [468, 3] width 26 height 5
click at [453, 34] on button "Unavailable" at bounding box center [456, 35] width 53 height 7
click at [357, 61] on div "Back to Dashboard Change Sender ID Customers Technicians Select a contact Outbo…" at bounding box center [284, 168] width 397 height 313
drag, startPoint x: 36, startPoint y: 76, endPoint x: 44, endPoint y: 47, distance: 30.2
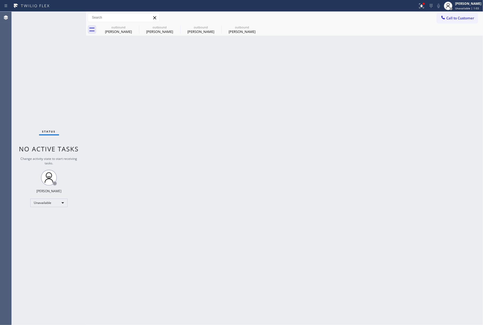
click at [35, 75] on div "Status No active tasks Change activity state to start receiving tasks. [PERSON_…" at bounding box center [49, 168] width 74 height 313
click at [454, 21] on button "Call to Customer" at bounding box center [457, 18] width 41 height 10
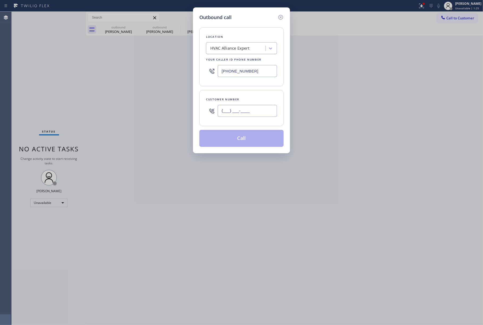
click at [244, 112] on input "(___) ___-____" at bounding box center [247, 111] width 59 height 12
paste input "562) 260-9939"
type input "[PHONE_NUMBER]"
click at [250, 92] on div "Customer number [PHONE_NUMBER]" at bounding box center [241, 108] width 84 height 36
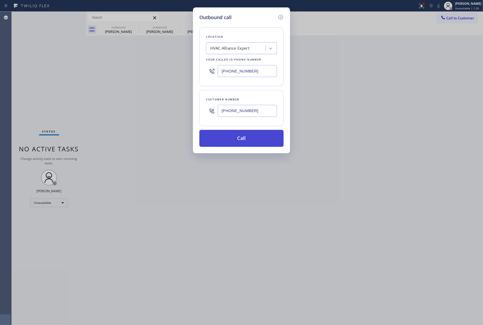
click at [240, 140] on button "Call" at bounding box center [241, 138] width 84 height 17
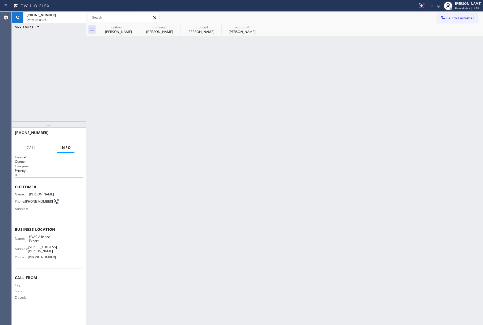
click at [46, 64] on div "[PHONE_NUMBER] Connecting call… ALL TASKS ALL TASKS ACTIVE TASKS TASKS IN WRAP …" at bounding box center [49, 67] width 74 height 110
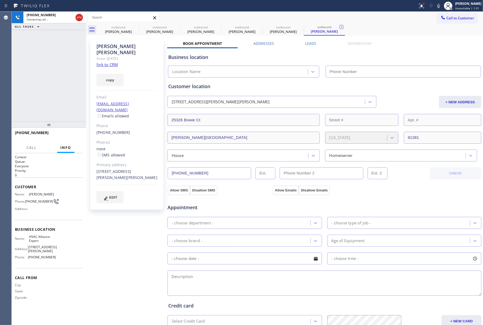
type input "[PHONE_NUMBER]"
click at [40, 74] on div "[PHONE_NUMBER] Live | 00:00 ALL TASKS ALL TASKS ACTIVE TASKS TASKS IN WRAP UP" at bounding box center [49, 67] width 74 height 110
click at [67, 134] on span "HANG UP" at bounding box center [70, 135] width 16 height 4
click at [70, 141] on div "[PHONE_NUMBER] Live | 00:01 HANG UP" at bounding box center [49, 135] width 68 height 14
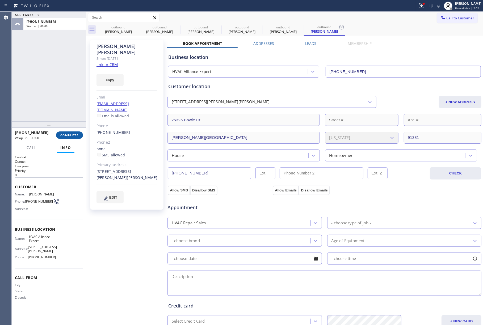
click at [71, 132] on button "COMPLETE" at bounding box center [69, 134] width 27 height 7
click at [63, 100] on div "ALL TASKS ALL TASKS ACTIVE TASKS TASKS IN WRAP UP [PHONE_NUMBER] Wrap up | 00:00" at bounding box center [49, 67] width 74 height 110
click at [63, 100] on div "Classify the call LOCATION NAME Thermador Appliance Repair FROM PHONE [PHONE_NU…" at bounding box center [247, 168] width 471 height 313
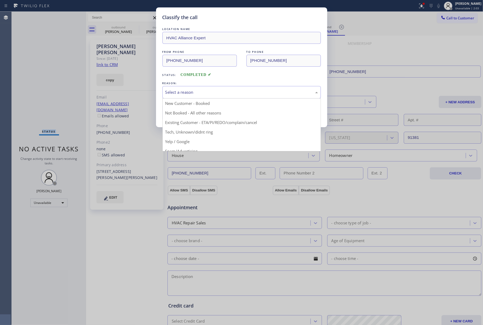
drag, startPoint x: 218, startPoint y: 97, endPoint x: 193, endPoint y: 112, distance: 29.5
click at [218, 97] on div "Select a reason" at bounding box center [241, 92] width 158 height 12
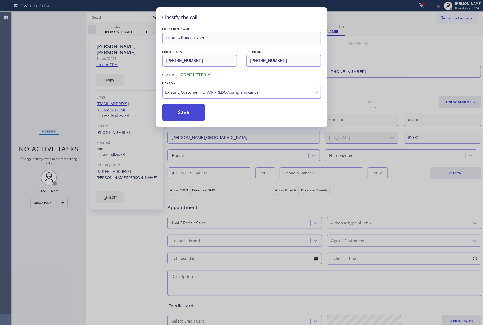
click at [182, 105] on button "Save" at bounding box center [183, 112] width 43 height 17
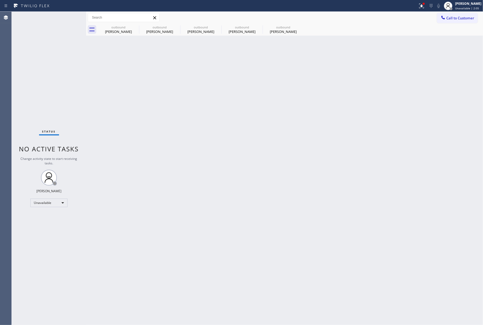
click at [183, 111] on div "Back to Dashboard Change Sender ID Customers Technicians Select a contact Outbo…" at bounding box center [284, 168] width 397 height 313
drag, startPoint x: 24, startPoint y: 70, endPoint x: 29, endPoint y: 67, distance: 5.6
click at [25, 69] on div "Status No active tasks Change activity state to start receiving tasks. [PERSON_…" at bounding box center [49, 168] width 74 height 313
click at [454, 19] on span "Call to Customer" at bounding box center [460, 18] width 28 height 5
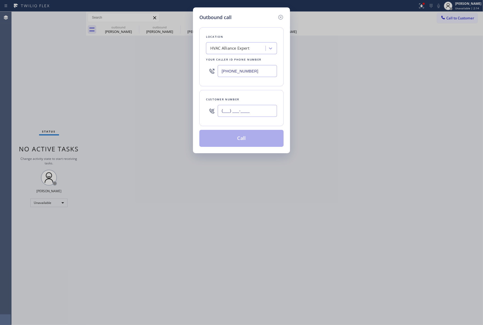
click at [270, 117] on input "(___) ___-____" at bounding box center [247, 111] width 59 height 12
paste input "366) 644-1297"
type input "[PHONE_NUMBER]"
click at [260, 104] on div "[PHONE_NUMBER]" at bounding box center [247, 110] width 59 height 17
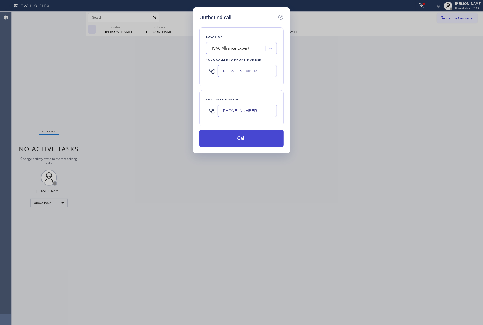
click at [247, 144] on button "Call" at bounding box center [241, 138] width 84 height 17
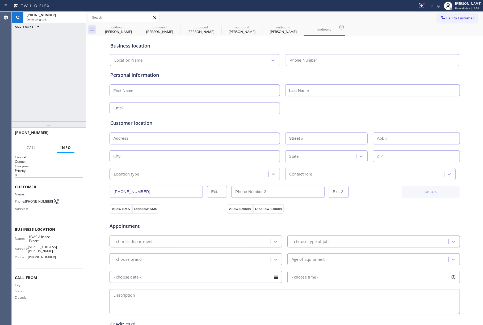
type input "[PHONE_NUMBER]"
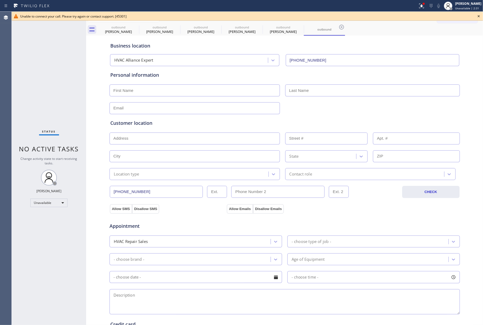
drag, startPoint x: 32, startPoint y: 53, endPoint x: 70, endPoint y: 50, distance: 38.1
click at [32, 53] on div "Status No active tasks Change activity state to start receiving tasks. [PERSON_…" at bounding box center [49, 168] width 74 height 313
drag, startPoint x: 478, startPoint y: 16, endPoint x: 465, endPoint y: 18, distance: 13.4
click at [478, 16] on icon at bounding box center [478, 16] width 6 height 6
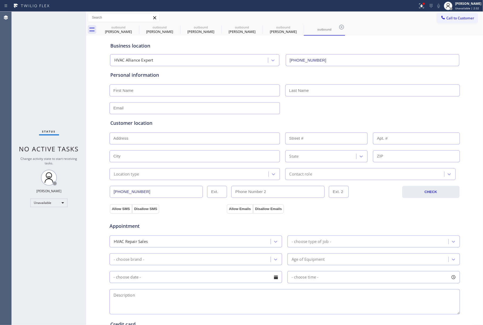
drag, startPoint x: 462, startPoint y: 19, endPoint x: 399, endPoint y: 50, distance: 70.3
click at [462, 19] on span "Call to Customer" at bounding box center [460, 18] width 28 height 5
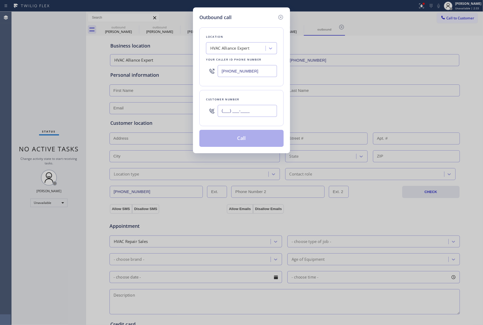
click at [258, 105] on input "(___) ___-____" at bounding box center [247, 111] width 59 height 12
paste input "909) 456-9899"
type input "[PHONE_NUMBER]"
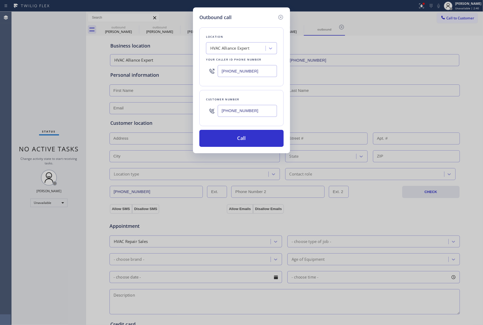
drag, startPoint x: 20, startPoint y: 64, endPoint x: 191, endPoint y: 60, distance: 171.6
click at [20, 64] on div "Outbound call Location HVAC Alliance Expert Your caller id phone number [PHONE_…" at bounding box center [241, 162] width 483 height 325
drag, startPoint x: 257, startPoint y: 73, endPoint x: 211, endPoint y: 73, distance: 45.7
click at [211, 73] on div "[PHONE_NUMBER]" at bounding box center [241, 70] width 71 height 17
paste input "747) 529-9099"
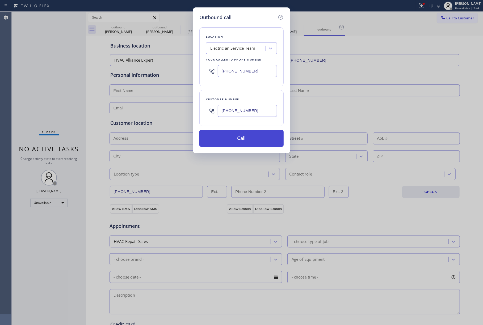
type input "[PHONE_NUMBER]"
click at [260, 143] on button "Call" at bounding box center [241, 138] width 84 height 17
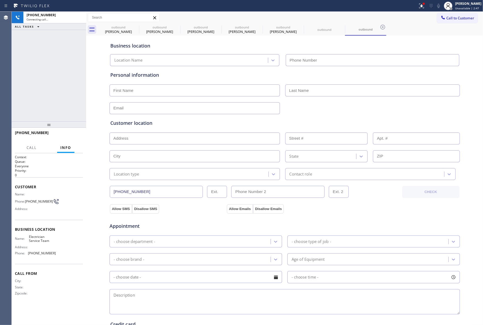
type input "[PHONE_NUMBER]"
click at [1, 58] on div "Agent Desktop" at bounding box center [5, 168] width 11 height 313
drag, startPoint x: 39, startPoint y: 59, endPoint x: 77, endPoint y: 32, distance: 46.7
click at [39, 59] on div "[PHONE_NUMBER] Live | 00:01 ALL TASKS ALL TASKS ACTIVE TASKS TASKS IN WRAP UP" at bounding box center [49, 67] width 74 height 110
click at [70, 136] on span "HANG UP" at bounding box center [70, 135] width 16 height 4
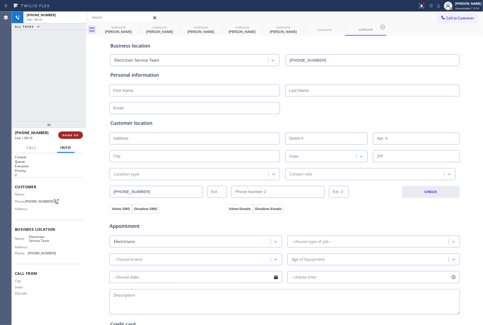
drag, startPoint x: 69, startPoint y: 113, endPoint x: 69, endPoint y: 131, distance: 18.3
click at [69, 119] on div "[PHONE_NUMBER] Live | 00:10 ALL TASKS ALL TASKS ACTIVE TASKS TASKS IN WRAP UP" at bounding box center [49, 67] width 74 height 110
click at [69, 134] on span "HANG UP" at bounding box center [70, 135] width 16 height 4
click at [63, 99] on div "ALL TASKS ALL TASKS ACTIVE TASKS TASKS IN WRAP UP [PHONE_NUMBER] Wrap up | 00:01" at bounding box center [49, 67] width 74 height 110
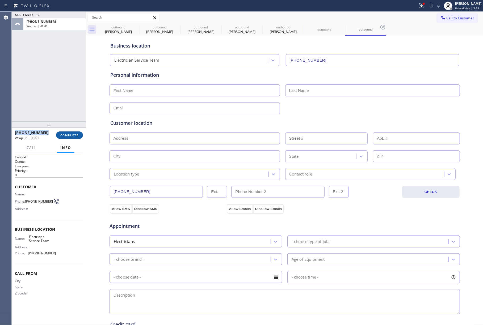
drag, startPoint x: 63, startPoint y: 99, endPoint x: 67, endPoint y: 137, distance: 38.2
click at [63, 101] on div "ALL TASKS ALL TASKS ACTIVE TASKS TASKS IN WRAP UP [PHONE_NUMBER] Wrap up | 00:01" at bounding box center [49, 67] width 74 height 110
click at [67, 138] on button "COMPLETE" at bounding box center [69, 134] width 27 height 7
click at [40, 86] on div "ALL TASKS ALL TASKS ACTIVE TASKS TASKS IN WRAP UP [PHONE_NUMBER] Wrap up | 00:02" at bounding box center [49, 67] width 74 height 110
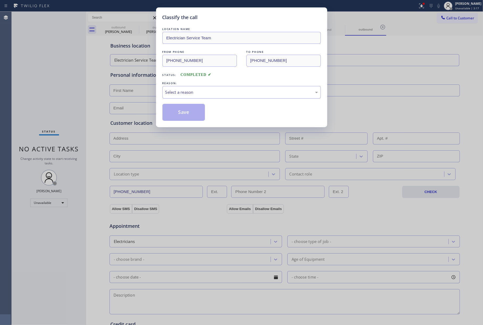
click at [183, 89] on div "Select a reason" at bounding box center [241, 92] width 158 height 12
drag, startPoint x: 179, startPoint y: 113, endPoint x: 278, endPoint y: 2, distance: 148.7
click at [179, 112] on button "Save" at bounding box center [183, 112] width 43 height 17
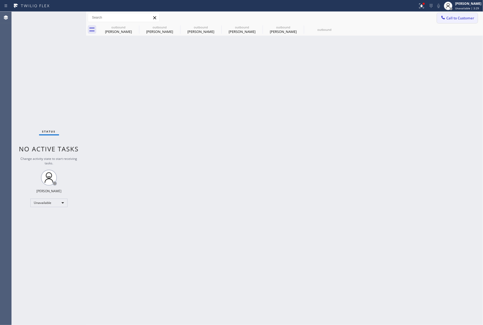
click at [460, 19] on span "Call to Customer" at bounding box center [460, 18] width 28 height 5
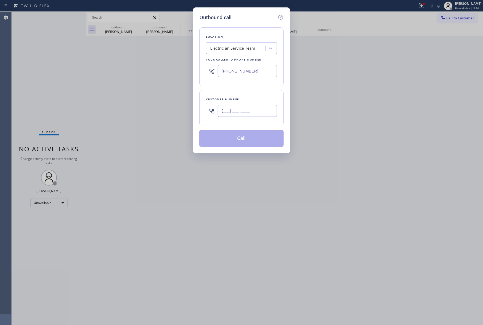
click at [243, 107] on input "(___) ___-____" at bounding box center [247, 111] width 59 height 12
paste input "915) 308-1515"
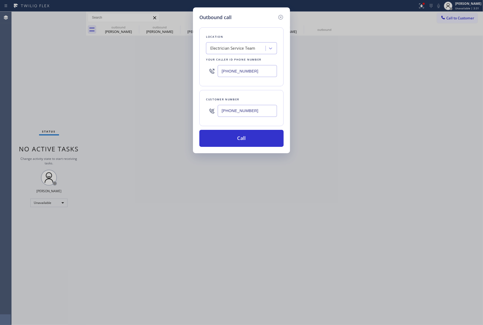
type input "[PHONE_NUMBER]"
click at [18, 78] on div "Outbound call Location Electrician Service Team Your caller id phone number [PH…" at bounding box center [241, 162] width 483 height 325
drag, startPoint x: 256, startPoint y: 72, endPoint x: 201, endPoint y: 58, distance: 57.3
click at [194, 70] on div "Outbound call Location Electrician Service Team Your caller id phone number [PH…" at bounding box center [241, 80] width 97 height 146
paste input "855) 731-4952"
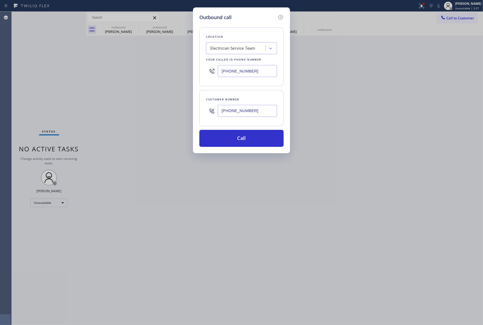
type input "[PHONE_NUMBER]"
click at [229, 28] on div "Location Electrician Service Team Your caller id phone number [PHONE_NUMBER]" at bounding box center [241, 56] width 84 height 59
click at [240, 141] on button "Call" at bounding box center [241, 138] width 84 height 17
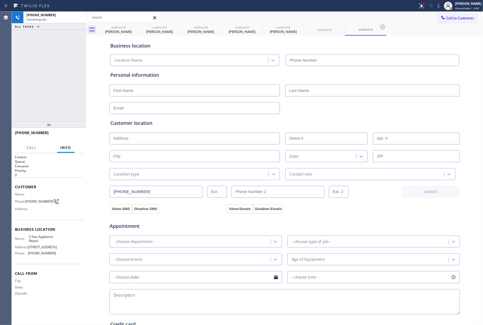
type input "[PHONE_NUMBER]"
click at [28, 81] on div "[PHONE_NUMBER] Live | 00:08 ALL TASKS ALL TASKS ACTIVE TASKS TASKS IN WRAP UP" at bounding box center [49, 67] width 74 height 110
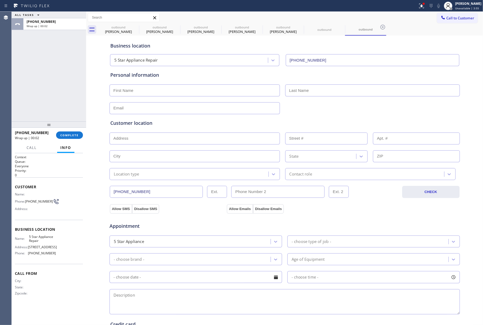
drag, startPoint x: 33, startPoint y: 81, endPoint x: 139, endPoint y: 7, distance: 129.0
click at [42, 76] on div "ALL TASKS ALL TASKS ACTIVE TASKS TASKS IN WRAP UP [PHONE_NUMBER] Wrap up | 00:02" at bounding box center [49, 67] width 74 height 110
click at [68, 139] on div "[PHONE_NUMBER] Wrap up | 00:13 COMPLETE" at bounding box center [49, 135] width 68 height 14
drag, startPoint x: 63, startPoint y: 97, endPoint x: 71, endPoint y: 124, distance: 27.5
click at [63, 100] on div "ALL TASKS ALL TASKS ACTIVE TASKS TASKS IN WRAP UP [PHONE_NUMBER] Wrap up | 00:13" at bounding box center [49, 67] width 74 height 110
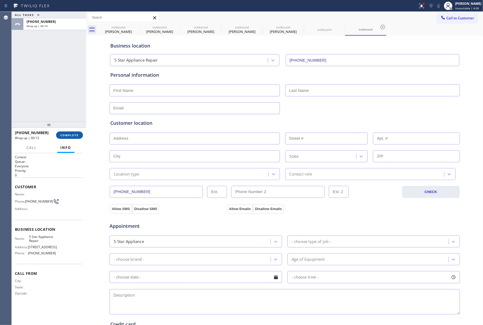
click at [72, 133] on span "COMPLETE" at bounding box center [69, 135] width 18 height 4
click at [57, 103] on div "ALL TASKS ALL TASKS ACTIVE TASKS TASKS IN WRAP UP [PHONE_NUMBER] Wrap up | 00:14" at bounding box center [49, 67] width 74 height 110
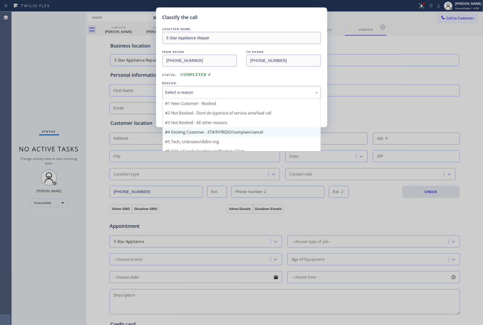
drag, startPoint x: 191, startPoint y: 95, endPoint x: 195, endPoint y: 122, distance: 28.2
click at [192, 97] on div "Select a reason" at bounding box center [241, 92] width 158 height 12
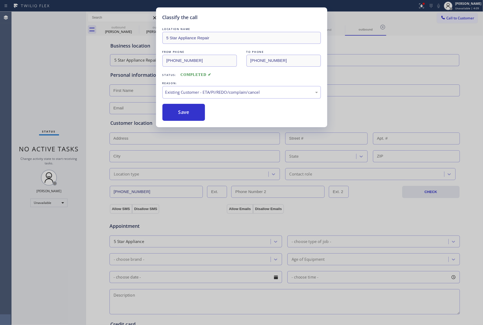
drag, startPoint x: 176, startPoint y: 109, endPoint x: 276, endPoint y: 324, distance: 237.3
click at [176, 109] on button "Save" at bounding box center [183, 112] width 43 height 17
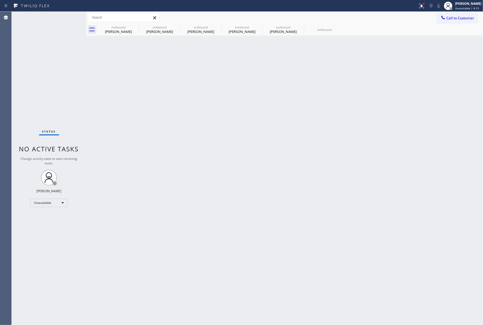
click at [33, 71] on div "Status No active tasks Change activity state to start receiving tasks. [PERSON_…" at bounding box center [49, 168] width 74 height 313
click at [449, 18] on span "Call to Customer" at bounding box center [460, 18] width 28 height 5
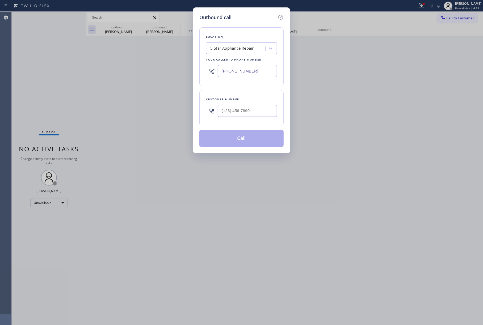
click at [237, 118] on div at bounding box center [247, 110] width 59 height 17
click at [239, 108] on input "(___) ___-____" at bounding box center [247, 111] width 59 height 12
paste input "818) 730-6491"
type input "[PHONE_NUMBER]"
click at [229, 46] on div "5 Star Appliance Repair" at bounding box center [232, 48] width 44 height 6
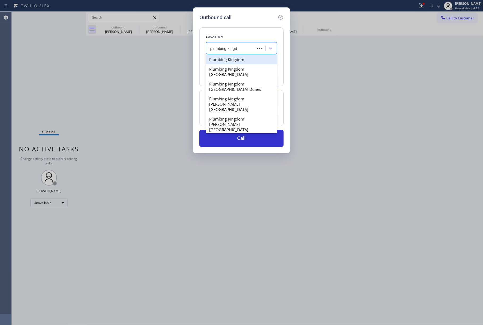
type input "plumbing kingdo"
click at [233, 58] on div "Plumbing Kingdom" at bounding box center [241, 60] width 71 height 10
type input "[PHONE_NUMBER]"
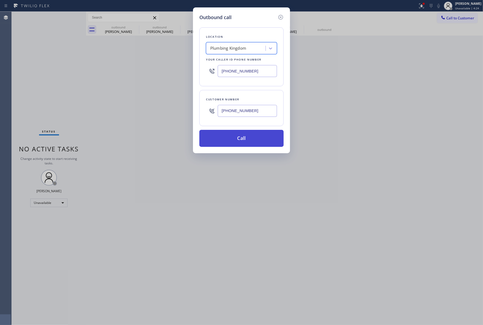
click at [251, 132] on button "Call" at bounding box center [241, 138] width 84 height 17
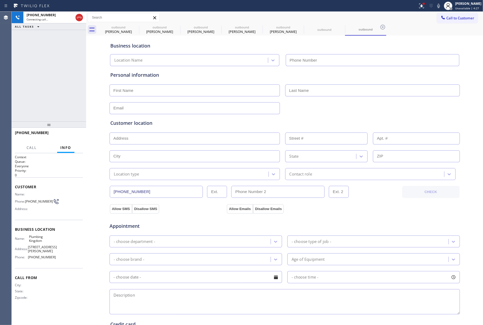
type input "[PHONE_NUMBER]"
drag, startPoint x: 49, startPoint y: 73, endPoint x: 124, endPoint y: 10, distance: 98.3
click at [49, 73] on div "[PHONE_NUMBER] Connecting call… ALL TASKS ALL TASKS ACTIVE TASKS TASKS IN WRAP …" at bounding box center [49, 67] width 74 height 110
drag, startPoint x: 74, startPoint y: 137, endPoint x: 61, endPoint y: 104, distance: 35.4
click at [74, 137] on button "HANG UP" at bounding box center [70, 134] width 25 height 7
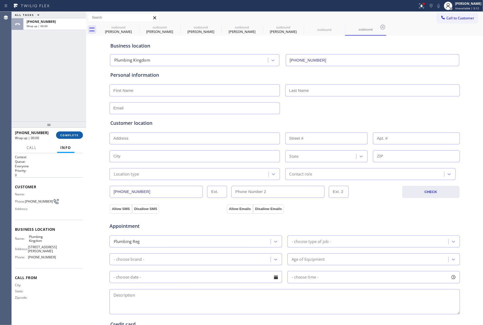
click at [63, 132] on button "COMPLETE" at bounding box center [69, 134] width 27 height 7
click at [52, 90] on div "ALL TASKS ALL TASKS ACTIVE TASKS TASKS IN WRAP UP [PHONE_NUMBER] Wrap up | 00:00" at bounding box center [49, 67] width 74 height 110
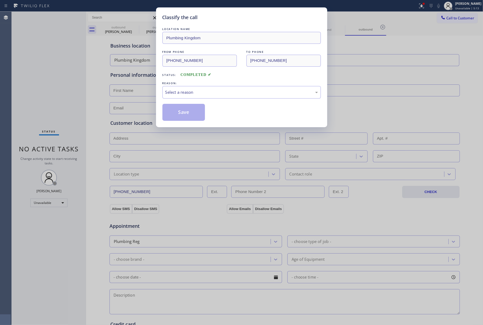
click at [75, 135] on div "Classify the call LOCATION NAME Plumbing Kingdom FROM PHONE [PHONE_NUMBER] TO P…" at bounding box center [241, 162] width 483 height 325
click at [217, 93] on div "Select a reason" at bounding box center [241, 92] width 152 height 6
click at [180, 116] on button "Save" at bounding box center [183, 112] width 43 height 17
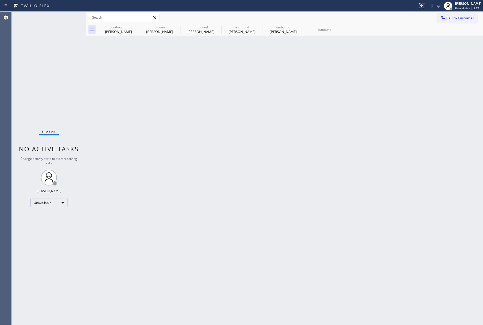
click at [53, 63] on div "Status No active tasks Change activity state to start receiving tasks. [PERSON_…" at bounding box center [49, 168] width 74 height 313
click at [453, 15] on button "Call to Customer" at bounding box center [457, 18] width 41 height 10
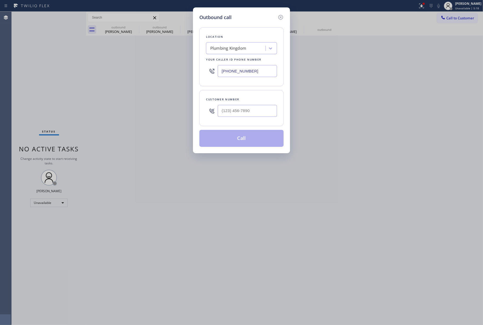
click at [246, 99] on div "Customer number" at bounding box center [241, 100] width 71 height 6
click at [240, 112] on input "(___) ___-____" at bounding box center [247, 111] width 59 height 12
paste input "707) 480-7643"
type input "[PHONE_NUMBER]"
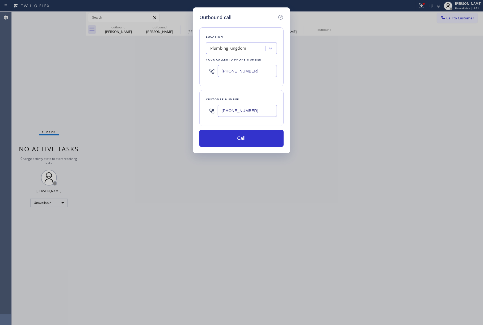
click at [40, 82] on div "Outbound call Location [GEOGRAPHIC_DATA] Kingdom Your caller id phone number [P…" at bounding box center [241, 162] width 483 height 325
click at [239, 50] on div "Plumbing Kingdom" at bounding box center [228, 48] width 36 height 6
type input "wolf top choice"
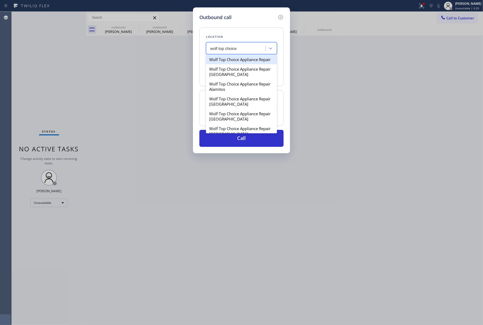
click at [241, 63] on div "Wolf Top Choice Appliance Repair" at bounding box center [241, 60] width 71 height 10
type input "[PHONE_NUMBER]"
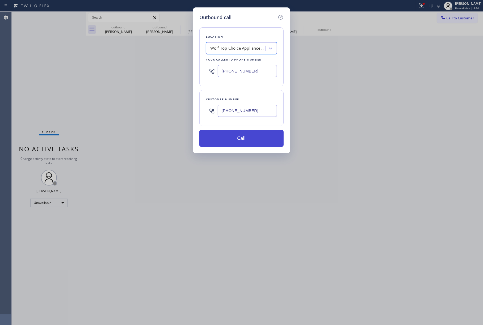
click at [240, 143] on button "Call" at bounding box center [241, 138] width 84 height 17
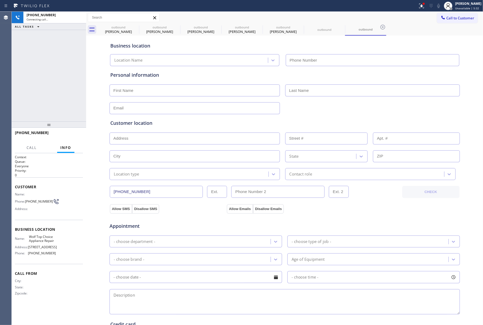
type input "[PHONE_NUMBER]"
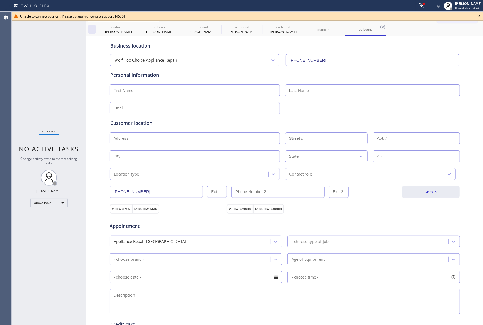
click at [477, 14] on icon at bounding box center [478, 16] width 6 height 6
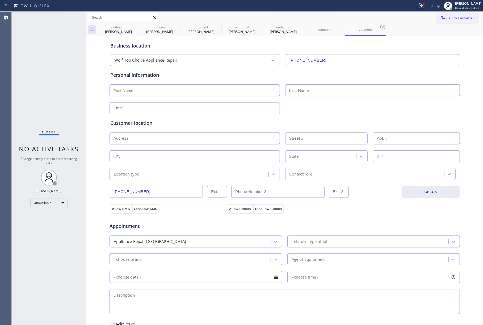
click at [449, 19] on span "Call to Customer" at bounding box center [460, 18] width 28 height 5
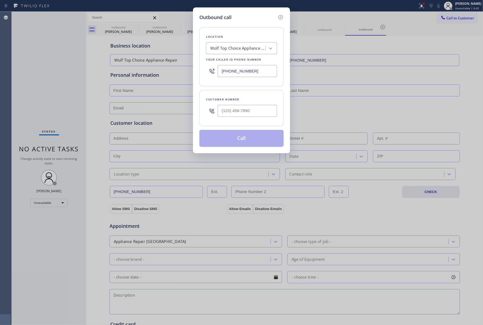
click at [246, 121] on div "Customer number" at bounding box center [241, 108] width 84 height 36
click at [244, 111] on input "(___) ___-____" at bounding box center [247, 111] width 59 height 12
paste input "661) 494-5525"
type input "[PHONE_NUMBER]"
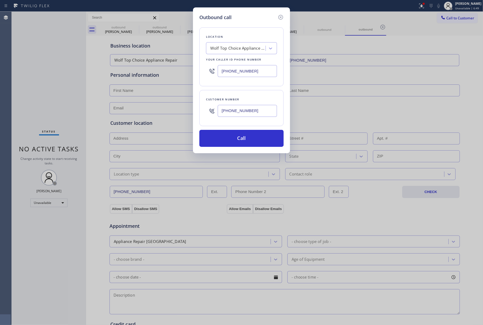
click at [30, 62] on div "Outbound call Location Wolf Top Choice Appliance Repair Your caller id phone nu…" at bounding box center [241, 162] width 483 height 325
click at [231, 52] on div "Wolf Top Choice Appliance Repair" at bounding box center [236, 48] width 58 height 9
paste input "Hollywood Best Plumber"
type input "Hollywood Best Plumber"
click at [220, 62] on div "Hollywood Best Plumber" at bounding box center [241, 60] width 71 height 10
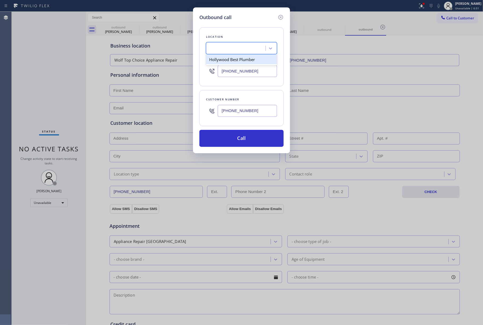
type input "[PHONE_NUMBER]"
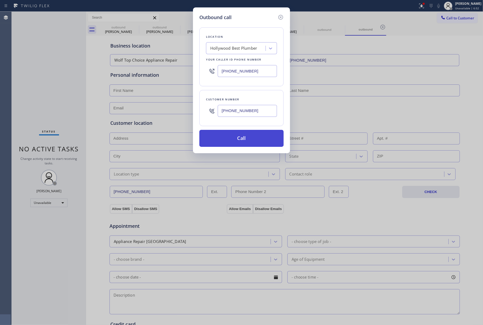
click at [226, 138] on button "Call" at bounding box center [241, 138] width 84 height 17
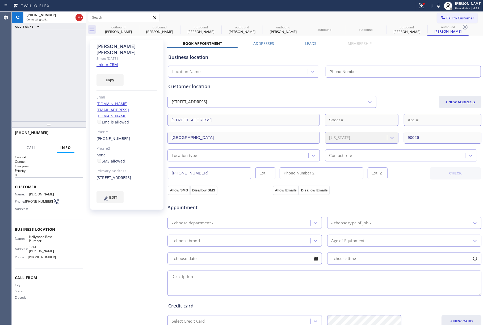
click at [114, 62] on link "link to CRM" at bounding box center [106, 64] width 21 height 5
type input "[PHONE_NUMBER]"
click at [441, 6] on icon at bounding box center [438, 6] width 6 height 6
click at [438, 8] on icon at bounding box center [438, 6] width 6 height 6
click at [139, 136] on div "[PHONE_NUMBER]" at bounding box center [126, 139] width 61 height 6
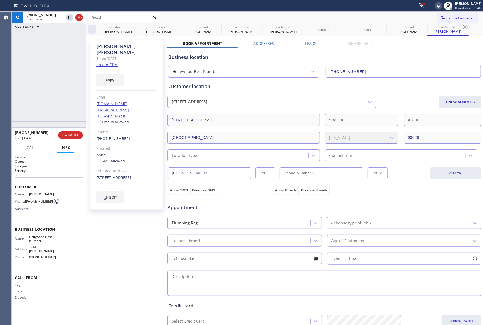
click at [139, 136] on div "[PHONE_NUMBER]" at bounding box center [126, 139] width 61 height 6
click at [137, 136] on div "[PHONE_NUMBER]" at bounding box center [126, 139] width 61 height 6
drag, startPoint x: 35, startPoint y: 56, endPoint x: 38, endPoint y: 57, distance: 2.9
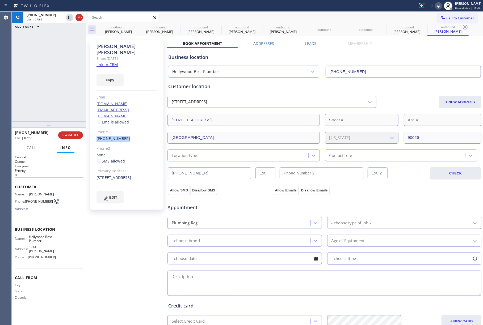
click at [35, 57] on div "[PHONE_NUMBER] Live | 07:58 ALL TASKS ALL TASKS ACTIVE TASKS TASKS IN WRAP UP" at bounding box center [49, 67] width 74 height 110
click at [32, 72] on div "ALL TASKS ALL TASKS ACTIVE TASKS TASKS IN WRAP UP [PHONE_NUMBER] Wrap up | 00:31" at bounding box center [49, 67] width 74 height 110
click at [110, 195] on span "EDIT" at bounding box center [113, 197] width 8 height 4
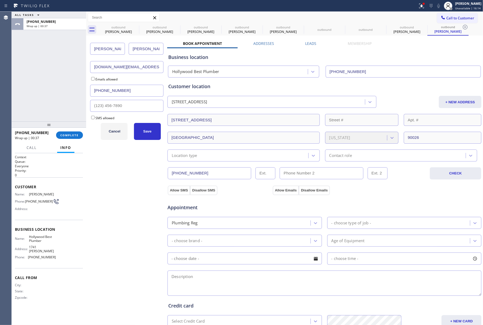
click at [137, 44] on input "[PERSON_NAME]" at bounding box center [146, 49] width 35 height 12
click at [137, 49] on input "[PERSON_NAME]" at bounding box center [146, 49] width 35 height 12
paste input "[PERSON_NAME]"
type input "[PERSON_NAME]"
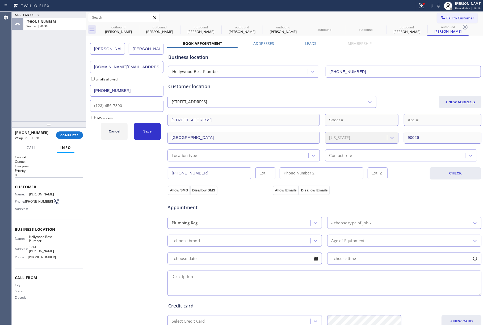
drag, startPoint x: 107, startPoint y: 50, endPoint x: 68, endPoint y: 49, distance: 38.5
click at [68, 49] on div "ALL TASKS ALL TASKS ACTIVE TASKS TASKS IN WRAP UP [PHONE_NUMBER] Wrap up | 00:3…" at bounding box center [247, 168] width 471 height 313
type input "A"
type input "[PERSON_NAME]"
drag, startPoint x: 154, startPoint y: 70, endPoint x: 85, endPoint y: 67, distance: 69.1
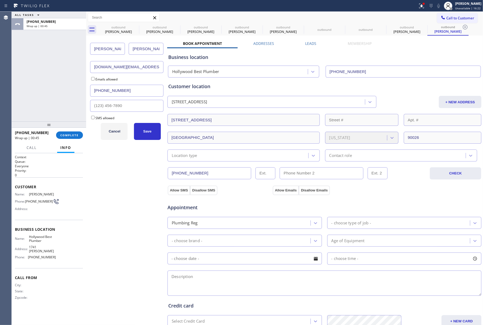
click at [85, 67] on div "ALL TASKS ALL TASKS ACTIVE TASKS TASKS IN WRAP UP [PHONE_NUMBER] Wrap up | 00:4…" at bounding box center [247, 168] width 471 height 313
paste input "[PERSON_NAME]"
type input "[PERSON_NAME][EMAIL_ADDRESS][DOMAIN_NAME]"
click at [150, 133] on span "Save" at bounding box center [147, 131] width 8 height 4
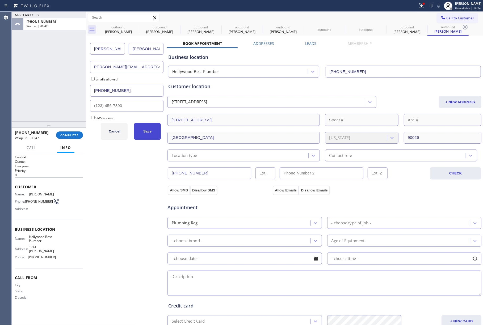
scroll to position [0, 0]
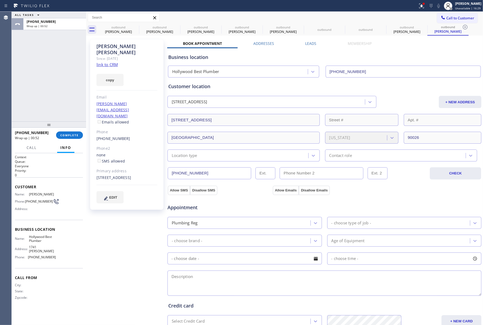
click at [261, 43] on label "Addresses" at bounding box center [263, 43] width 21 height 5
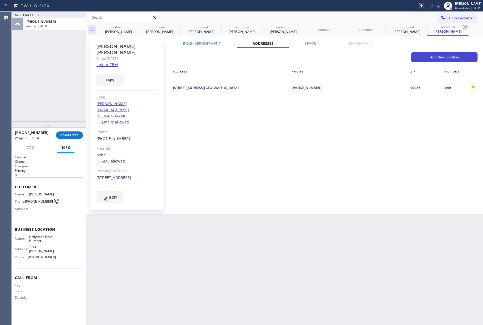
click at [448, 56] on button "Add New Location" at bounding box center [444, 57] width 66 height 10
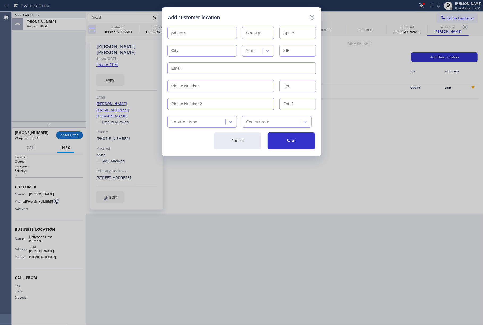
click at [182, 32] on input "text" at bounding box center [201, 33] width 69 height 12
paste input "[GEOGRAPHIC_DATA][PERSON_NAME], [GEOGRAPHIC_DATA]"
type input "3500 [PERSON_NAME] St"
type input "3500"
type input "[GEOGRAPHIC_DATA]"
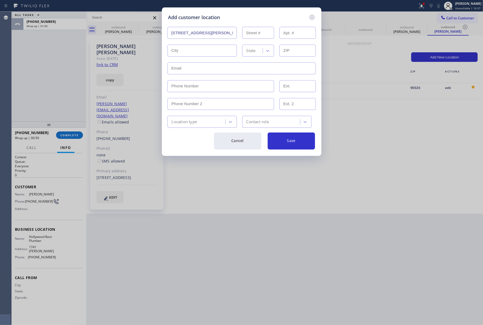
type input "90065"
click at [188, 69] on input "text" at bounding box center [241, 68] width 148 height 12
paste input "[PERSON_NAME][EMAIL_ADDRESS][DOMAIN_NAME]"
type input "[PERSON_NAME][EMAIL_ADDRESS][DOMAIN_NAME]"
type input "(___) ___-____"
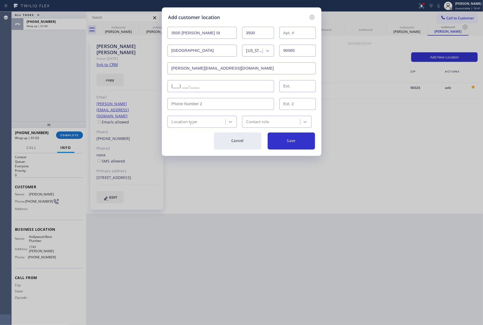
click at [191, 88] on input "(___) ___-____" at bounding box center [220, 86] width 107 height 12
drag, startPoint x: 178, startPoint y: 88, endPoint x: 185, endPoint y: 96, distance: 10.3
click at [178, 88] on input "(___) ___-____" at bounding box center [220, 86] width 107 height 12
paste input "661) 494-5525"
type input "[PHONE_NUMBER]"
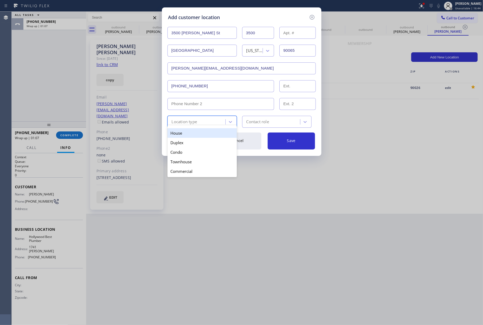
drag, startPoint x: 189, startPoint y: 121, endPoint x: 185, endPoint y: 134, distance: 13.4
click at [189, 122] on div "Location type" at bounding box center [184, 122] width 25 height 6
click at [185, 134] on div "House" at bounding box center [201, 133] width 69 height 10
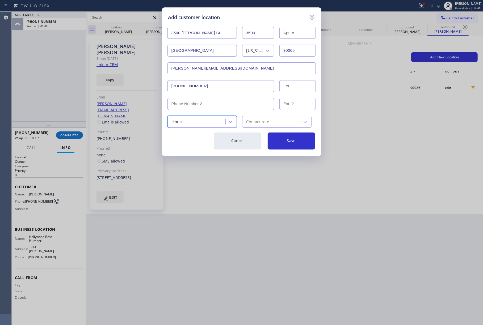
click at [261, 123] on div "Contact role" at bounding box center [257, 122] width 23 height 6
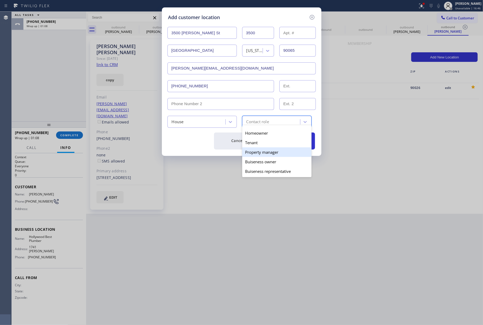
drag, startPoint x: 268, startPoint y: 152, endPoint x: 296, endPoint y: 144, distance: 29.2
click at [269, 153] on div "Property manager" at bounding box center [276, 152] width 69 height 10
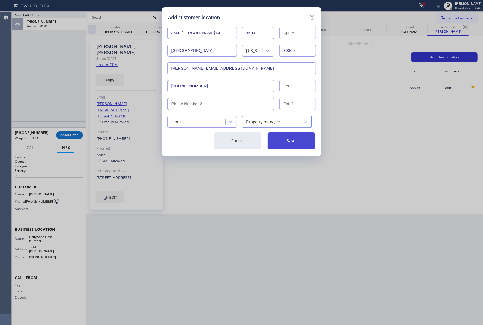
click at [299, 143] on button "Save" at bounding box center [290, 141] width 47 height 17
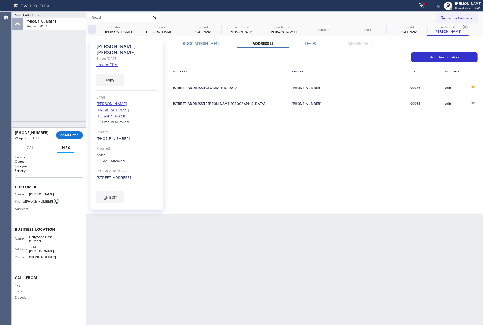
click at [472, 104] on div at bounding box center [473, 103] width 8 height 8
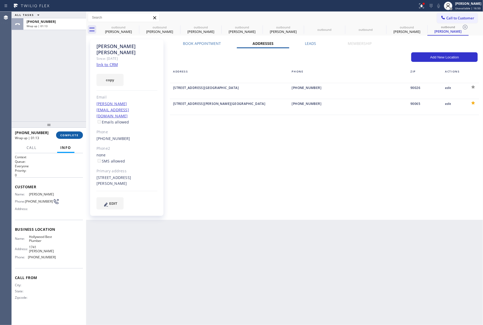
click at [72, 136] on span "COMPLETE" at bounding box center [69, 135] width 18 height 4
click at [51, 95] on div "ALL TASKS ALL TASKS ACTIVE TASKS TASKS IN WRAP UP [PHONE_NUMBER] Wrap up | 01:14" at bounding box center [49, 67] width 74 height 110
drag, startPoint x: 59, startPoint y: 135, endPoint x: 54, endPoint y: 118, distance: 17.7
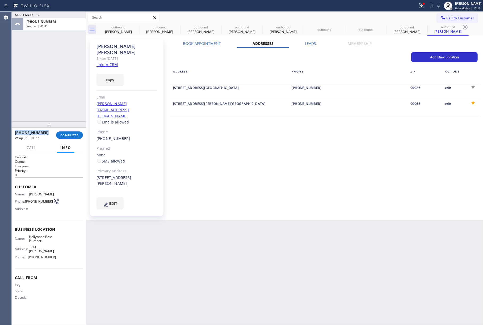
click at [59, 135] on button "COMPLETE" at bounding box center [69, 134] width 27 height 7
click at [45, 103] on div "ALL TASKS ALL TASKS ACTIVE TASKS TASKS IN WRAP UP [PHONE_NUMBER] Wrap up | 01:33" at bounding box center [49, 67] width 74 height 110
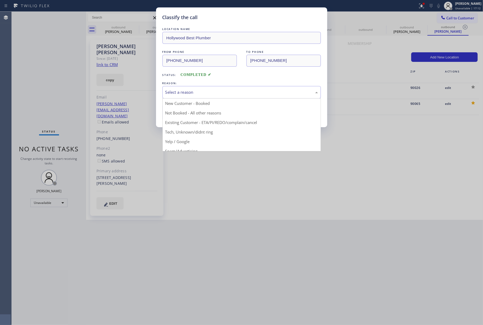
drag, startPoint x: 243, startPoint y: 91, endPoint x: 206, endPoint y: 105, distance: 39.5
click at [242, 91] on div "Select a reason" at bounding box center [241, 92] width 152 height 6
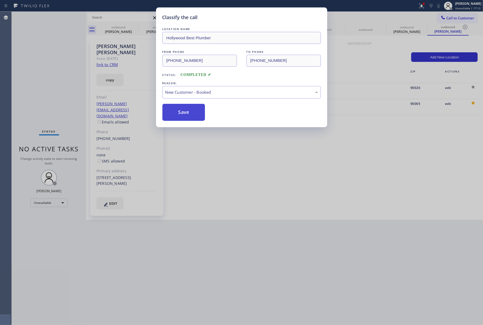
click at [190, 108] on button "Save" at bounding box center [183, 112] width 43 height 17
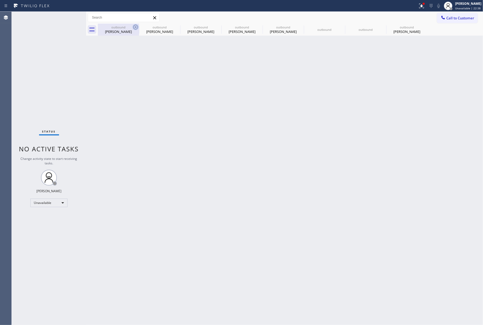
click at [133, 27] on icon at bounding box center [135, 27] width 5 height 5
click at [0, 0] on icon at bounding box center [0, 0] width 0 height 0
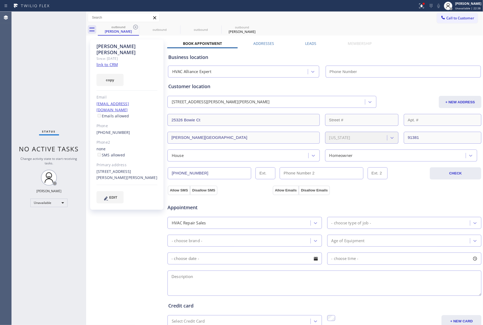
type input "[PHONE_NUMBER]"
click at [133, 27] on icon at bounding box center [135, 27] width 5 height 5
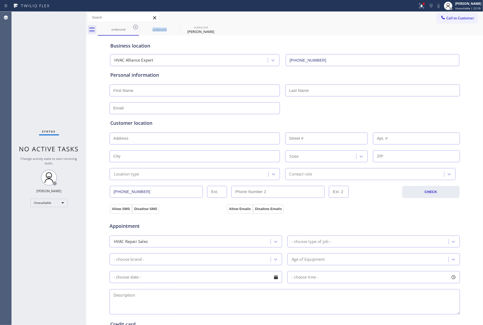
click at [133, 27] on icon at bounding box center [135, 27] width 5 height 5
click at [468, 21] on button "Call to Customer" at bounding box center [457, 18] width 41 height 10
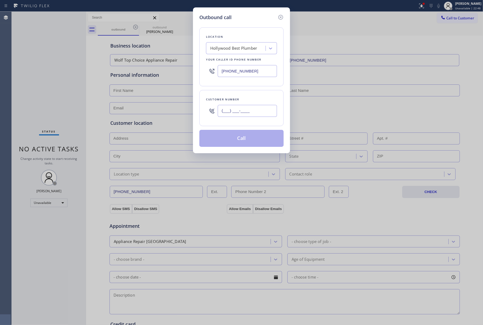
click at [227, 105] on input "(___) ___-____" at bounding box center [247, 111] width 59 height 12
paste input "562) 260-9939"
type input "[PHONE_NUMBER]"
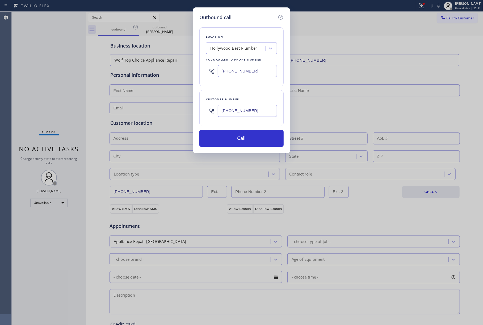
drag, startPoint x: 251, startPoint y: 67, endPoint x: 211, endPoint y: 57, distance: 40.9
click at [199, 66] on div "Location [GEOGRAPHIC_DATA] Best Plumber Your caller id phone number [PHONE_NUMB…" at bounding box center [241, 56] width 84 height 59
paste input "855) 731-4952"
type input "[PHONE_NUMBER]"
click at [241, 26] on div "Location [GEOGRAPHIC_DATA] Best Plumber Your caller id phone number [PHONE_NUMB…" at bounding box center [241, 84] width 84 height 126
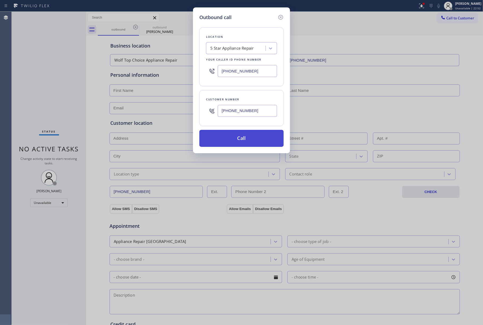
click at [250, 141] on button "Call" at bounding box center [241, 138] width 84 height 17
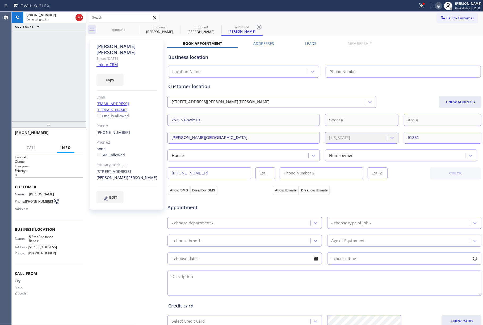
type input "[PHONE_NUMBER]"
drag, startPoint x: 31, startPoint y: 57, endPoint x: 193, endPoint y: 14, distance: 167.3
click at [31, 57] on div "[PHONE_NUMBER] Connecting call… ALL TASKS ALL TASKS ACTIVE TASKS TASKS IN WRAP …" at bounding box center [49, 67] width 74 height 110
click at [441, 6] on icon at bounding box center [438, 6] width 6 height 6
drag, startPoint x: 70, startPoint y: 134, endPoint x: 78, endPoint y: 89, distance: 46.5
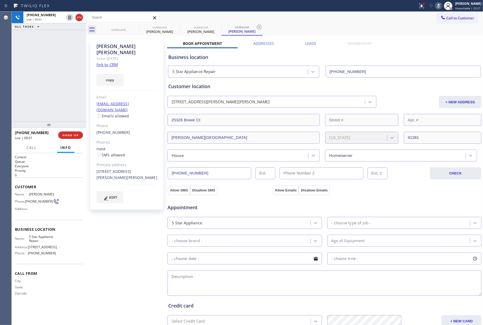
click at [70, 134] on span "HANG UP" at bounding box center [70, 135] width 16 height 4
click at [61, 97] on div "[PHONE_NUMBER] Live | 00:01 ALL TASKS ALL TASKS ACTIVE TASKS TASKS IN WRAP UP" at bounding box center [49, 67] width 74 height 110
drag, startPoint x: 72, startPoint y: 133, endPoint x: 52, endPoint y: 98, distance: 40.9
click at [72, 133] on span "COMPLETE" at bounding box center [69, 135] width 18 height 4
click at [52, 98] on div "ALL TASKS ALL TASKS ACTIVE TASKS TASKS IN WRAP UP [PHONE_NUMBER] Wrap up | 01:05" at bounding box center [49, 67] width 74 height 110
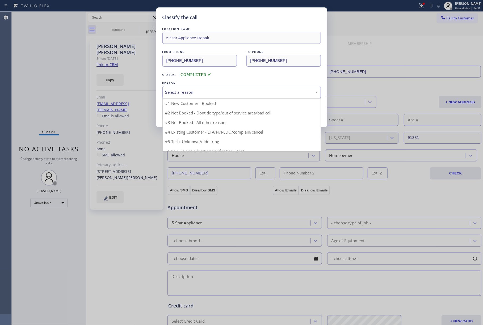
click at [244, 91] on div "Select a reason" at bounding box center [241, 92] width 152 height 6
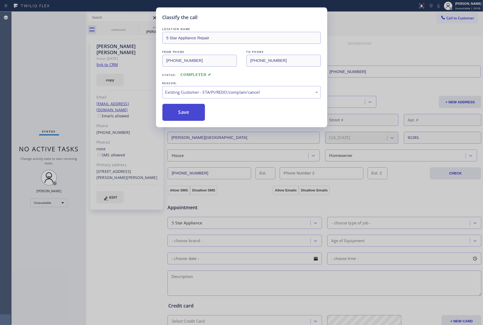
click at [189, 112] on button "Save" at bounding box center [183, 112] width 43 height 17
drag, startPoint x: 395, startPoint y: 30, endPoint x: 399, endPoint y: 28, distance: 4.6
click at [397, 29] on div "Classify the call LOCATION NAME 5 Star Appliance Repair FROM PHONE [PHONE_NUMBE…" at bounding box center [241, 162] width 483 height 325
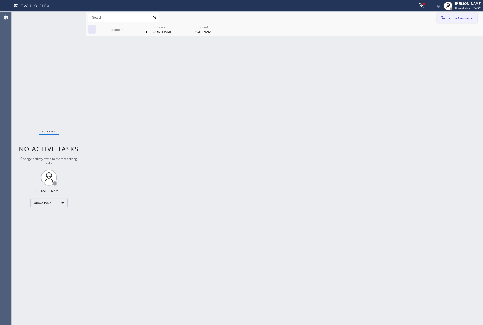
click at [461, 18] on span "Call to Customer" at bounding box center [460, 18] width 28 height 5
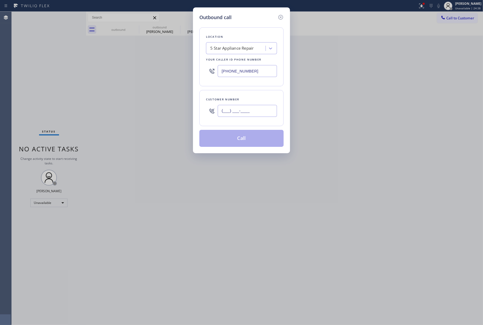
click at [246, 109] on input "(___) ___-____" at bounding box center [247, 111] width 59 height 12
paste input "818) 339-6792"
type input "[PHONE_NUMBER]"
click at [248, 91] on div "Customer number [PHONE_NUMBER]" at bounding box center [241, 108] width 84 height 36
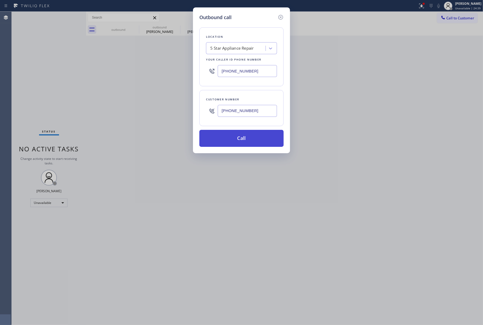
click at [241, 139] on button "Call" at bounding box center [241, 138] width 84 height 17
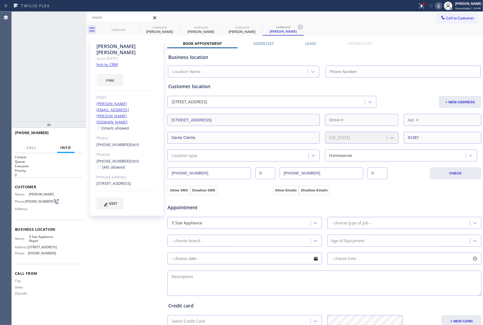
type input "[PHONE_NUMBER]"
drag, startPoint x: 72, startPoint y: 135, endPoint x: 71, endPoint y: 132, distance: 3.6
click at [72, 135] on span "HANG UP" at bounding box center [70, 135] width 16 height 4
click at [63, 113] on div "[PHONE_NUMBER] Live | 00:04 ALL TASKS ALL TASKS ACTIVE TASKS TASKS IN WRAP UP" at bounding box center [49, 67] width 74 height 110
click at [72, 135] on span "HANG UP" at bounding box center [70, 135] width 16 height 4
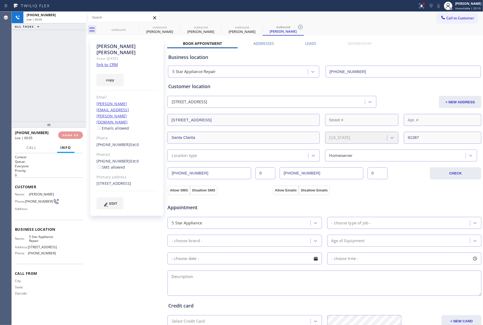
click at [64, 98] on div "[PHONE_NUMBER] Live | 00:05 ALL TASKS ALL TASKS ACTIVE TASKS TASKS IN WRAP UP" at bounding box center [49, 67] width 74 height 110
click at [64, 98] on div "ALL TASKS ALL TASKS ACTIVE TASKS TASKS IN WRAP UP [PHONE_NUMBER] Wrap up | 00:00" at bounding box center [49, 67] width 74 height 110
click at [79, 136] on button "COMPLETE" at bounding box center [69, 134] width 27 height 7
click at [55, 104] on div "ALL TASKS ALL TASKS ACTIVE TASKS TASKS IN WRAP UP [PHONE_NUMBER] Wrap up | 00:00" at bounding box center [49, 67] width 74 height 110
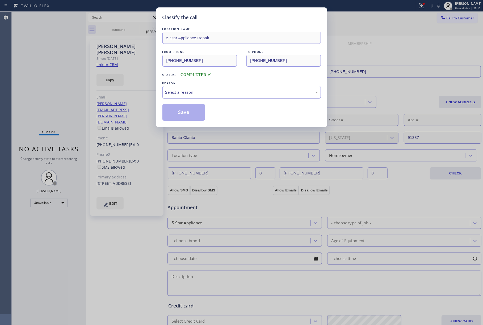
drag, startPoint x: 211, startPoint y: 92, endPoint x: 211, endPoint y: 97, distance: 5.1
click at [211, 95] on div "Select a reason" at bounding box center [241, 92] width 152 height 6
click at [183, 92] on div "Not Booked - All other reasons" at bounding box center [241, 92] width 152 height 6
click at [180, 116] on button "Save" at bounding box center [183, 112] width 43 height 17
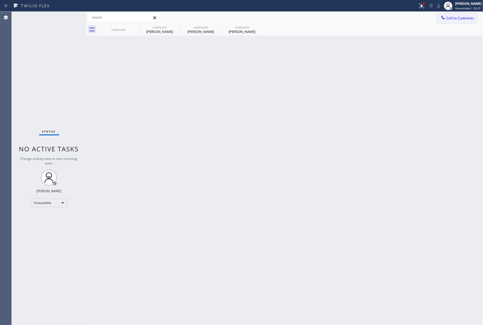
drag, startPoint x: 461, startPoint y: 19, endPoint x: 375, endPoint y: 39, distance: 88.3
click at [460, 19] on span "Call to Customer" at bounding box center [460, 18] width 28 height 5
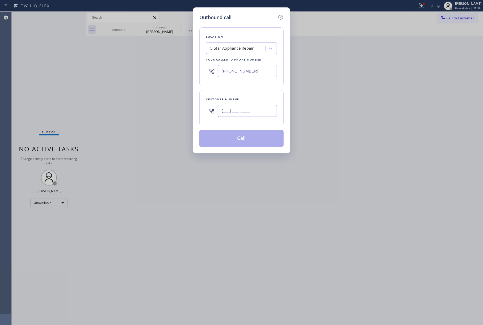
click at [262, 105] on input "(___) ___-____" at bounding box center [247, 111] width 59 height 12
paste input "949) 294-9512"
type input "[PHONE_NUMBER]"
click at [260, 94] on div "Customer number [PHONE_NUMBER]" at bounding box center [241, 108] width 84 height 36
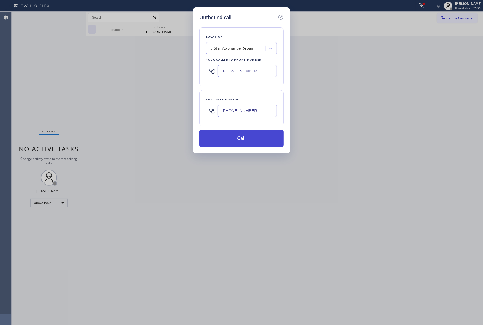
click at [251, 136] on button "Call" at bounding box center [241, 138] width 84 height 17
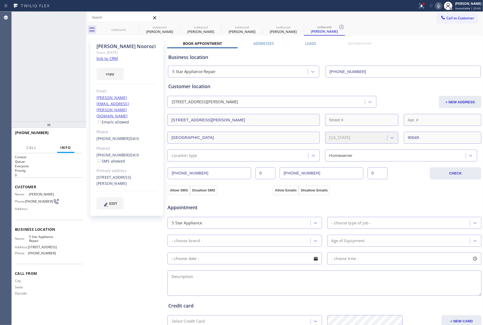
type input "[PHONE_NUMBER]"
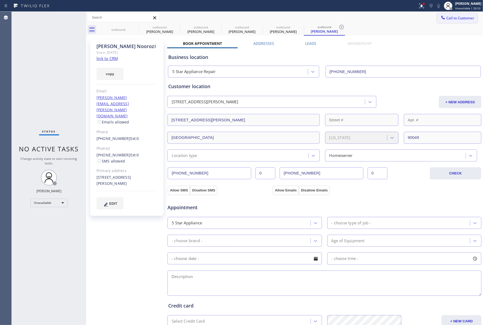
click at [452, 19] on span "Call to Customer" at bounding box center [460, 18] width 28 height 5
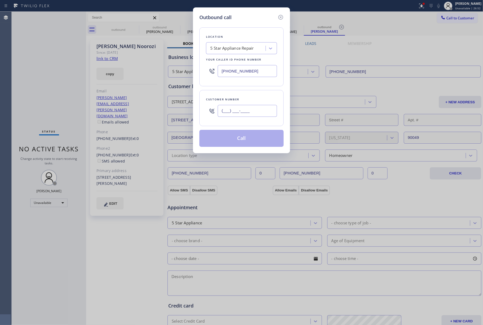
click at [257, 111] on input "(___) ___-____" at bounding box center [247, 111] width 59 height 12
paste input "619) 843-8071"
type input "[PHONE_NUMBER]"
click at [241, 84] on div "Location 5 Star Appliance Repair Your caller id phone number [PHONE_NUMBER]" at bounding box center [241, 56] width 84 height 59
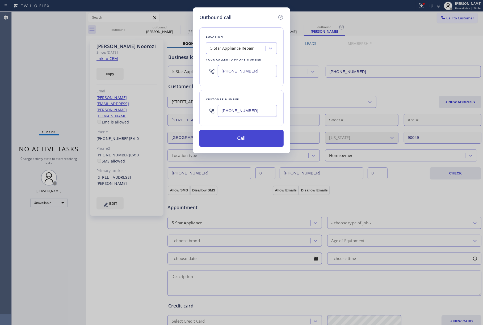
click at [248, 135] on button "Call" at bounding box center [241, 138] width 84 height 17
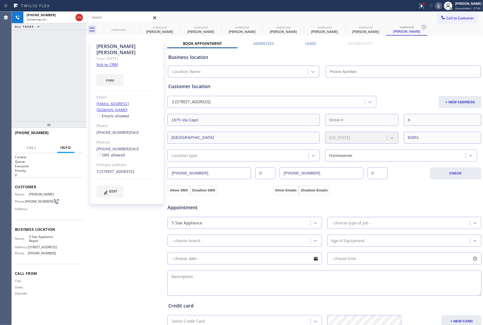
type input "[PHONE_NUMBER]"
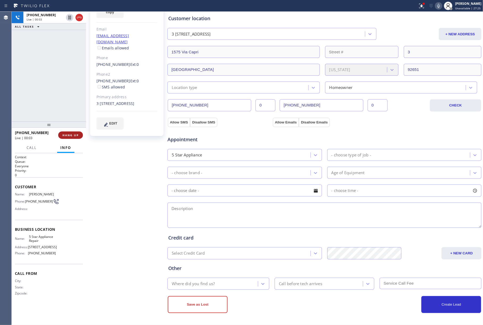
click at [64, 138] on button "HANG UP" at bounding box center [70, 134] width 25 height 7
click at [68, 139] on button "HANG UP" at bounding box center [70, 134] width 25 height 7
click at [67, 99] on div "ALL TASKS ALL TASKS ACTIVE TASKS TASKS IN WRAP UP [PHONE_NUMBER] Wrap up | 00:00" at bounding box center [49, 67] width 74 height 110
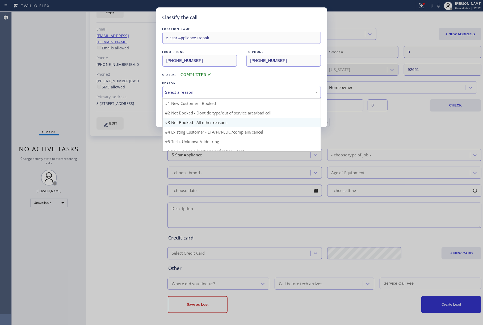
drag, startPoint x: 182, startPoint y: 91, endPoint x: 180, endPoint y: 119, distance: 28.8
click at [182, 92] on div "Select a reason" at bounding box center [241, 92] width 152 height 6
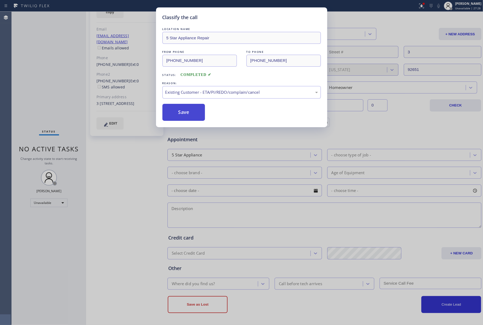
click at [176, 110] on button "Save" at bounding box center [183, 112] width 43 height 17
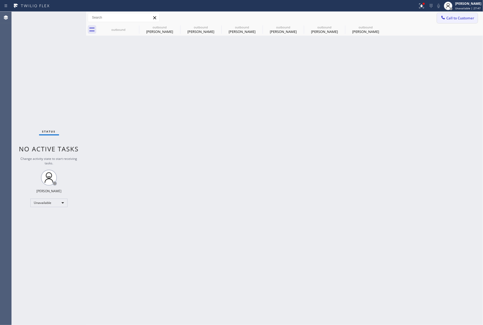
click at [468, 17] on span "Call to Customer" at bounding box center [460, 18] width 28 height 5
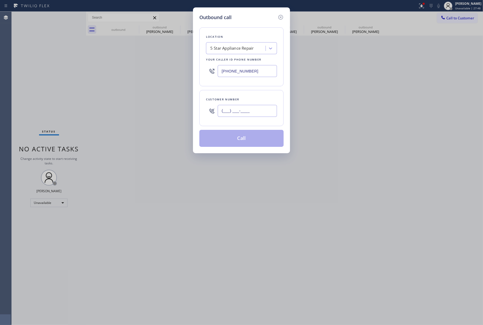
click at [226, 112] on input "(___) ___-____" at bounding box center [247, 111] width 59 height 12
paste input "650) 888-4548"
type input "[PHONE_NUMBER]"
drag, startPoint x: 235, startPoint y: 98, endPoint x: 244, endPoint y: 119, distance: 22.8
click at [235, 98] on div "Customer number" at bounding box center [241, 100] width 71 height 6
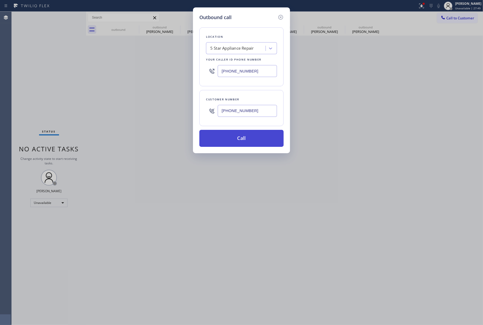
click at [245, 139] on button "Call" at bounding box center [241, 138] width 84 height 17
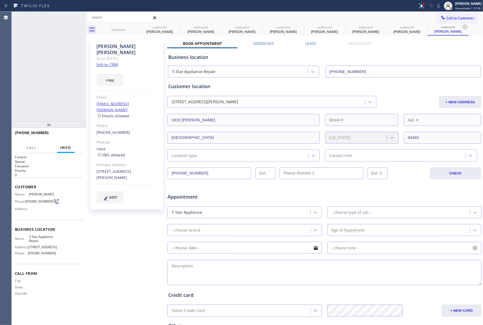
type input "[PHONE_NUMBER]"
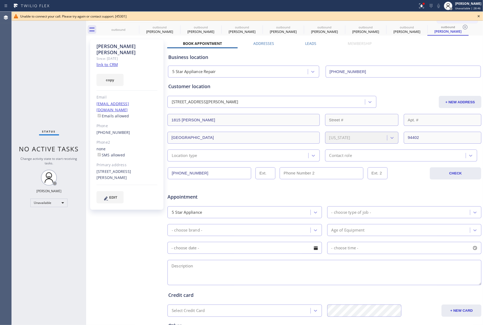
drag, startPoint x: 479, startPoint y: 16, endPoint x: 479, endPoint y: 19, distance: 2.9
click at [479, 16] on icon at bounding box center [478, 16] width 6 height 6
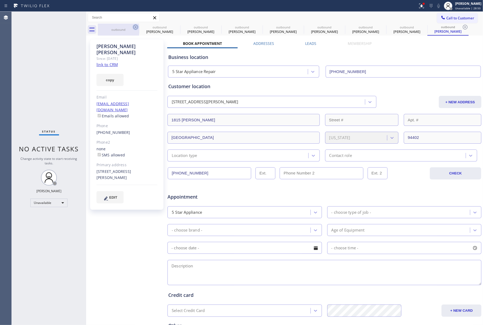
click at [134, 27] on icon at bounding box center [135, 27] width 6 height 6
click at [0, 0] on icon at bounding box center [0, 0] width 0 height 0
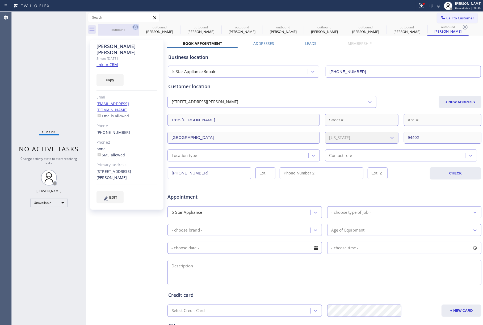
click at [0, 0] on icon at bounding box center [0, 0] width 0 height 0
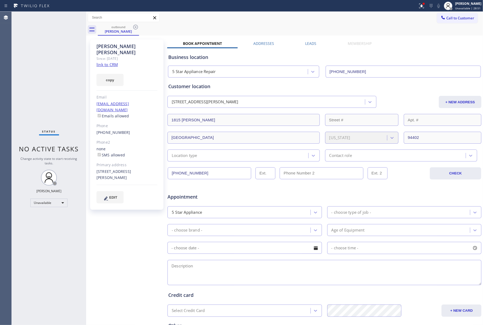
click at [134, 27] on icon at bounding box center [135, 27] width 6 height 6
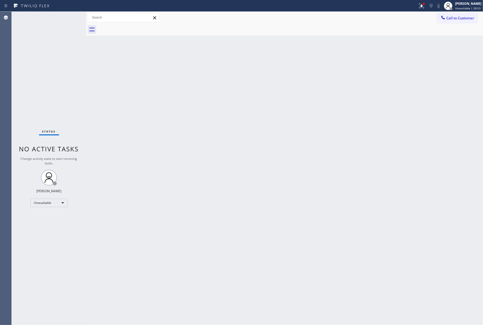
click at [134, 27] on div at bounding box center [290, 30] width 385 height 12
click at [460, 18] on span "Call to Customer" at bounding box center [460, 18] width 28 height 5
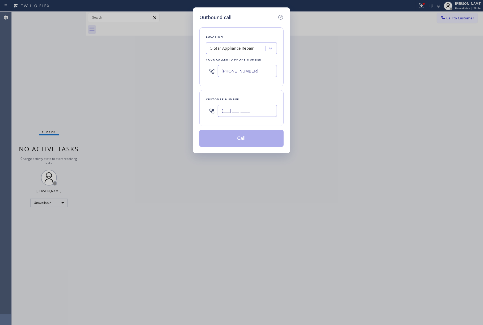
click at [233, 115] on input "(___) ___-____" at bounding box center [247, 111] width 59 height 12
paste input "415) 279-4830"
type input "[PHONE_NUMBER]"
drag, startPoint x: 237, startPoint y: 101, endPoint x: 244, endPoint y: 114, distance: 14.5
click at [238, 101] on div "Customer number" at bounding box center [241, 100] width 71 height 6
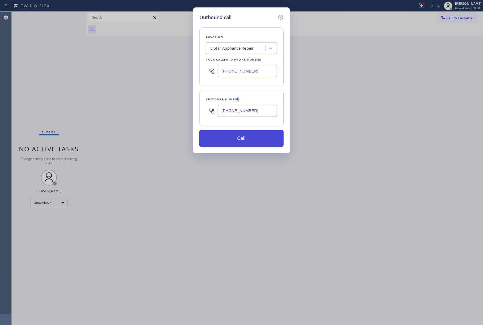
click at [248, 139] on button "Call" at bounding box center [241, 138] width 84 height 17
drag, startPoint x: 362, startPoint y: 117, endPoint x: 328, endPoint y: 16, distance: 106.8
click at [364, 105] on div "Outbound call Location 5 Star Appliance Repair Your caller id phone number [PHO…" at bounding box center [241, 162] width 483 height 325
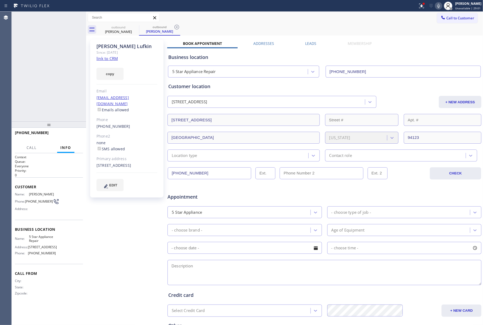
type input "[PHONE_NUMBER]"
click at [70, 131] on div "[PHONE_NUMBER] Live | 00:04 HANG UP" at bounding box center [49, 135] width 68 height 14
click at [71, 135] on span "HANG UP" at bounding box center [70, 135] width 16 height 4
drag, startPoint x: 66, startPoint y: 114, endPoint x: 70, endPoint y: 132, distance: 18.6
click at [66, 117] on div "[PHONE_NUMBER] Live | 00:05 ALL TASKS ALL TASKS ACTIVE TASKS TASKS IN WRAP UP" at bounding box center [49, 67] width 74 height 110
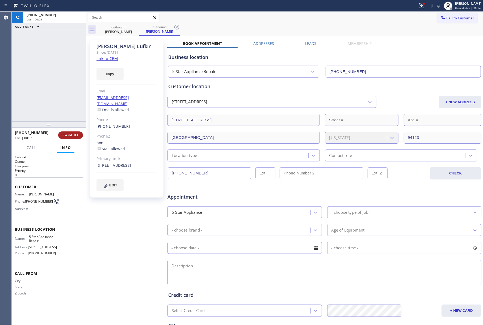
click at [70, 132] on button "HANG UP" at bounding box center [70, 134] width 25 height 7
click at [65, 105] on div "ALL TASKS ALL TASKS ACTIVE TASKS TASKS IN WRAP UP [PHONE_NUMBER] Wrap up | 00:00" at bounding box center [49, 67] width 74 height 110
drag, startPoint x: 65, startPoint y: 105, endPoint x: 74, endPoint y: 119, distance: 17.0
click at [65, 105] on div "ALL TASKS ALL TASKS ACTIVE TASKS TASKS IN WRAP UP [PHONE_NUMBER] Wrap up | 00:00" at bounding box center [49, 67] width 74 height 110
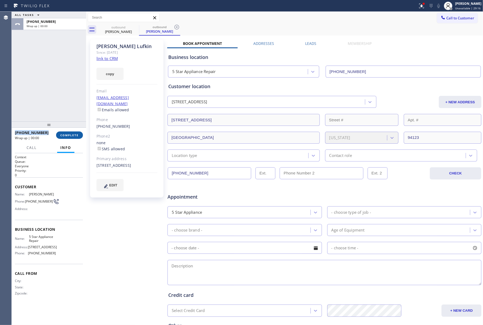
click at [67, 134] on span "COMPLETE" at bounding box center [69, 135] width 18 height 4
click at [50, 95] on div "ALL TASKS ALL TASKS ACTIVE TASKS TASKS IN WRAP UP [PHONE_NUMBER] Wrap up | 00:00" at bounding box center [49, 67] width 74 height 110
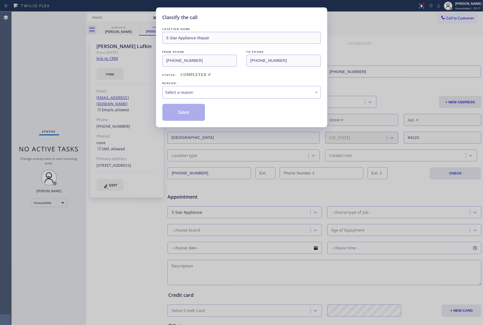
click at [216, 90] on div "Select a reason" at bounding box center [241, 92] width 152 height 6
click at [183, 109] on button "Save" at bounding box center [183, 112] width 43 height 17
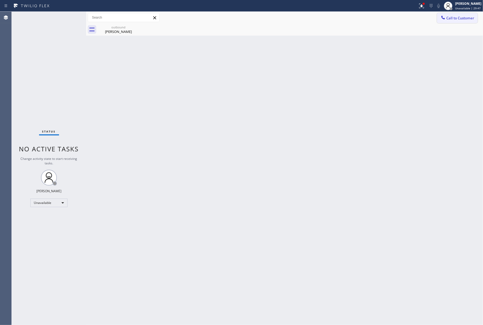
click at [456, 16] on span "Call to Customer" at bounding box center [460, 18] width 28 height 5
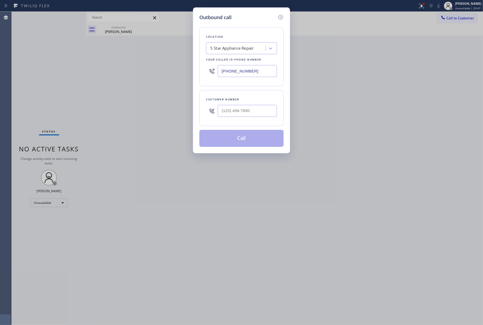
click at [277, 108] on div "Customer number" at bounding box center [241, 108] width 84 height 36
click at [263, 112] on input "(___) ___-____" at bounding box center [247, 111] width 59 height 12
paste input "707) 791-0544"
type input "[PHONE_NUMBER]"
click at [261, 95] on div "Customer number [PHONE_NUMBER]" at bounding box center [241, 108] width 84 height 36
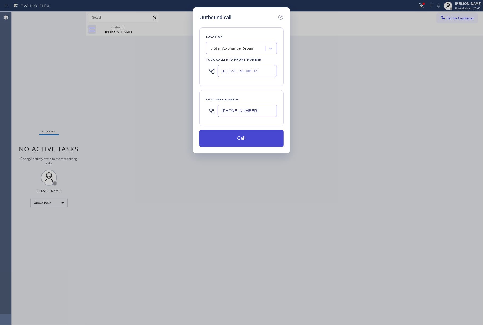
click at [251, 139] on button "Call" at bounding box center [241, 138] width 84 height 17
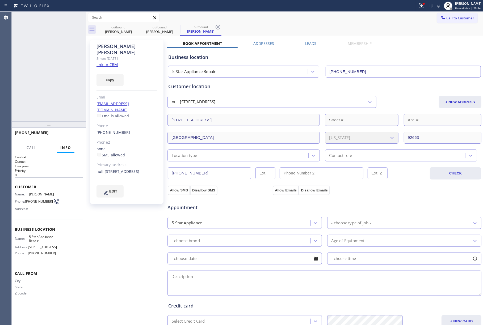
type input "[PHONE_NUMBER]"
click at [71, 130] on div "[PHONE_NUMBER] Live | 00:02 HANG UP" at bounding box center [49, 135] width 68 height 14
click at [73, 135] on span "HANG UP" at bounding box center [70, 135] width 16 height 4
click at [69, 130] on div "[PHONE_NUMBER] Live | 00:04 HANG UP" at bounding box center [49, 135] width 68 height 14
click at [69, 137] on button "COMPLETE" at bounding box center [69, 134] width 27 height 7
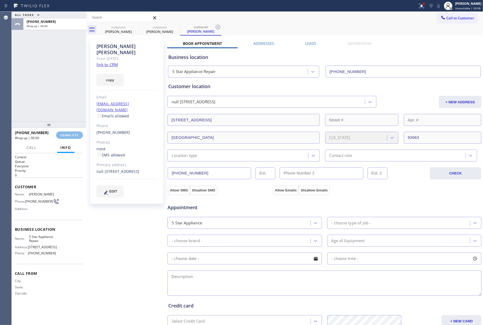
click at [58, 104] on div "ALL TASKS ALL TASKS ACTIVE TASKS TASKS IN WRAP UP [PHONE_NUMBER] Wrap up | 00:00" at bounding box center [49, 67] width 74 height 110
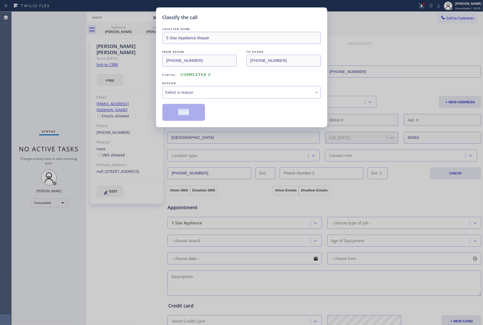
click at [222, 103] on div "LOCATION NAME 5 Star Appliance Repair FROM PHONE [PHONE_NUMBER] TO PHONE [PHONE…" at bounding box center [241, 73] width 158 height 95
drag, startPoint x: 214, startPoint y: 91, endPoint x: 213, endPoint y: 95, distance: 3.5
click at [213, 92] on div "Select a reason" at bounding box center [241, 92] width 152 height 6
click at [181, 121] on button "Save" at bounding box center [183, 112] width 43 height 17
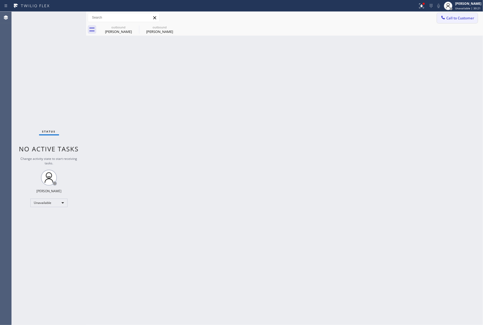
click at [450, 21] on button "Call to Customer" at bounding box center [457, 18] width 41 height 10
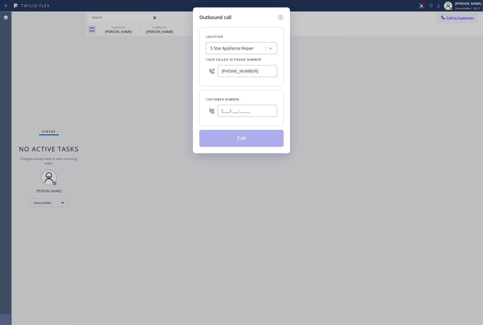
click at [264, 114] on input "(___) ___-____" at bounding box center [247, 111] width 59 height 12
paste input "818) 679-3714"
type input "[PHONE_NUMBER]"
click at [263, 90] on div "Location 5 Star Appliance Repair Your caller id phone number [PHONE_NUMBER] Cus…" at bounding box center [241, 84] width 84 height 126
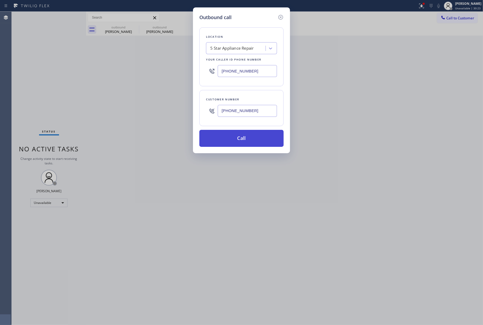
click at [256, 134] on button "Call" at bounding box center [241, 138] width 84 height 17
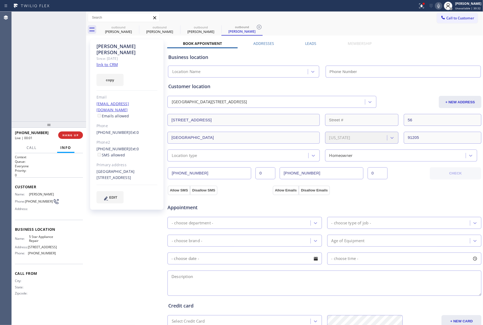
type input "[PHONE_NUMBER]"
click at [69, 137] on button "HANG UP" at bounding box center [70, 134] width 25 height 7
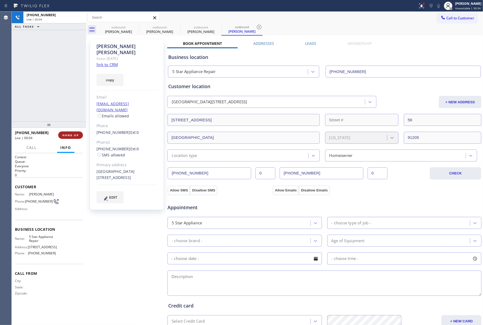
drag, startPoint x: 67, startPoint y: 111, endPoint x: 70, endPoint y: 132, distance: 21.4
click at [67, 112] on div "[PHONE_NUMBER] Live | 00:04 ALL TASKS ALL TASKS ACTIVE TASKS TASKS IN WRAP UP" at bounding box center [49, 67] width 74 height 110
click at [70, 132] on button "HANG UP" at bounding box center [70, 134] width 25 height 7
click at [72, 105] on div "ALL TASKS ALL TASKS ACTIVE TASKS TASKS IN WRAP UP [PHONE_NUMBER] Wrap up | 00:00" at bounding box center [49, 67] width 74 height 110
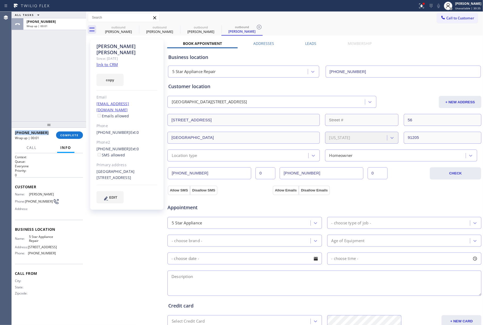
click at [72, 105] on div "ALL TASKS ALL TASKS ACTIVE TASKS TASKS IN WRAP UP [PHONE_NUMBER] Wrap up | 00:01" at bounding box center [49, 67] width 74 height 110
click at [71, 137] on button "COMPLETE" at bounding box center [69, 134] width 27 height 7
click at [57, 95] on div "ALL TASKS ALL TASKS ACTIVE TASKS TASKS IN WRAP UP [PHONE_NUMBER] Wrap up | 00:01" at bounding box center [49, 67] width 74 height 110
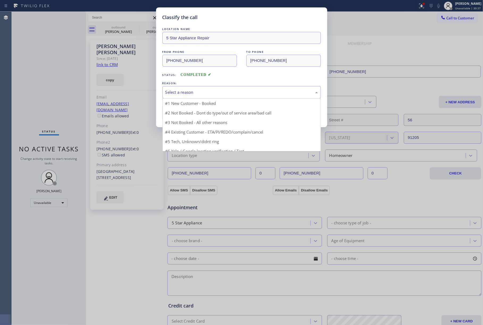
click at [204, 86] on div "Select a reason" at bounding box center [241, 92] width 158 height 12
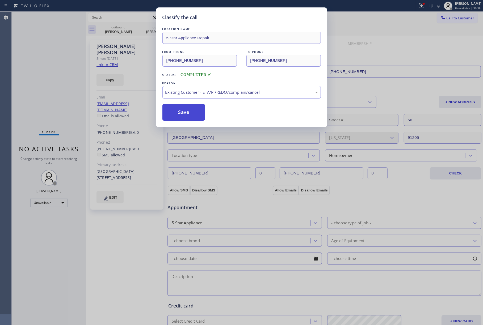
click at [188, 117] on button "Save" at bounding box center [183, 112] width 43 height 17
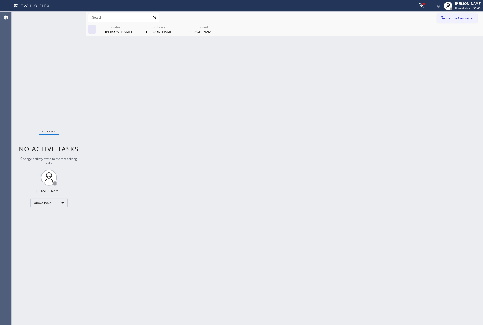
click at [441, 21] on div at bounding box center [443, 18] width 6 height 6
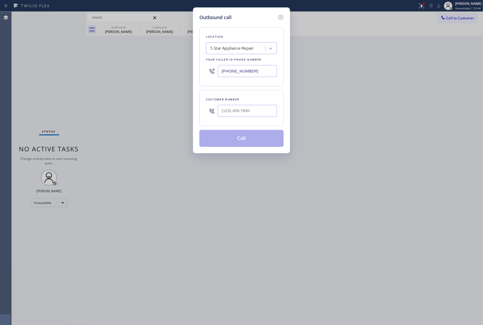
click at [265, 105] on div at bounding box center [247, 110] width 59 height 17
click at [262, 114] on input "(___) ___-____" at bounding box center [247, 111] width 59 height 12
paste input "650) 575-5192"
type input "[PHONE_NUMBER]"
click at [255, 96] on div "Customer number [PHONE_NUMBER]" at bounding box center [241, 108] width 84 height 36
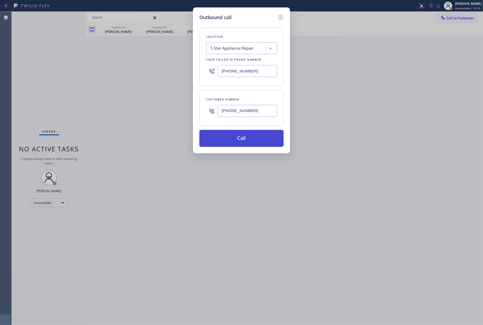
click at [251, 140] on button "Call" at bounding box center [241, 138] width 84 height 17
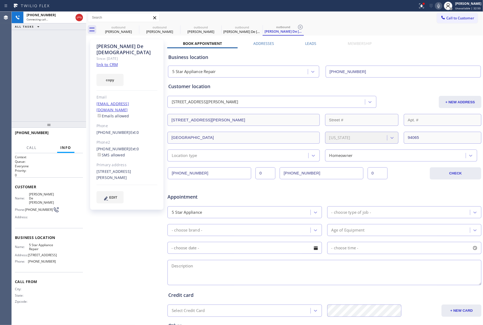
type input "[PHONE_NUMBER]"
click at [25, 71] on div "[PHONE_NUMBER] Live | 00:03 ALL TASKS ALL TASKS ACTIVE TASKS TASKS IN WRAP UP" at bounding box center [49, 67] width 74 height 110
click at [75, 134] on span "HANG UP" at bounding box center [70, 135] width 16 height 4
click at [67, 118] on div "[PHONE_NUMBER] Live | 00:04 ALL TASKS ALL TASKS ACTIVE TASKS TASKS IN WRAP UP" at bounding box center [49, 67] width 74 height 110
click at [68, 137] on span "HANG UP" at bounding box center [70, 135] width 16 height 4
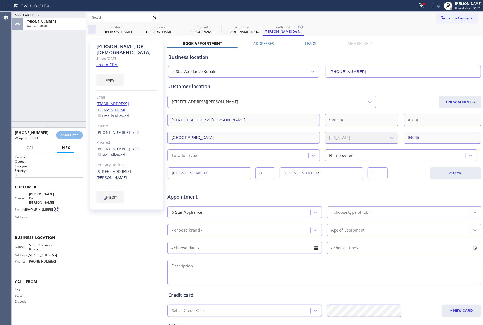
click at [68, 95] on div "ALL TASKS ALL TASKS ACTIVE TASKS TASKS IN WRAP UP [PHONE_NUMBER] Wrap up | 00:00" at bounding box center [49, 67] width 74 height 110
click at [70, 133] on span "COMPLETE" at bounding box center [69, 135] width 18 height 4
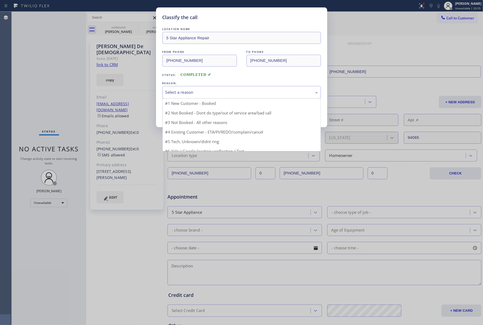
click at [210, 91] on div "Select a reason" at bounding box center [241, 92] width 152 height 6
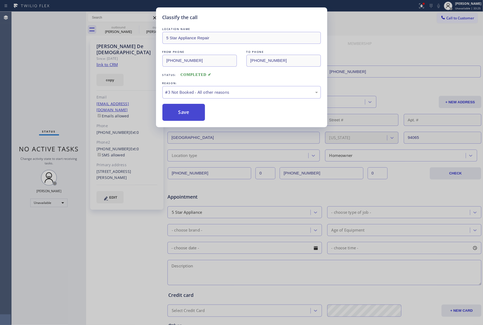
click at [179, 110] on button "Save" at bounding box center [183, 112] width 43 height 17
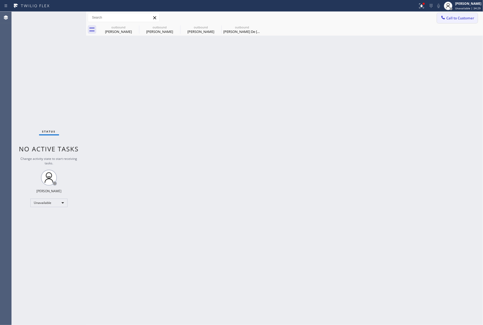
click at [457, 22] on button "Call to Customer" at bounding box center [457, 18] width 41 height 10
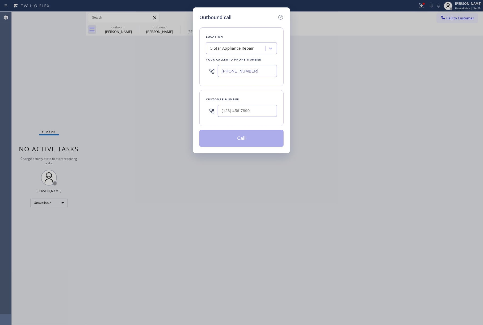
click at [245, 104] on div at bounding box center [247, 110] width 59 height 17
click at [245, 108] on input "(___) ___-____" at bounding box center [247, 111] width 59 height 12
paste input "858) 525-1963"
type input "[PHONE_NUMBER]"
click at [248, 96] on div "Customer number [PHONE_NUMBER]" at bounding box center [241, 108] width 84 height 36
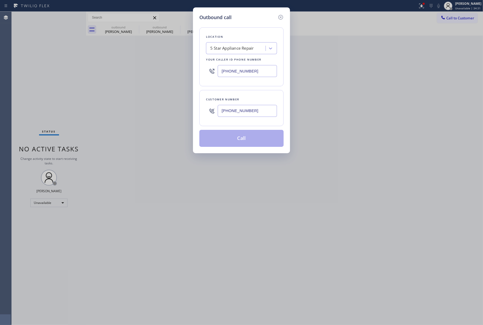
click at [246, 141] on button "Call" at bounding box center [241, 138] width 84 height 17
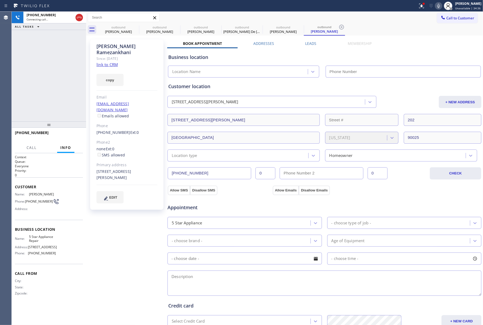
type input "[PHONE_NUMBER]"
click at [79, 131] on button "HANG UP" at bounding box center [70, 134] width 25 height 7
drag, startPoint x: 75, startPoint y: 117, endPoint x: 76, endPoint y: 125, distance: 8.1
click at [75, 120] on div "[PHONE_NUMBER] Live | 00:08 ALL TASKS ALL TASKS ACTIVE TASKS TASKS IN WRAP UP […" at bounding box center [49, 168] width 74 height 313
click at [79, 137] on button "HANG UP" at bounding box center [70, 134] width 25 height 7
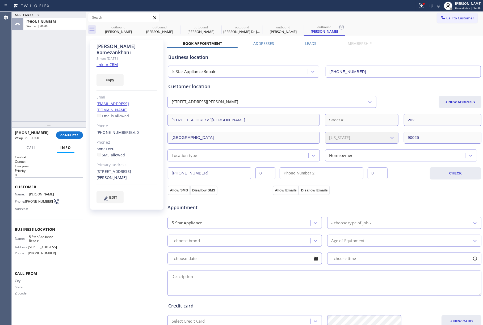
click at [66, 106] on div "ALL TASKS ALL TASKS ACTIVE TASKS TASKS IN WRAP UP [PHONE_NUMBER] Wrap up | 00:00" at bounding box center [49, 67] width 74 height 110
drag, startPoint x: 73, startPoint y: 131, endPoint x: 47, endPoint y: 86, distance: 52.5
click at [73, 130] on div "[PHONE_NUMBER] Wrap up | 00:01 COMPLETE" at bounding box center [49, 135] width 68 height 14
drag, startPoint x: 47, startPoint y: 86, endPoint x: 59, endPoint y: 79, distance: 13.7
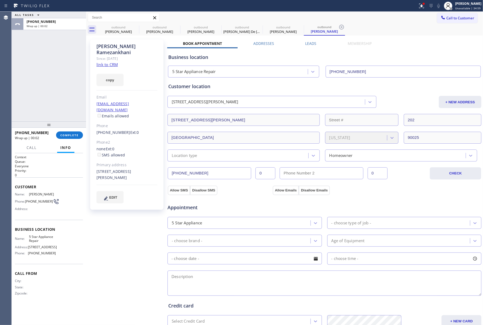
click at [47, 85] on div "ALL TASKS ALL TASKS ACTIVE TASKS TASKS IN WRAP UP [PHONE_NUMBER] Wrap up | 00:02" at bounding box center [49, 67] width 74 height 110
click at [70, 133] on span "COMPLETE" at bounding box center [69, 135] width 18 height 4
click at [62, 97] on div "ALL TASKS ALL TASKS ACTIVE TASKS TASKS IN WRAP UP [PHONE_NUMBER] Wrap up | 00:04" at bounding box center [49, 67] width 74 height 110
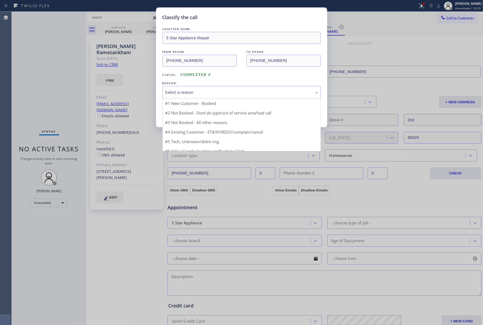
click at [233, 93] on div "Select a reason" at bounding box center [241, 92] width 152 height 6
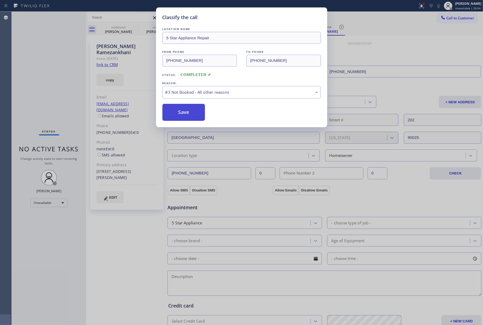
click at [188, 113] on button "Save" at bounding box center [183, 112] width 43 height 17
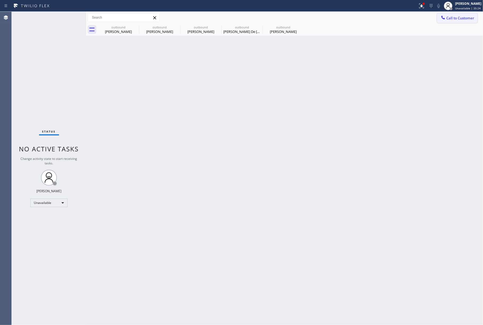
click at [465, 17] on span "Call to Customer" at bounding box center [460, 18] width 28 height 5
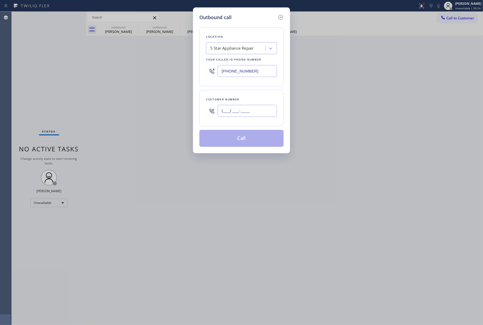
click at [235, 114] on input "(___) ___-____" at bounding box center [247, 111] width 59 height 12
paste input "510) 761-0000"
type input "[PHONE_NUMBER]"
click at [235, 98] on div "Customer number" at bounding box center [241, 100] width 71 height 6
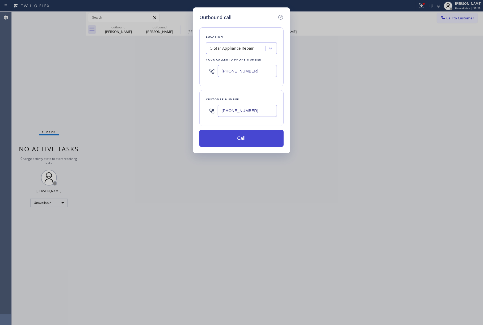
click at [235, 139] on button "Call" at bounding box center [241, 138] width 84 height 17
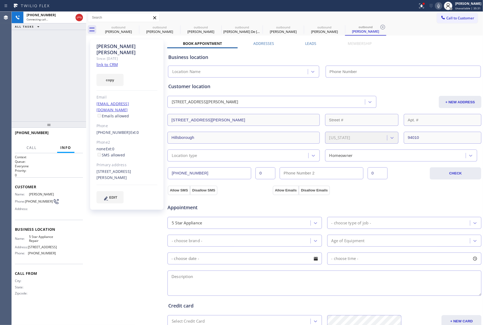
type input "[PHONE_NUMBER]"
click at [30, 70] on div "[PHONE_NUMBER] Live | 00:02 ALL TASKS ALL TASKS ACTIVE TASKS TASKS IN WRAP UP" at bounding box center [49, 67] width 74 height 110
click at [438, 6] on icon at bounding box center [438, 6] width 6 height 6
drag, startPoint x: 19, startPoint y: 67, endPoint x: 293, endPoint y: 7, distance: 279.8
click at [19, 67] on div "[PHONE_NUMBER] Live | 04:47 ALL TASKS ALL TASKS ACTIVE TASKS TASKS IN WRAP UP" at bounding box center [49, 67] width 74 height 110
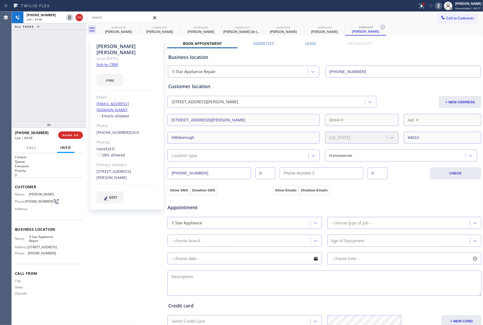
click at [439, 8] on icon at bounding box center [438, 6] width 6 height 6
click at [130, 44] on div "[PERSON_NAME]" at bounding box center [126, 49] width 61 height 12
copy div "[PERSON_NAME]"
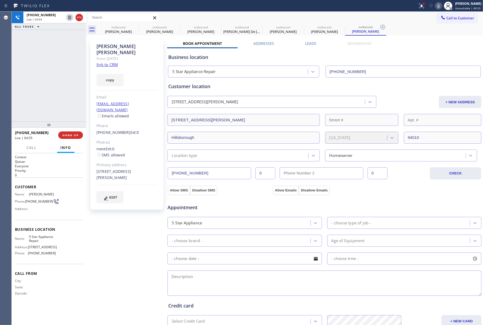
click at [142, 101] on div "[EMAIL_ADDRESS][DOMAIN_NAME] Emails allowed" at bounding box center [126, 110] width 61 height 18
copy link "[EMAIL_ADDRESS][DOMAIN_NAME]"
drag, startPoint x: 95, startPoint y: 117, endPoint x: 124, endPoint y: 118, distance: 28.5
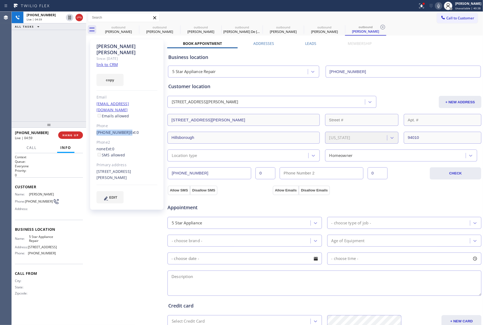
click at [124, 118] on div "[PERSON_NAME] Since: [DATE] link to CRM copy Email [EMAIL_ADDRESS][DOMAIN_NAME]…" at bounding box center [126, 125] width 73 height 170
copy div "[PHONE_NUMBER]"
click at [29, 78] on div "[PHONE_NUMBER] Live | 06:40 ALL TASKS ALL TASKS ACTIVE TASKS TASKS IN WRAP UP" at bounding box center [49, 67] width 74 height 110
click at [45, 91] on div "[PHONE_NUMBER] Live | 07:16 ALL TASKS ALL TASKS ACTIVE TASKS TASKS IN WRAP UP" at bounding box center [49, 67] width 74 height 110
click at [45, 91] on div "[PHONE_NUMBER] Live | 07:17 ALL TASKS ALL TASKS ACTIVE TASKS TASKS IN WRAP UP" at bounding box center [49, 67] width 74 height 110
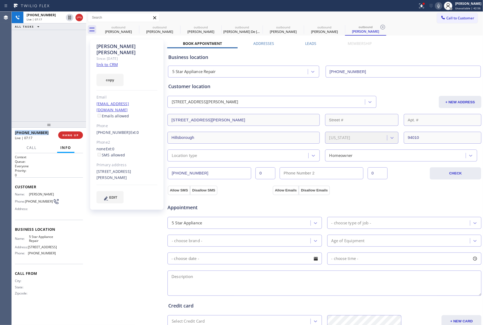
click at [45, 91] on div "[PHONE_NUMBER] Live | 07:17 ALL TASKS ALL TASKS ACTIVE TASKS TASKS IN WRAP UP" at bounding box center [49, 67] width 74 height 110
click at [70, 135] on span "HANG UP" at bounding box center [70, 135] width 16 height 4
click at [76, 135] on span "COMPLETE" at bounding box center [69, 135] width 18 height 4
click at [61, 98] on div "ALL TASKS ALL TASKS ACTIVE TASKS TASKS IN WRAP UP [PHONE_NUMBER] Wrap up | 02:51" at bounding box center [49, 67] width 74 height 110
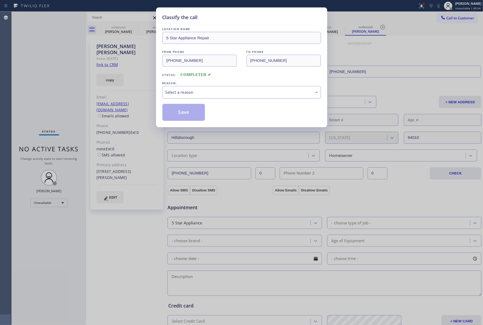
click at [181, 95] on div "Select a reason" at bounding box center [241, 92] width 152 height 6
click at [180, 115] on button "Save" at bounding box center [183, 112] width 43 height 17
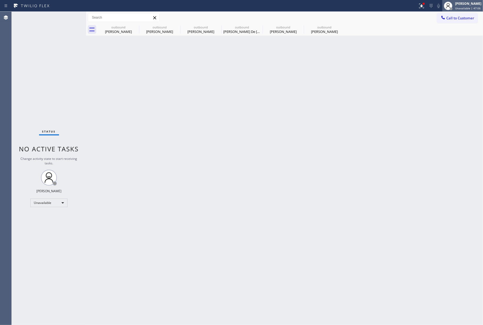
click at [465, 7] on span "Unavailable | 47:06" at bounding box center [467, 8] width 25 height 4
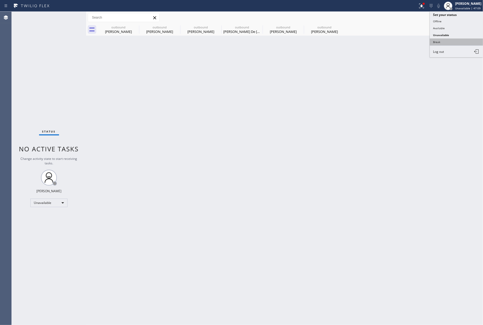
click at [447, 40] on button "Break" at bounding box center [456, 42] width 53 height 7
